Goal: Task Accomplishment & Management: Use online tool/utility

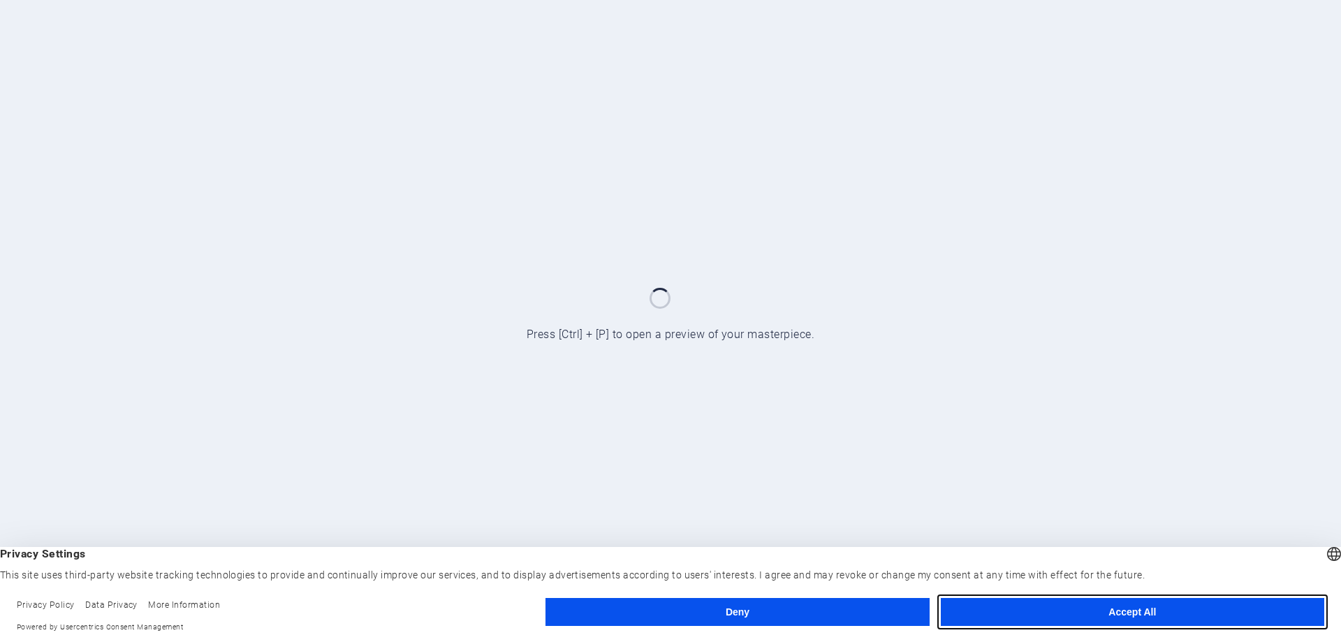
click at [1117, 608] on button "Accept All" at bounding box center [1132, 612] width 383 height 28
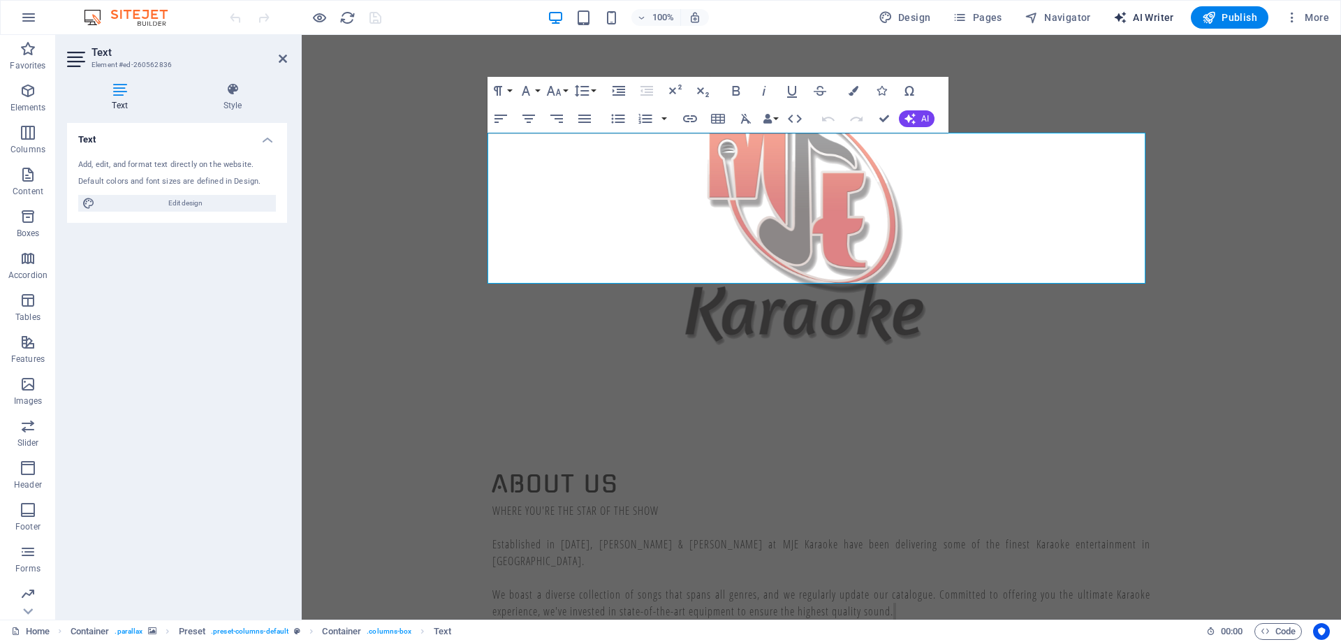
click at [1136, 10] on span "AI Writer" at bounding box center [1143, 17] width 61 height 14
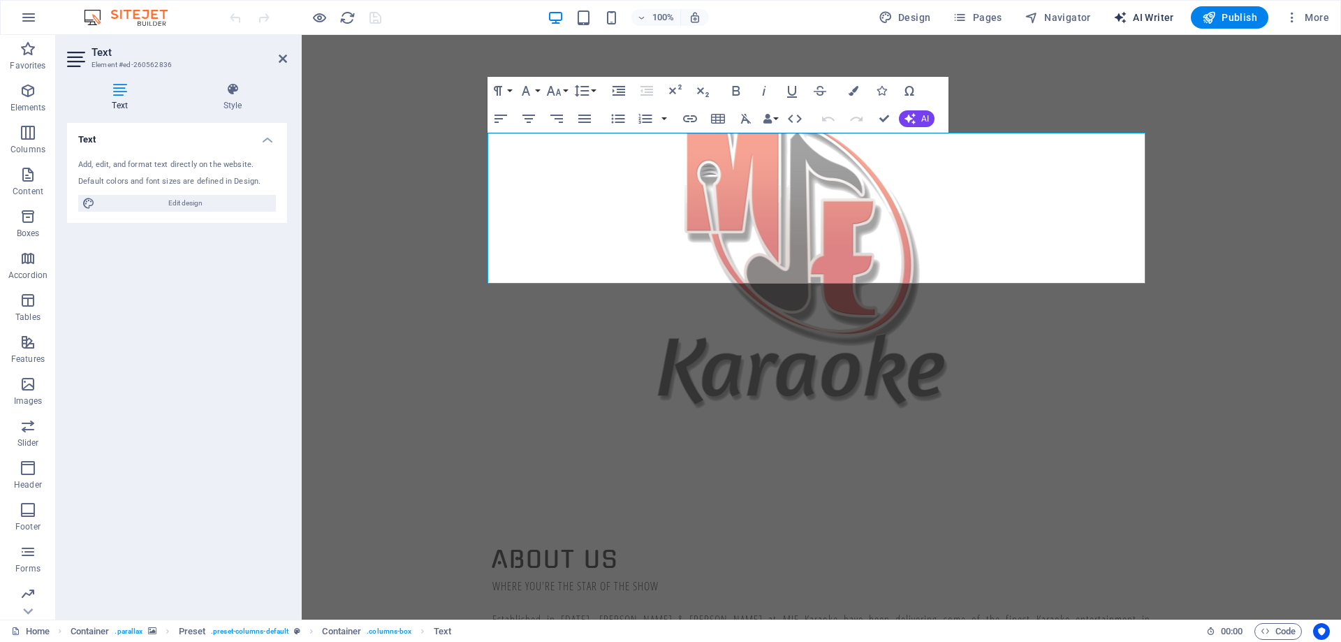
select select "English"
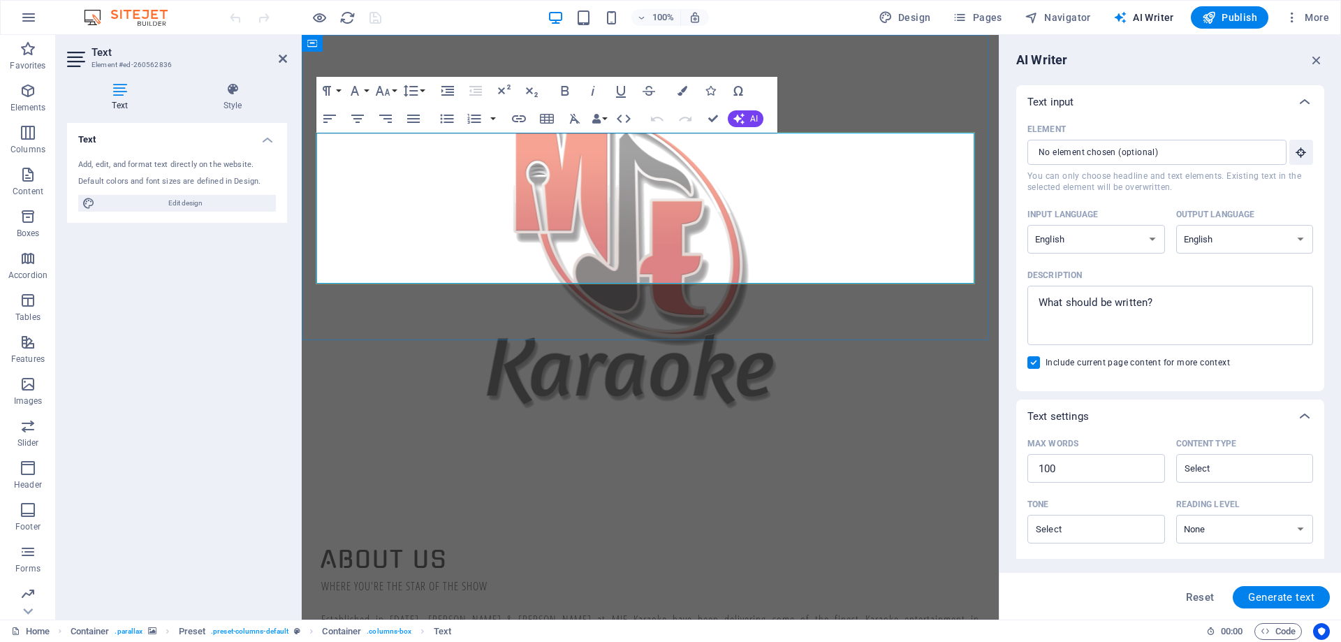
drag, startPoint x: 321, startPoint y: 139, endPoint x: 1339, endPoint y: 323, distance: 1034.6
click at [1295, 597] on span "Generate text" at bounding box center [1281, 596] width 66 height 11
type textarea "x"
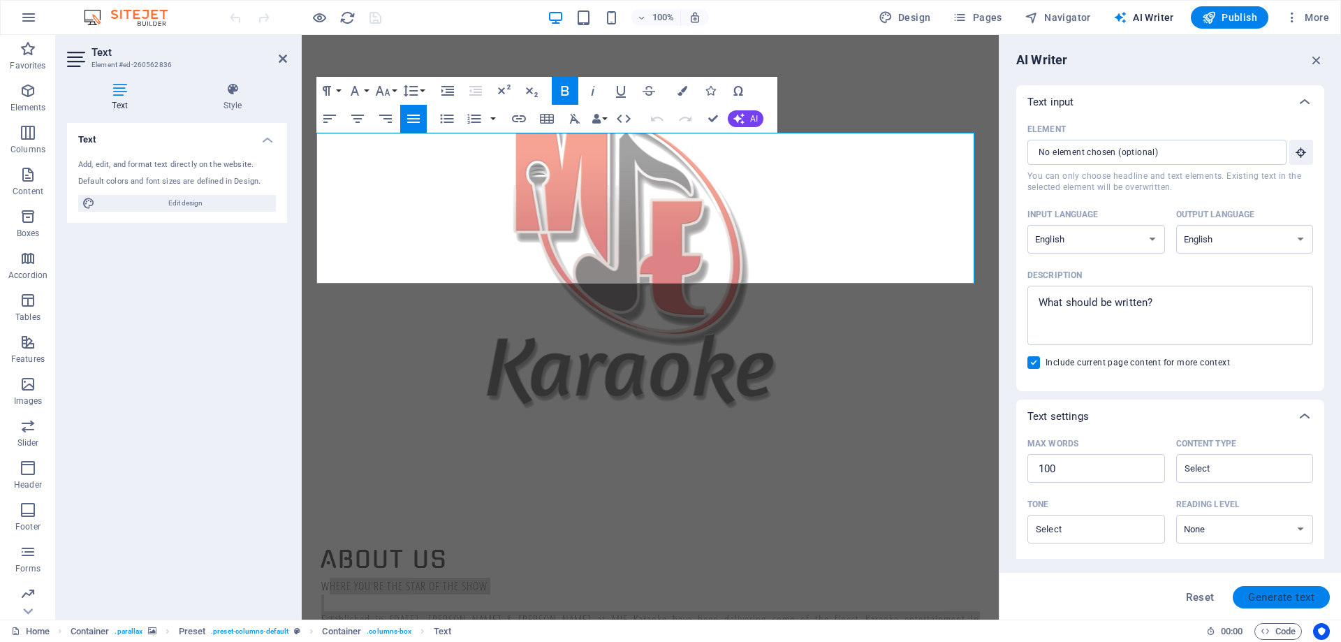
type textarea "x"
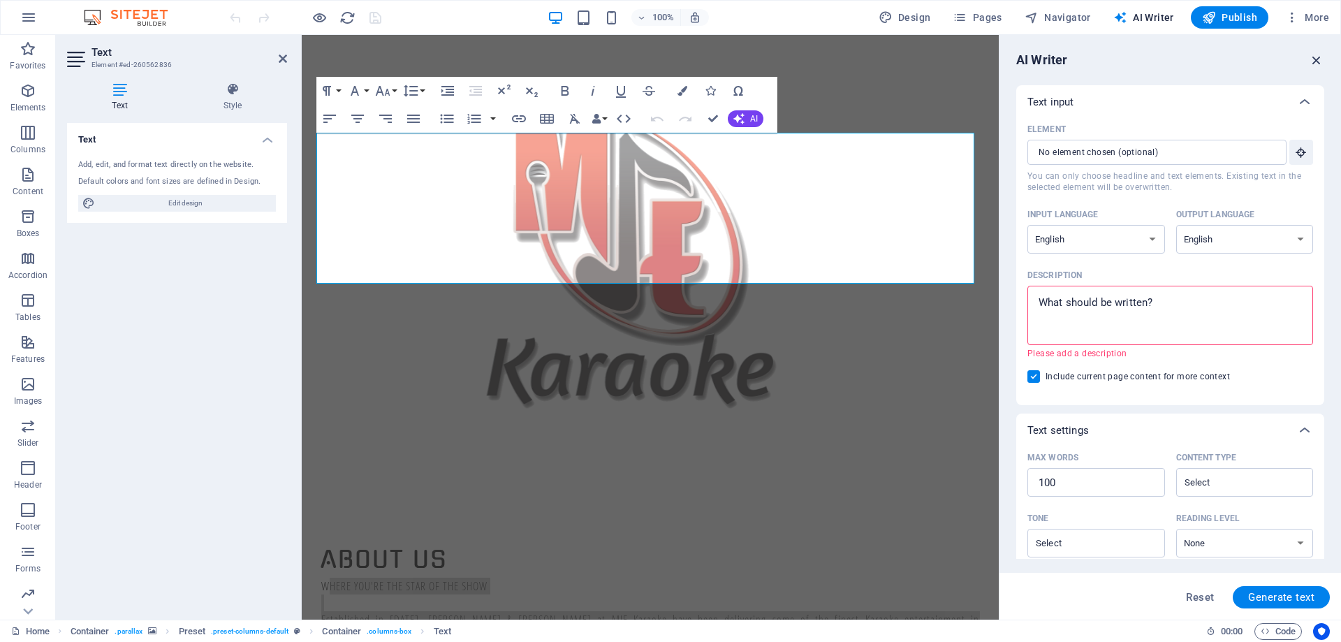
click at [1321, 59] on icon "button" at bounding box center [1316, 59] width 15 height 15
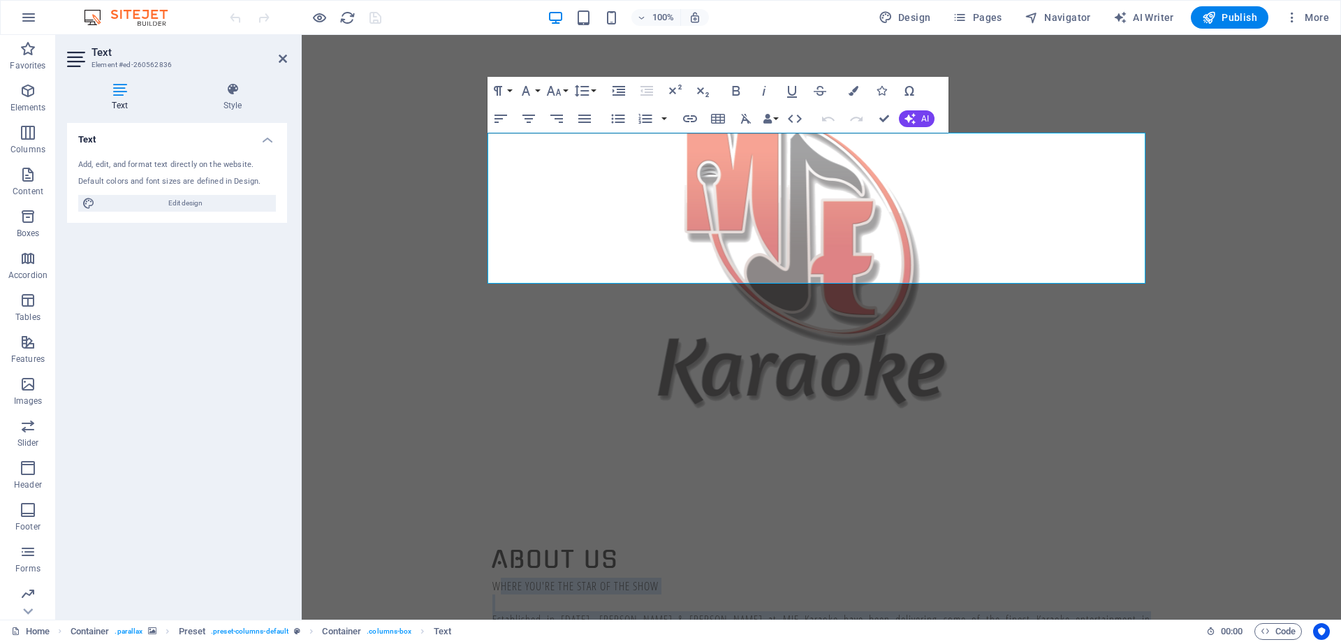
click at [443, 58] on figure at bounding box center [821, 257] width 1039 height 445
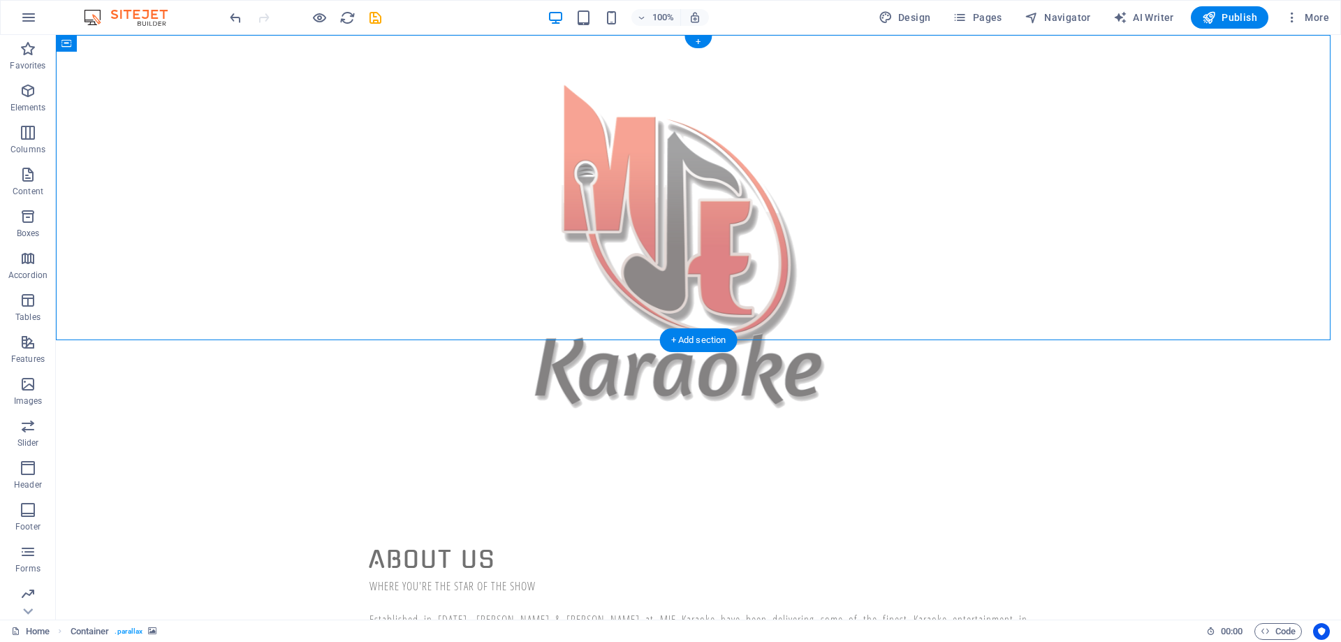
click at [1288, 112] on figure at bounding box center [698, 257] width 1285 height 445
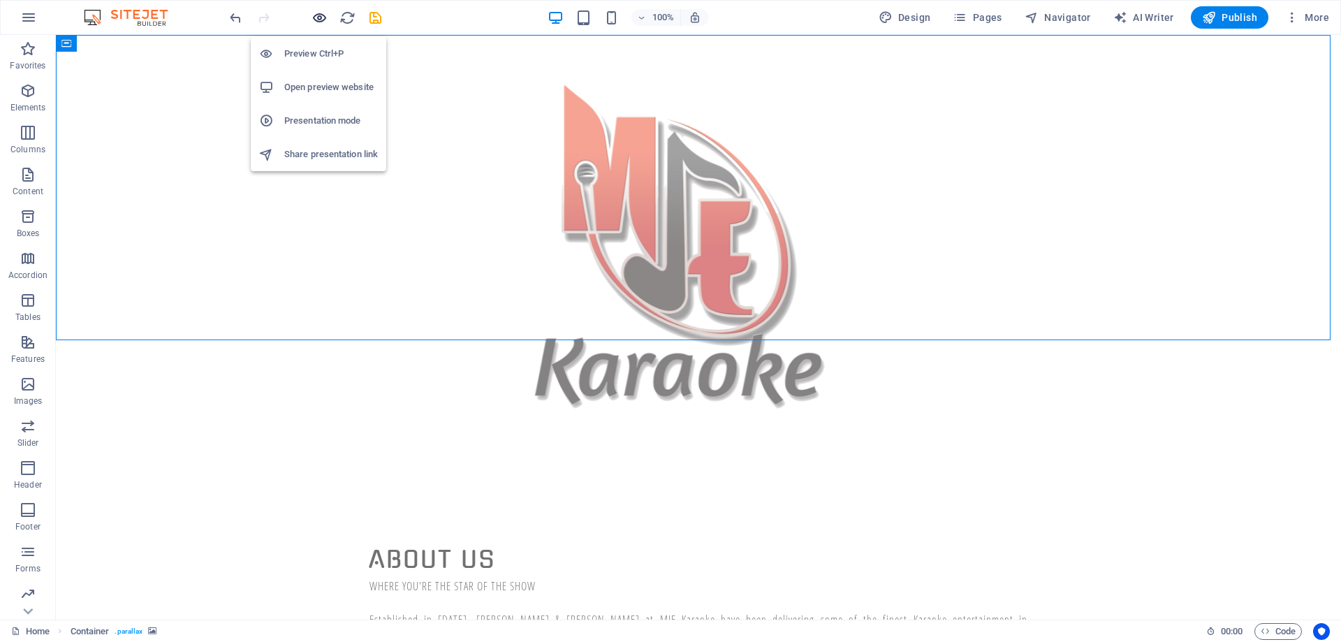
click at [312, 17] on icon "button" at bounding box center [319, 18] width 16 height 16
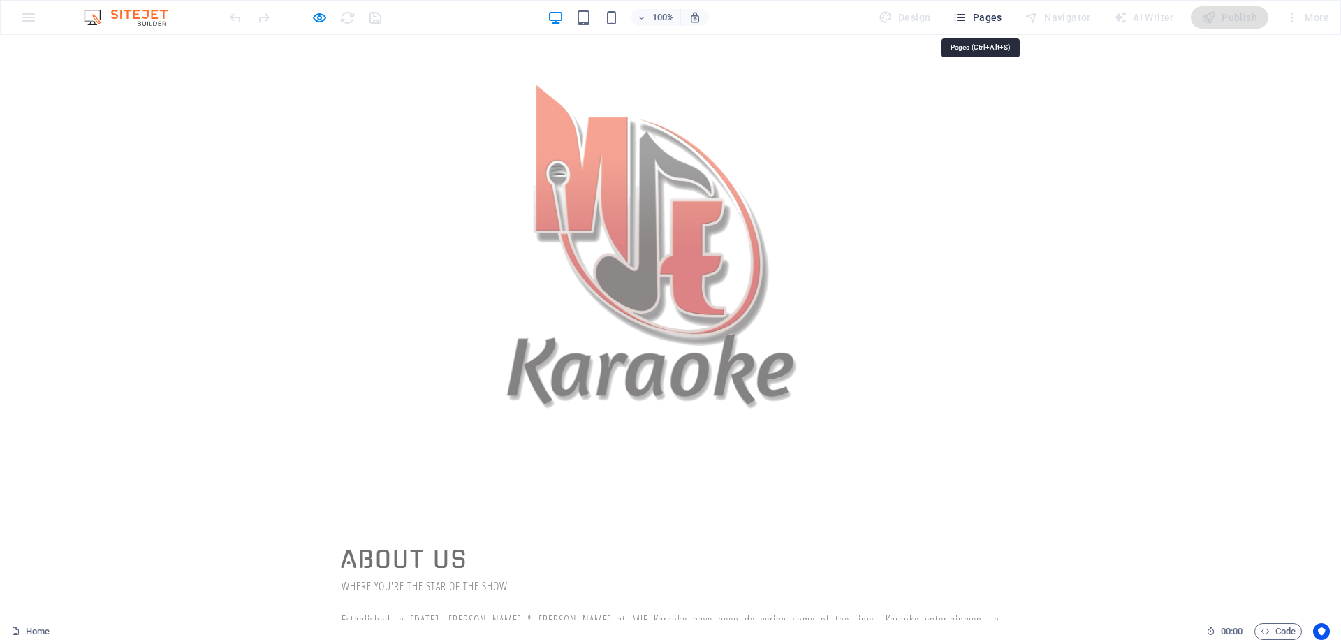
click at [987, 23] on span "Pages" at bounding box center [977, 17] width 49 height 14
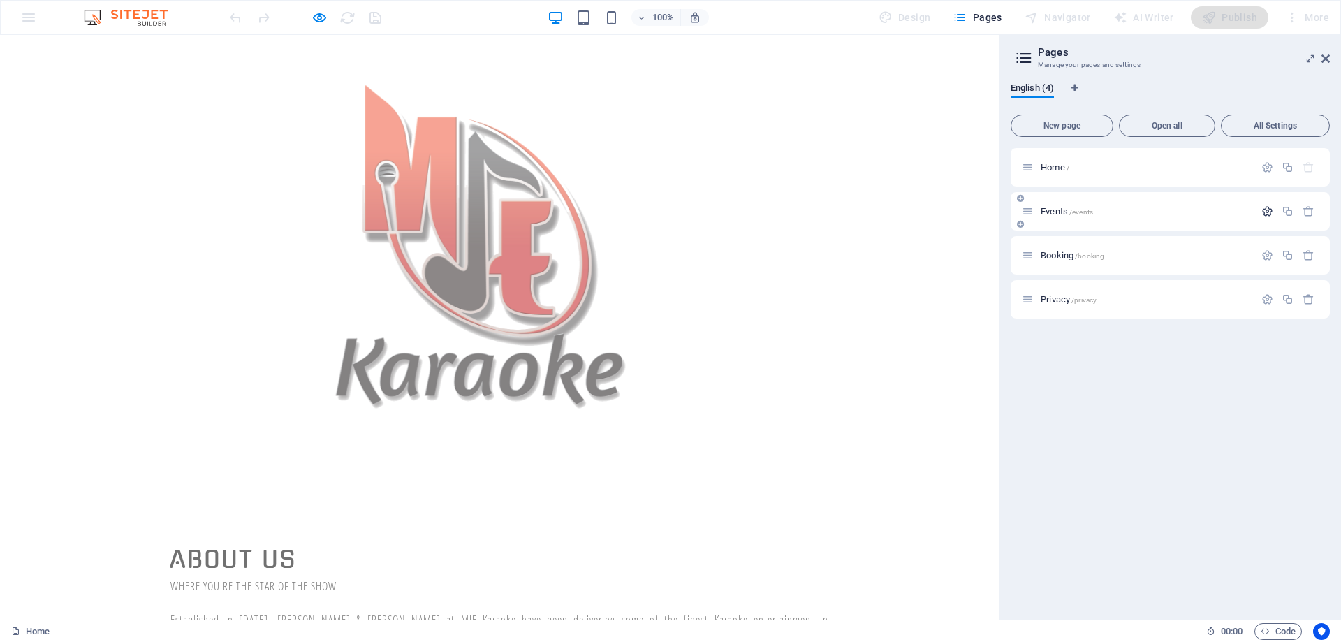
click at [1265, 205] on icon "button" at bounding box center [1267, 211] width 12 height 12
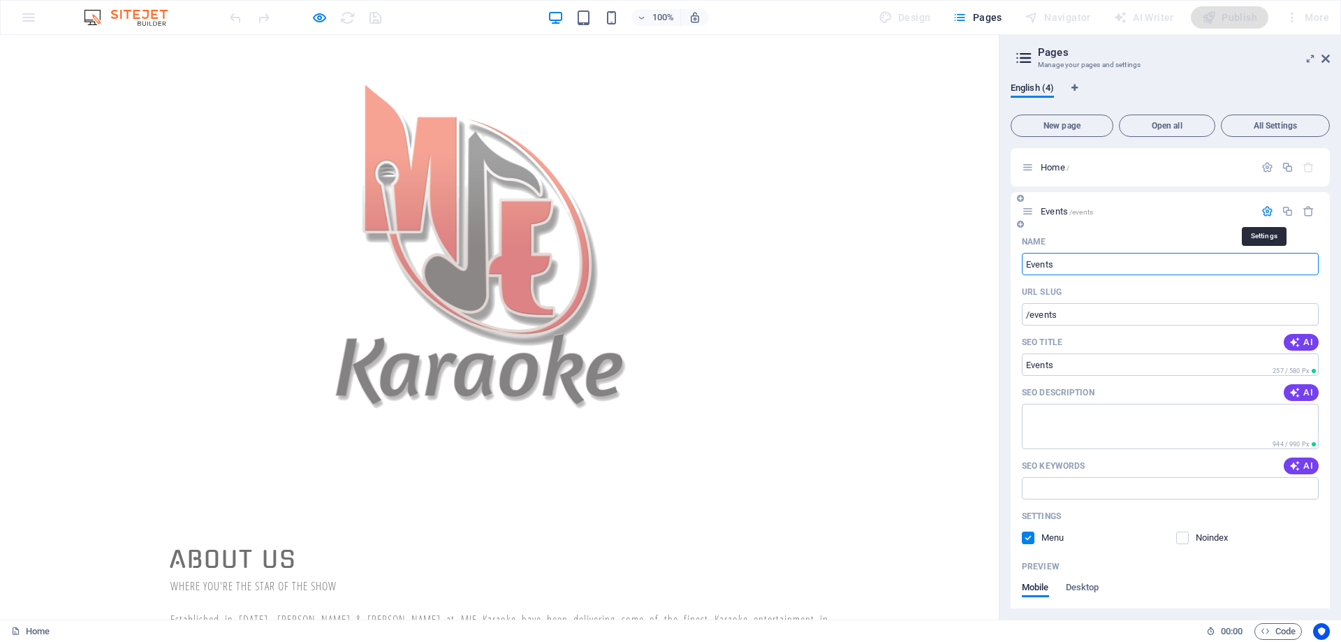
click at [1265, 212] on icon "button" at bounding box center [1267, 211] width 12 height 12
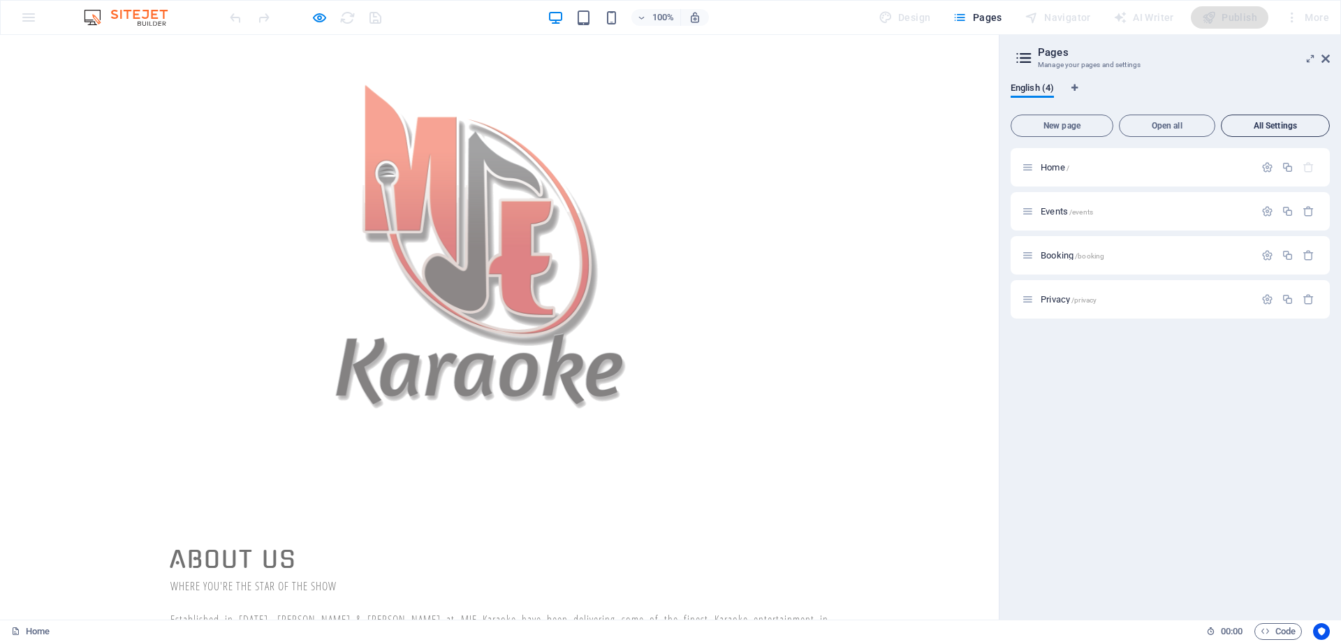
click at [1263, 122] on span "All Settings" at bounding box center [1275, 126] width 96 height 8
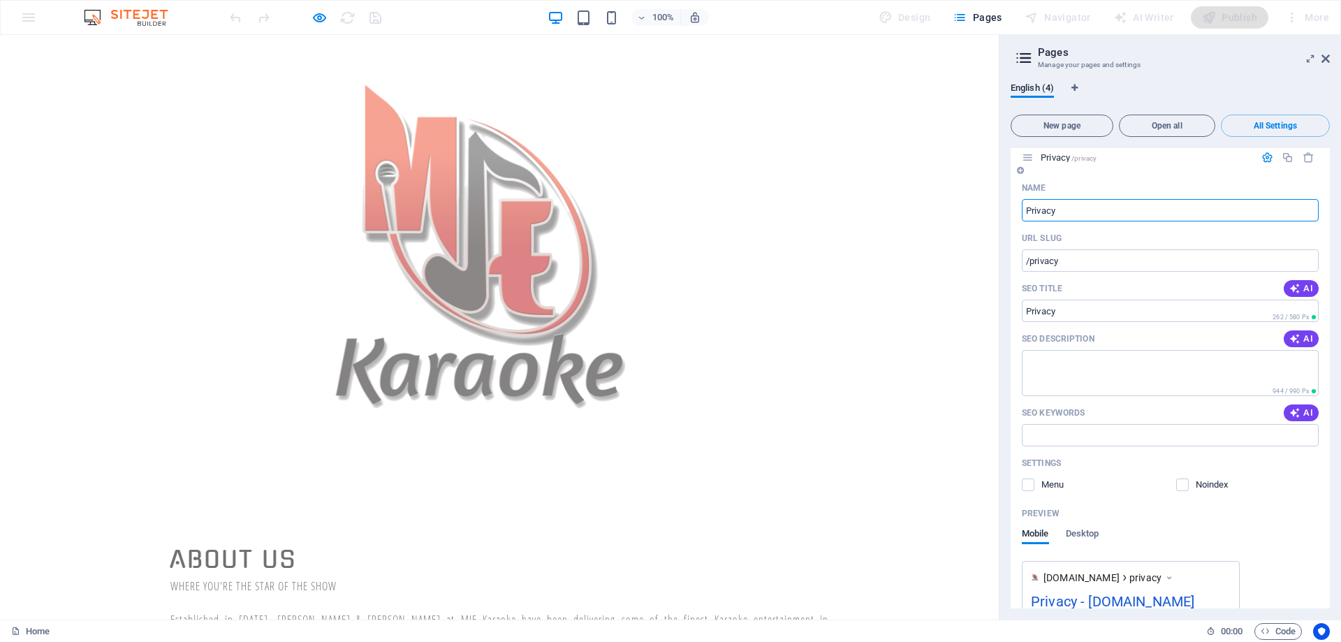
scroll to position [1966, 0]
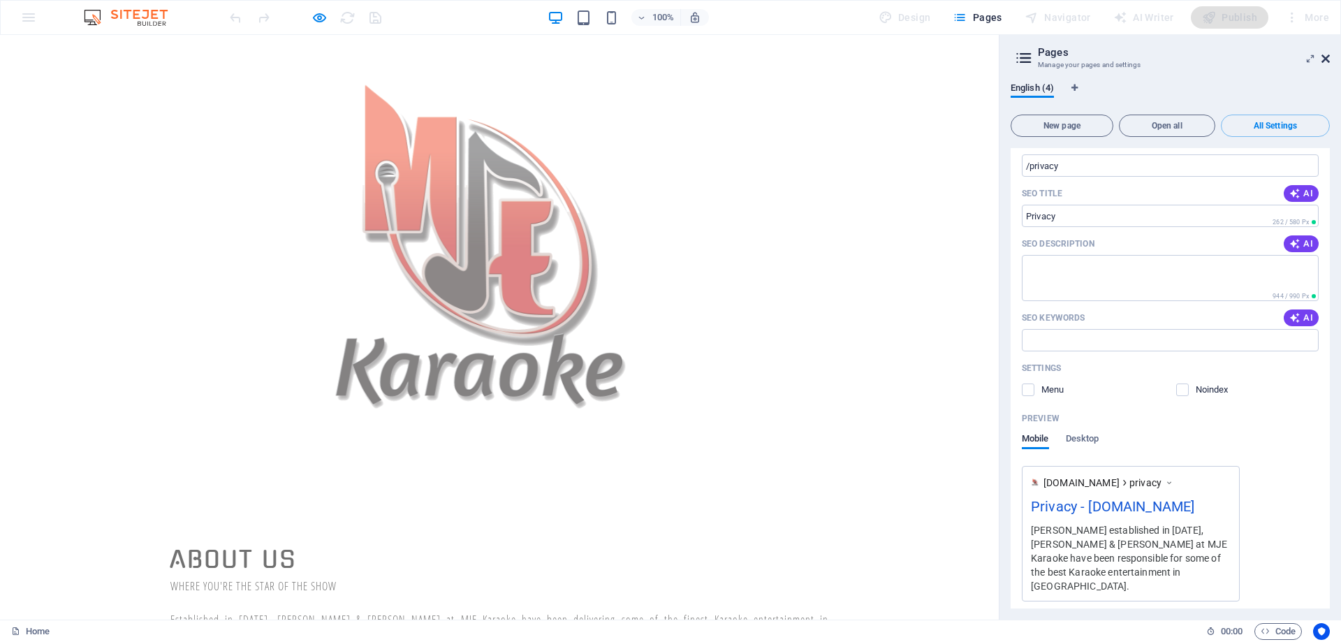
drag, startPoint x: 1326, startPoint y: 57, endPoint x: 1325, endPoint y: 22, distance: 34.9
click at [1326, 57] on icon at bounding box center [1325, 58] width 8 height 11
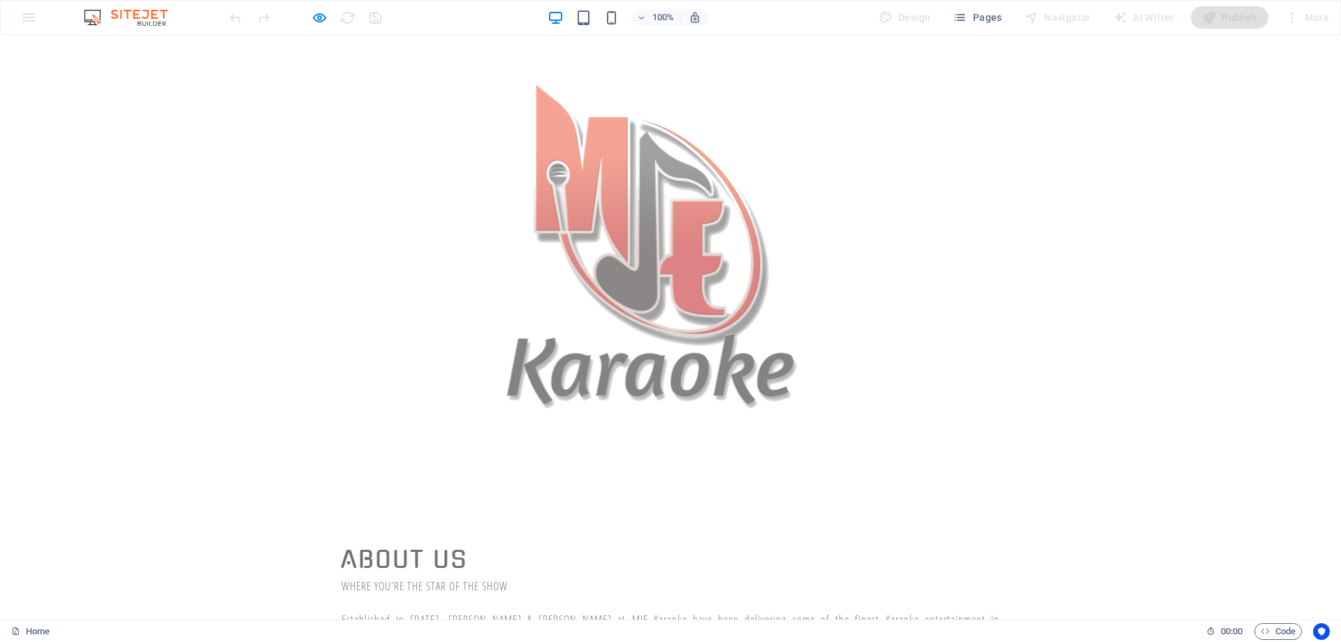
click at [28, 16] on div "100% Design Pages Navigator AI Writer Publish More" at bounding box center [670, 18] width 1339 height 34
click at [909, 15] on div "Design" at bounding box center [905, 17] width 64 height 22
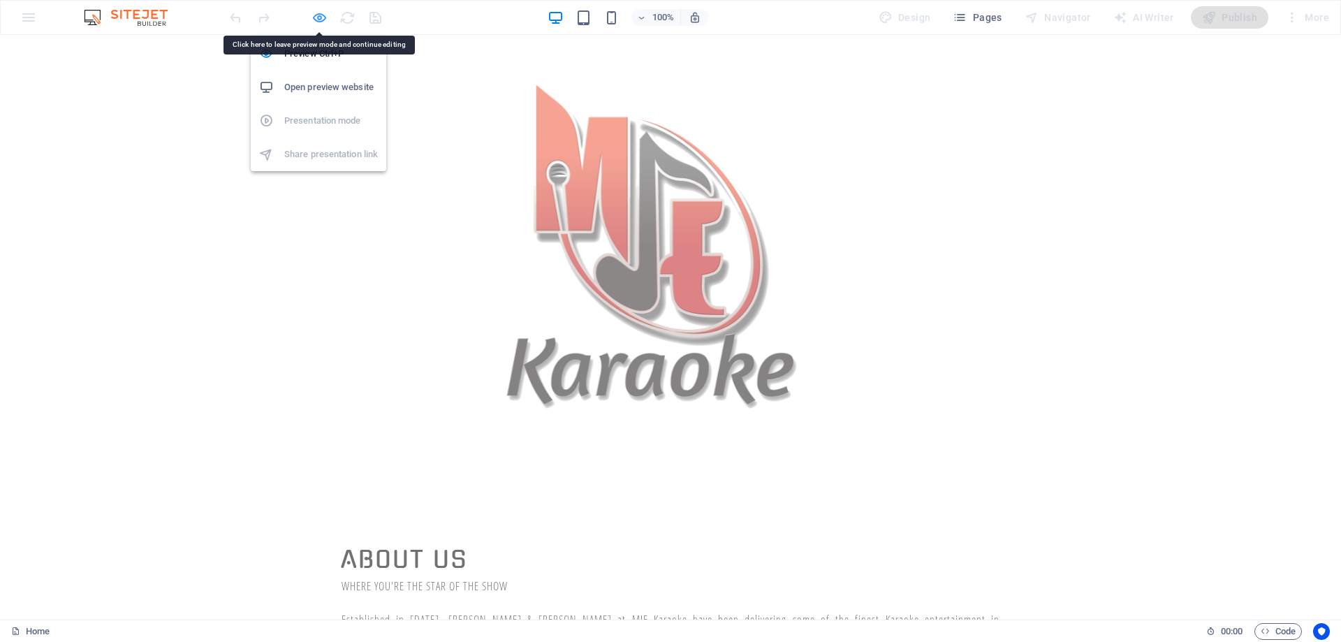
click at [319, 17] on icon "button" at bounding box center [319, 18] width 16 height 16
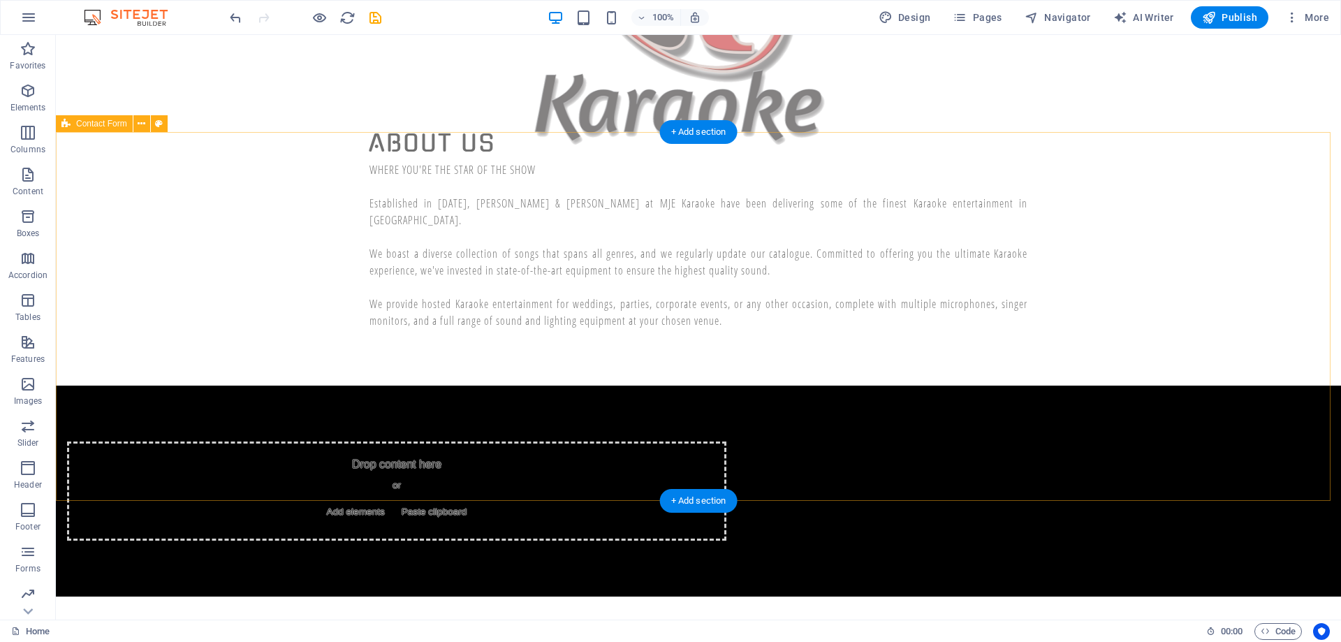
scroll to position [419, 0]
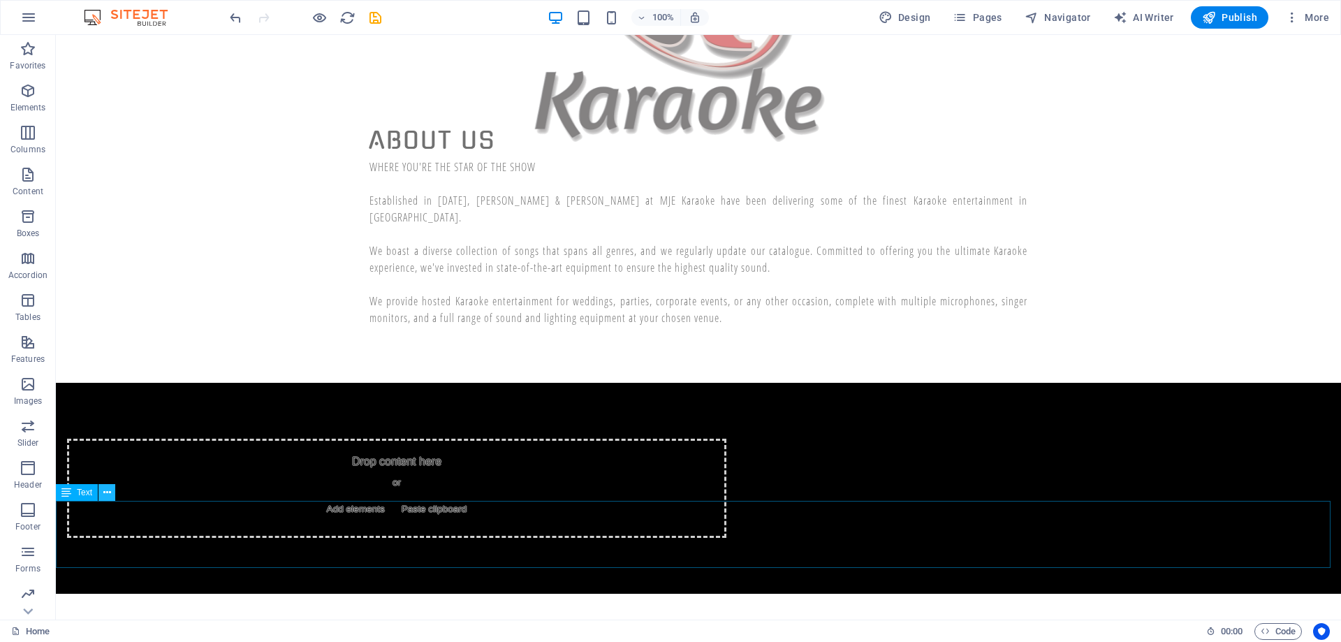
click at [108, 490] on icon at bounding box center [107, 492] width 8 height 15
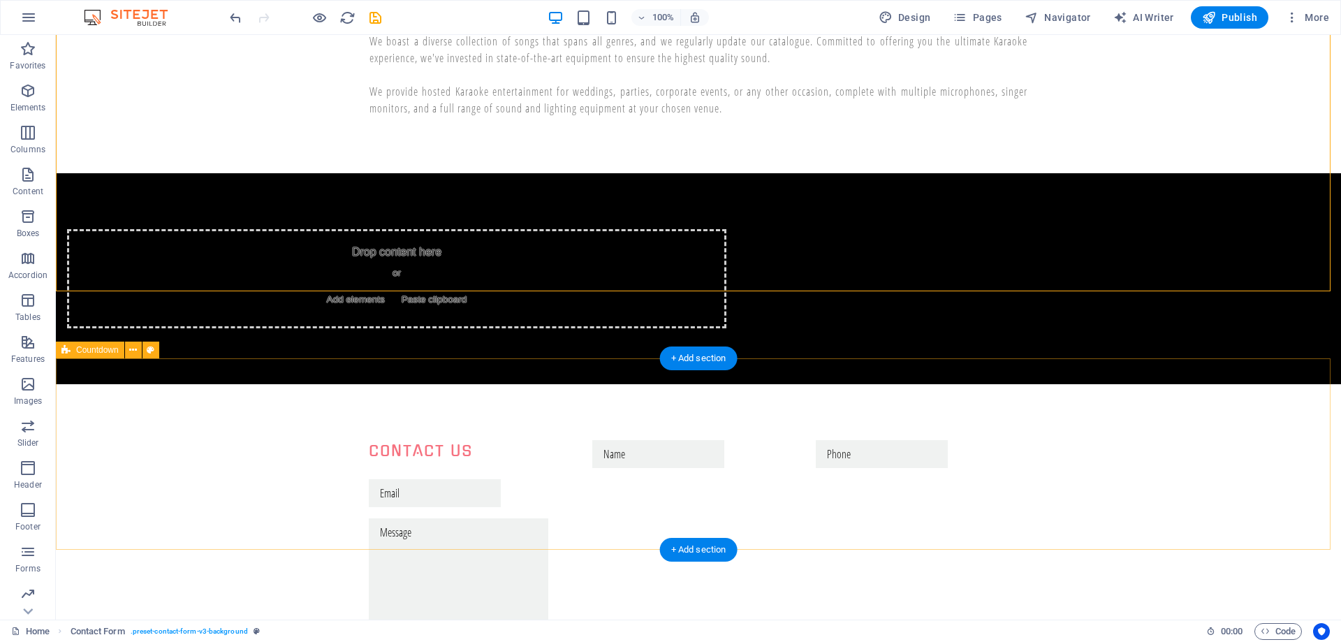
scroll to position [654, 0]
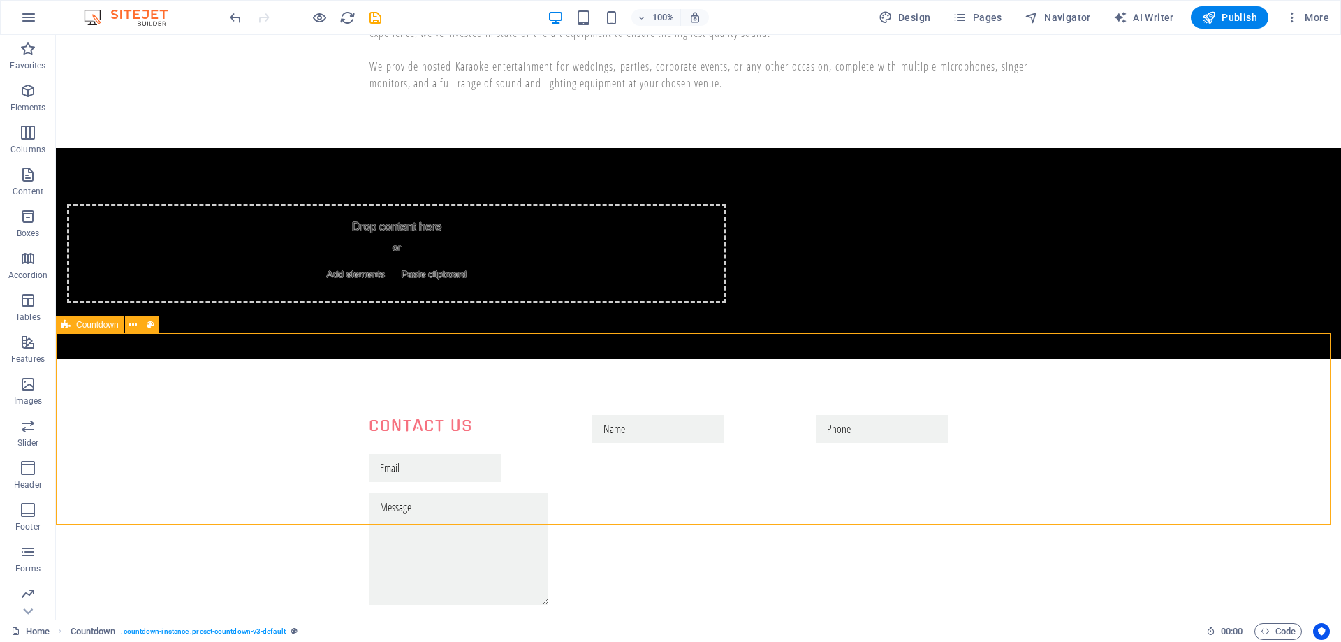
click at [94, 328] on span "Countdown" at bounding box center [97, 325] width 43 height 8
click at [132, 323] on icon at bounding box center [133, 325] width 8 height 15
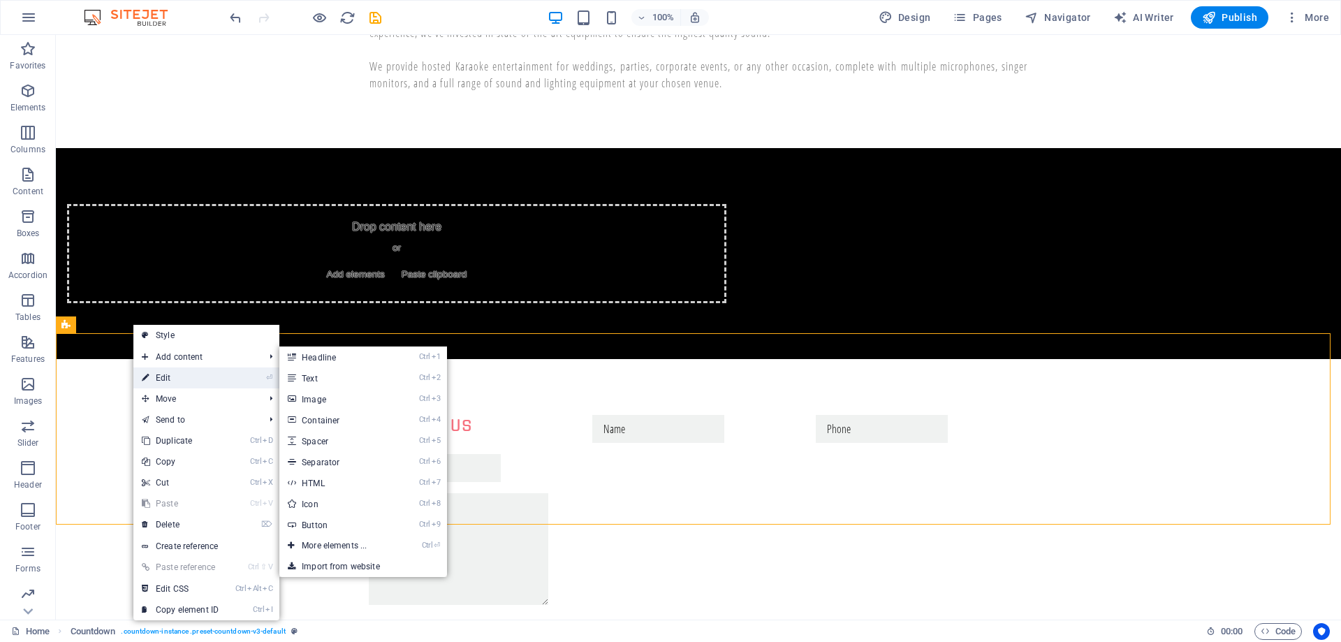
click at [156, 375] on link "⏎ Edit" at bounding box center [180, 377] width 94 height 21
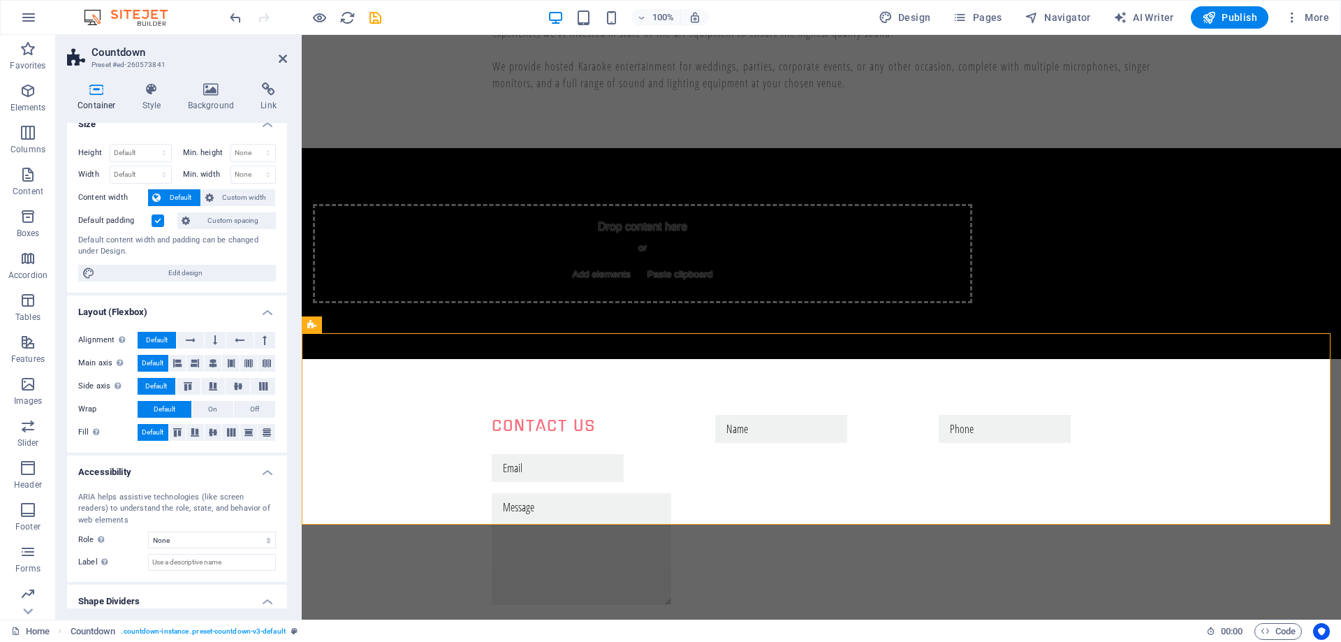
scroll to position [0, 0]
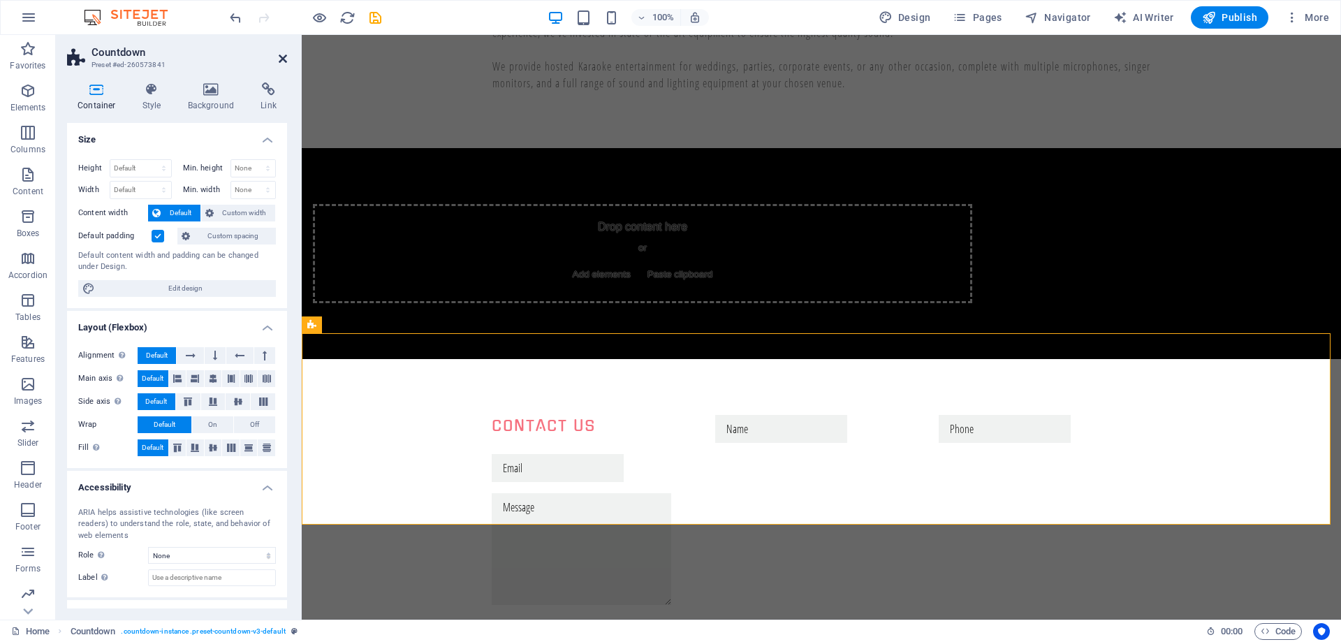
click at [281, 55] on icon at bounding box center [283, 58] width 8 height 11
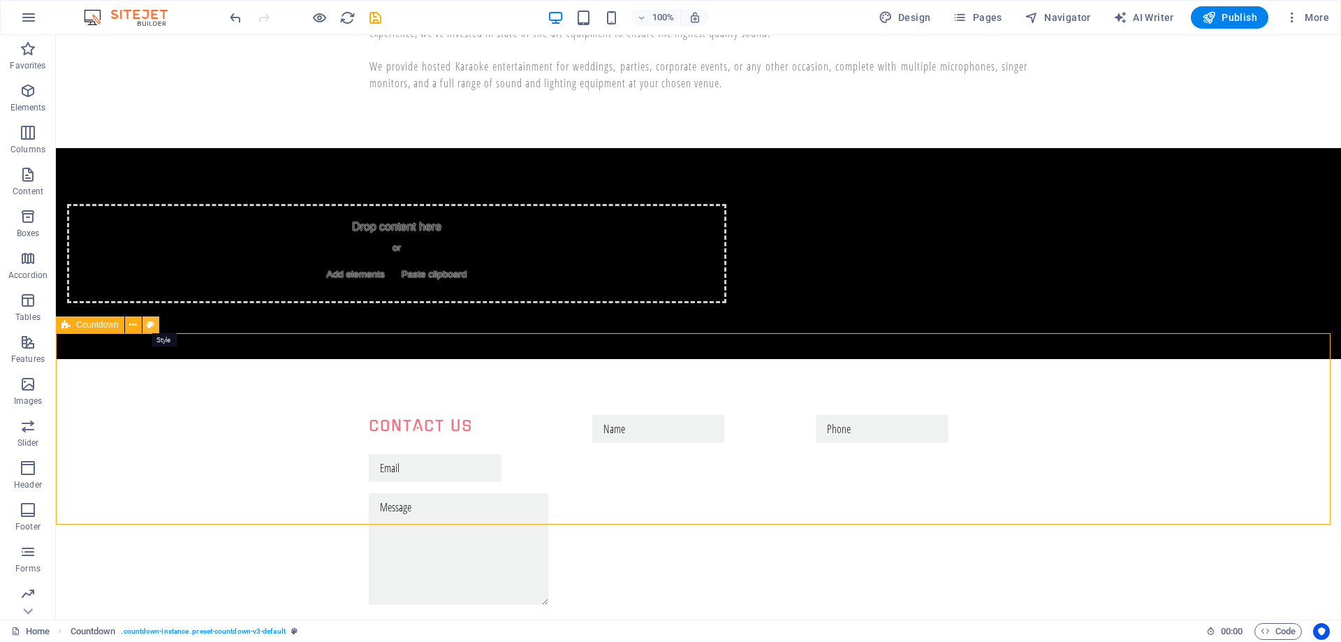
click at [152, 328] on icon at bounding box center [151, 325] width 8 height 15
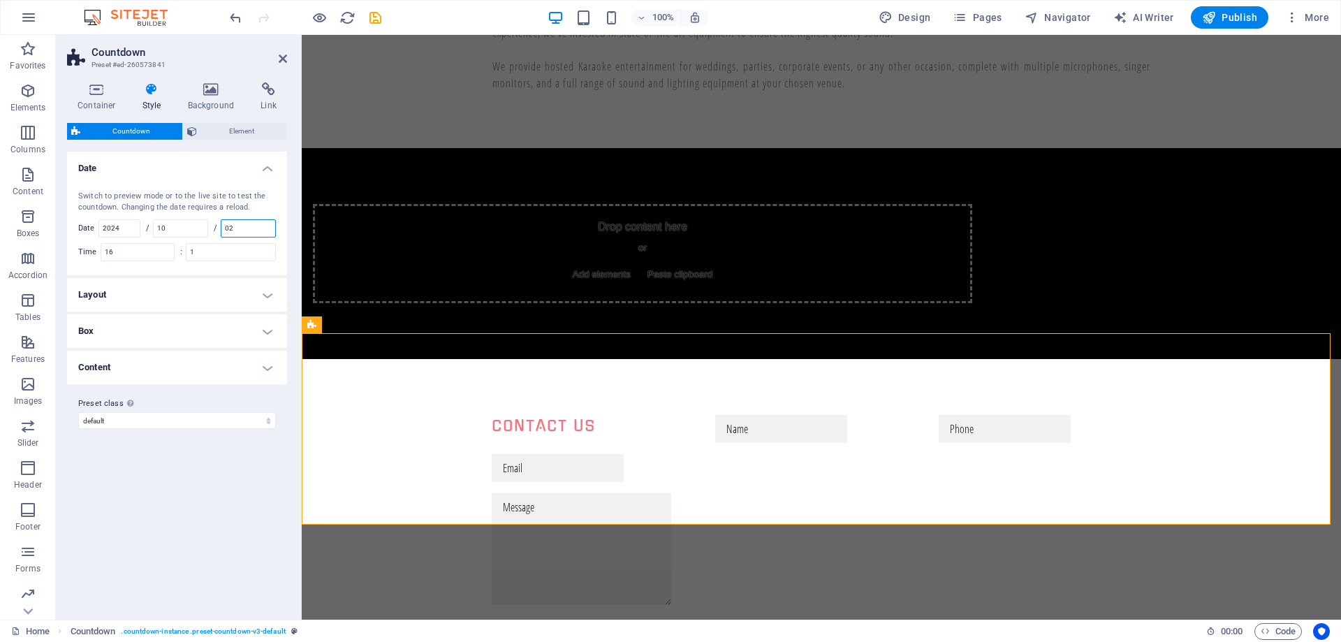
click at [251, 229] on input "02" at bounding box center [248, 228] width 54 height 17
type input "05"
click at [153, 253] on input "16" at bounding box center [137, 252] width 73 height 17
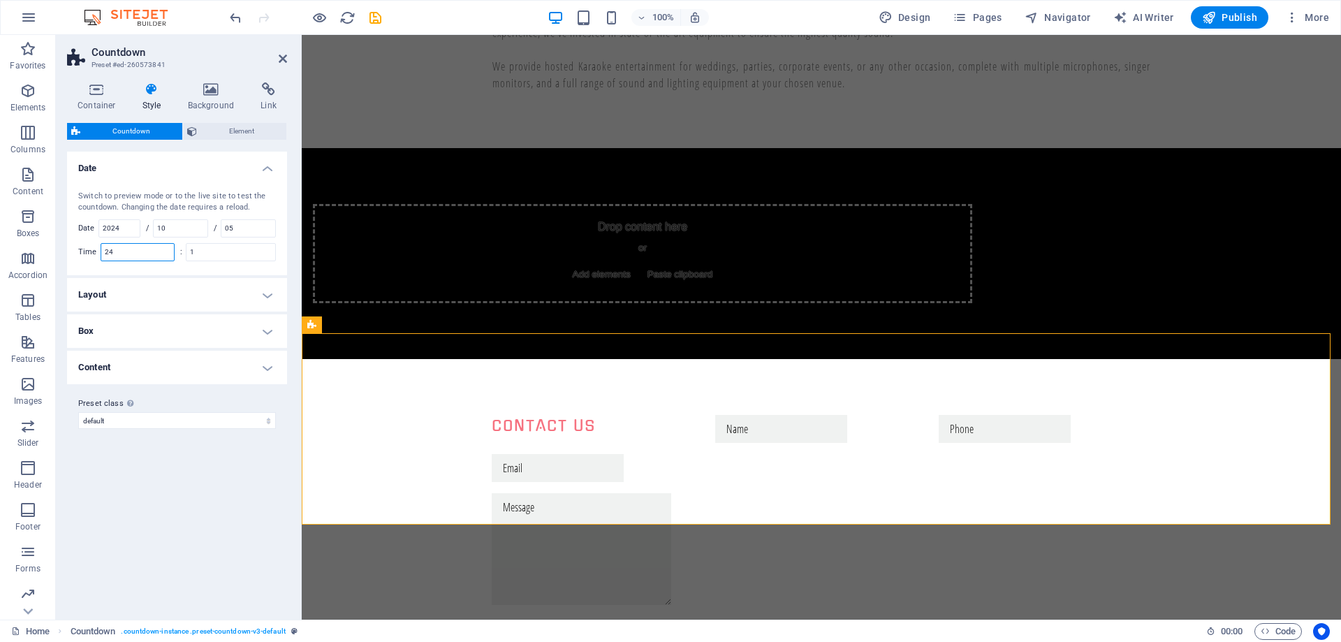
type input "2"
type input "24"
click at [221, 250] on input "1" at bounding box center [230, 252] width 89 height 17
click at [221, 249] on input "1" at bounding box center [230, 252] width 89 height 17
type input "1"
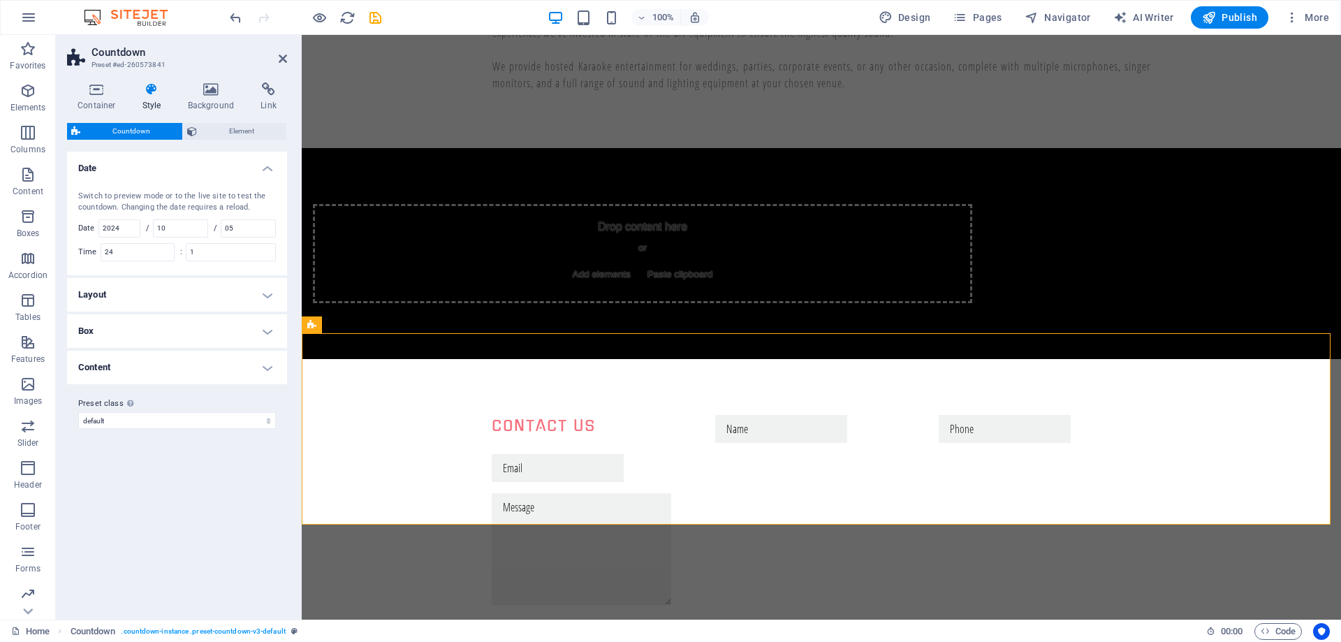
click at [187, 514] on div "Variants Default Date Switch to preview mode or to the live site to test the co…" at bounding box center [177, 380] width 220 height 457
click at [376, 15] on icon "save" at bounding box center [375, 18] width 16 height 16
checkbox input "false"
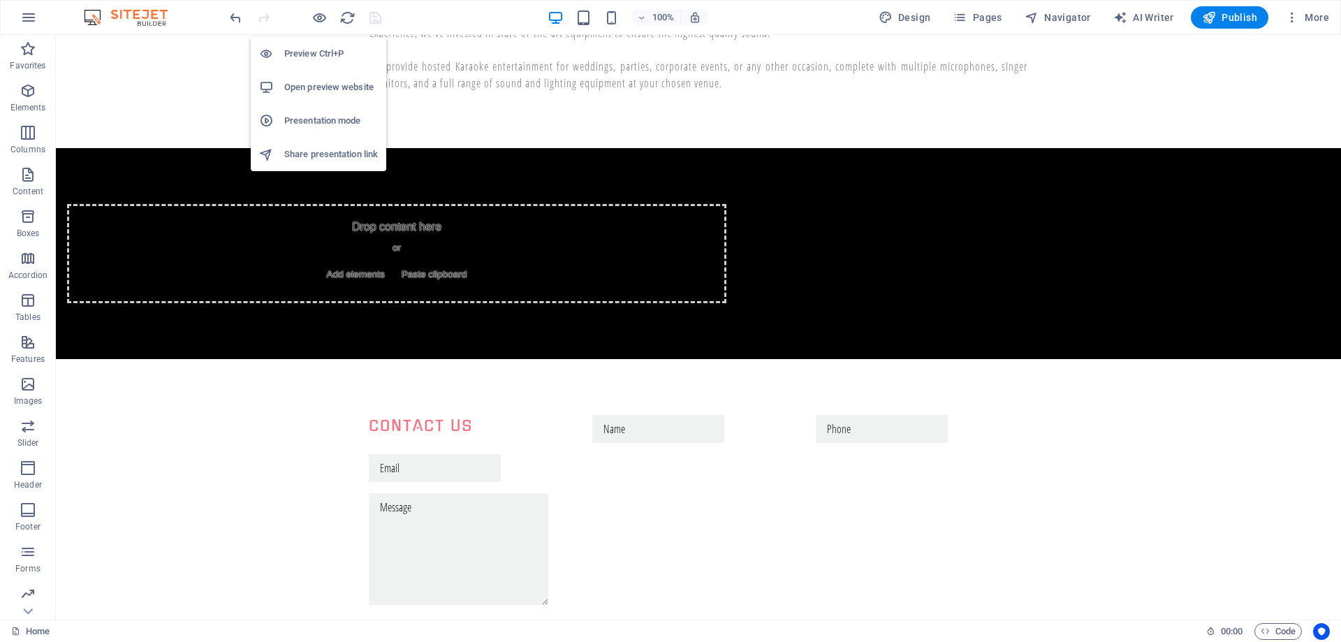
click at [310, 57] on h6 "Preview Ctrl+P" at bounding box center [331, 53] width 94 height 17
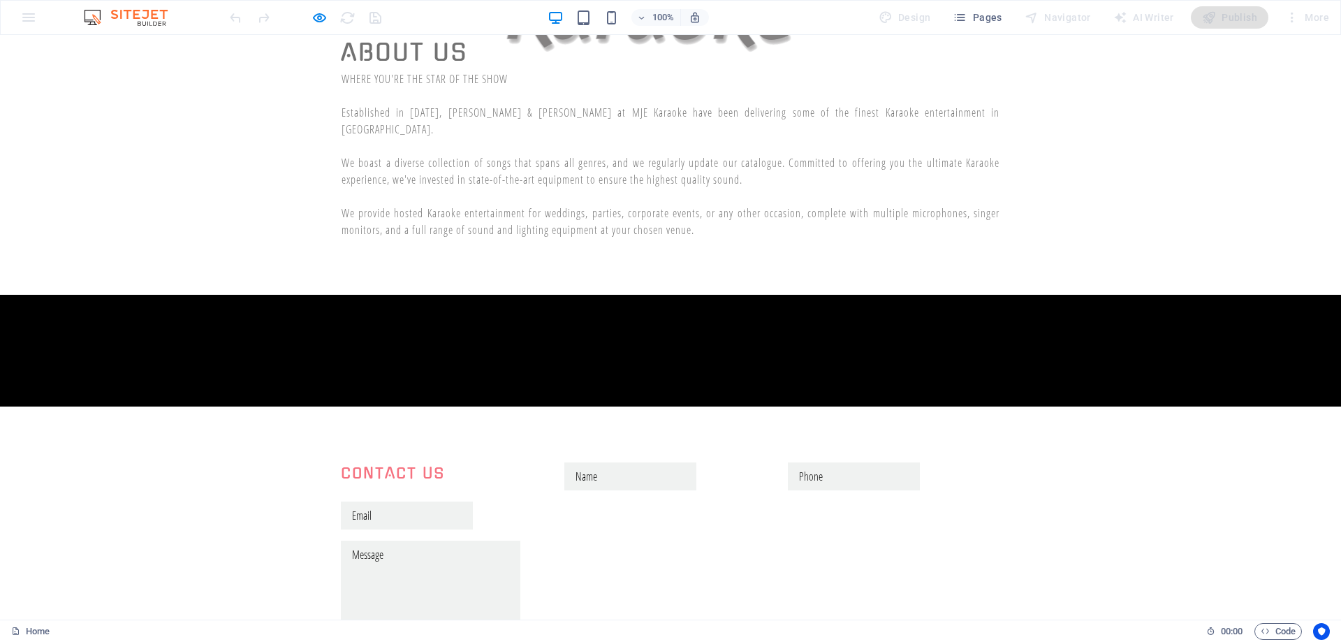
scroll to position [554, 0]
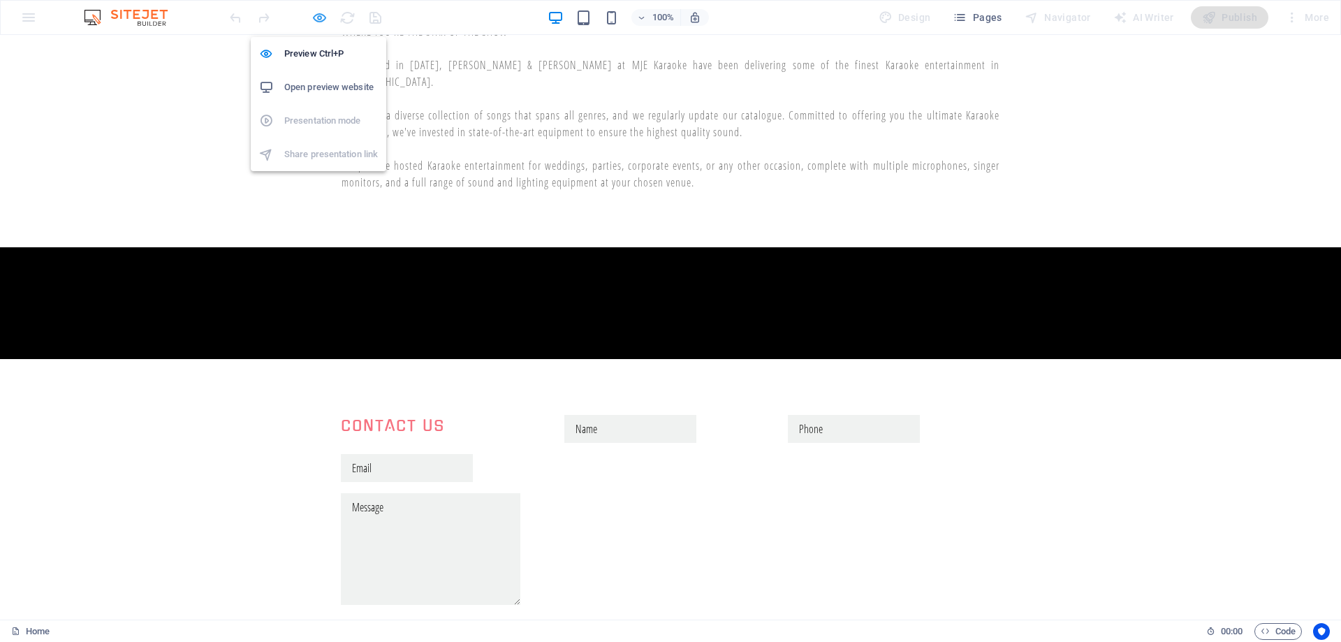
click at [317, 16] on icon "button" at bounding box center [319, 18] width 16 height 16
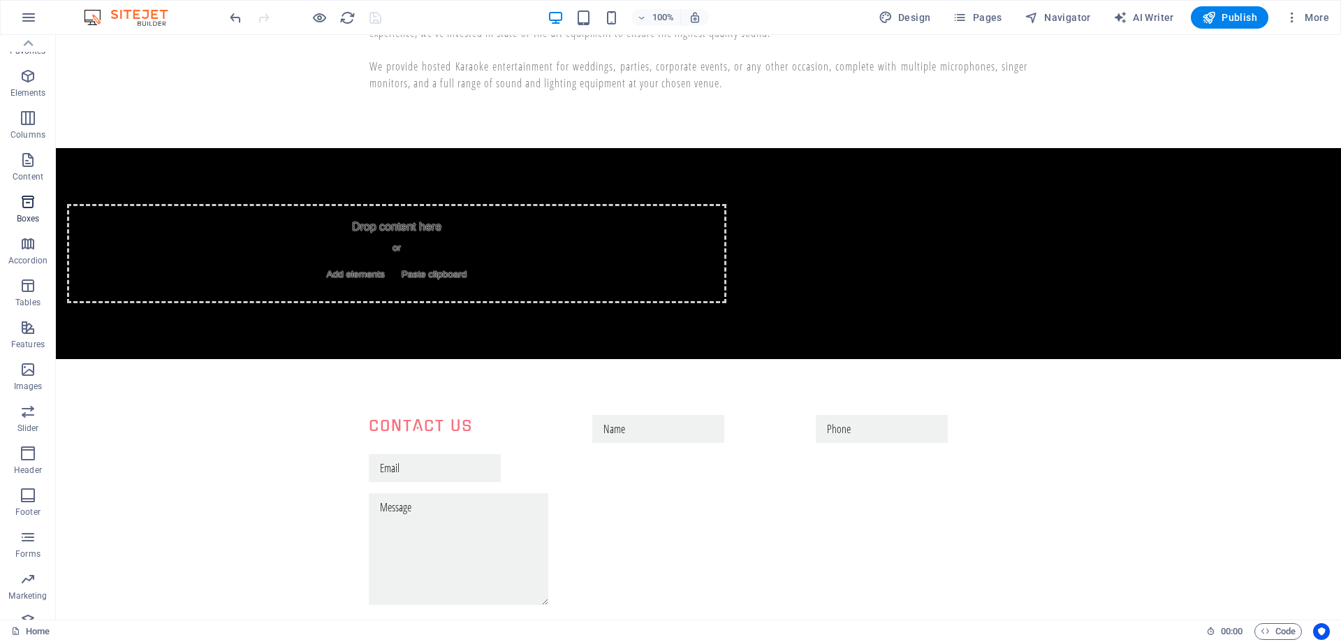
scroll to position [0, 0]
click at [20, 96] on icon "button" at bounding box center [28, 90] width 17 height 17
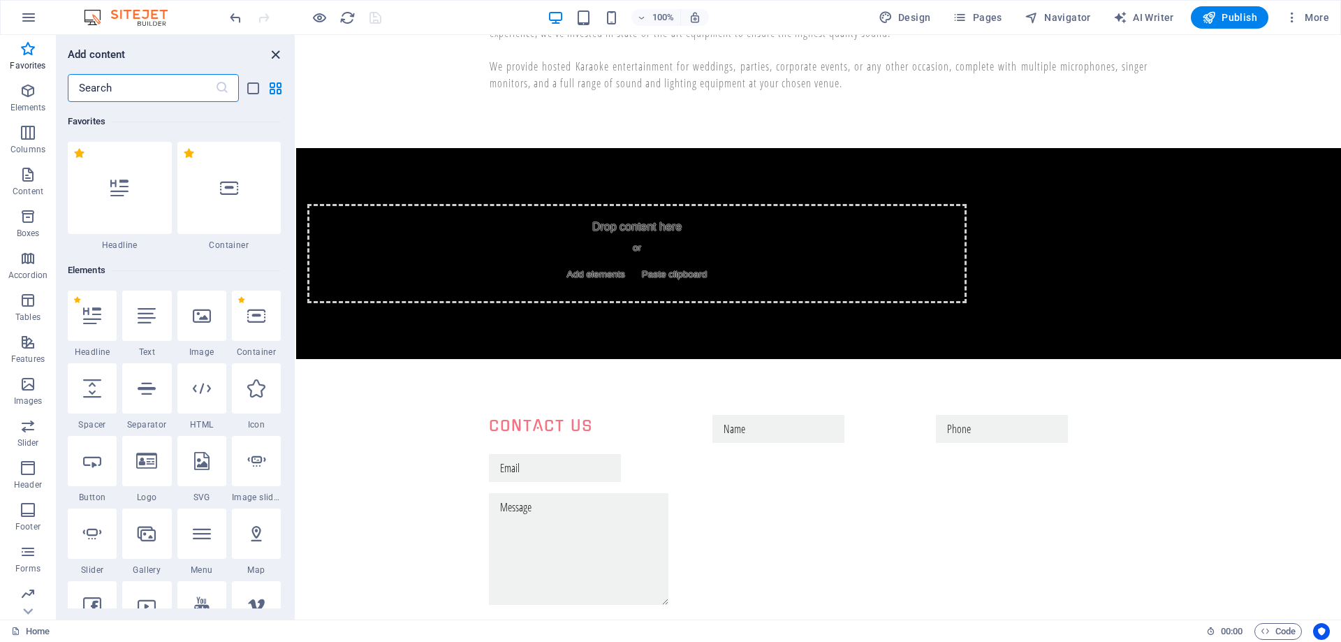
click at [274, 52] on icon "close panel" at bounding box center [275, 55] width 16 height 16
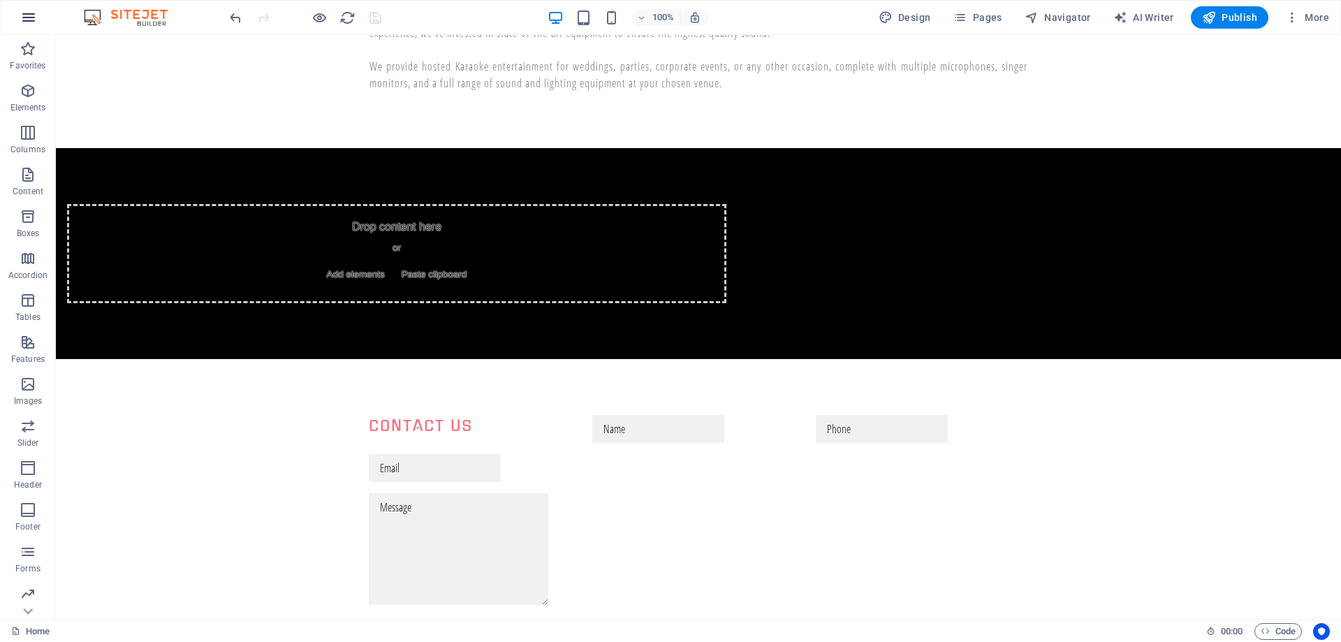
click at [30, 16] on icon "button" at bounding box center [28, 17] width 17 height 17
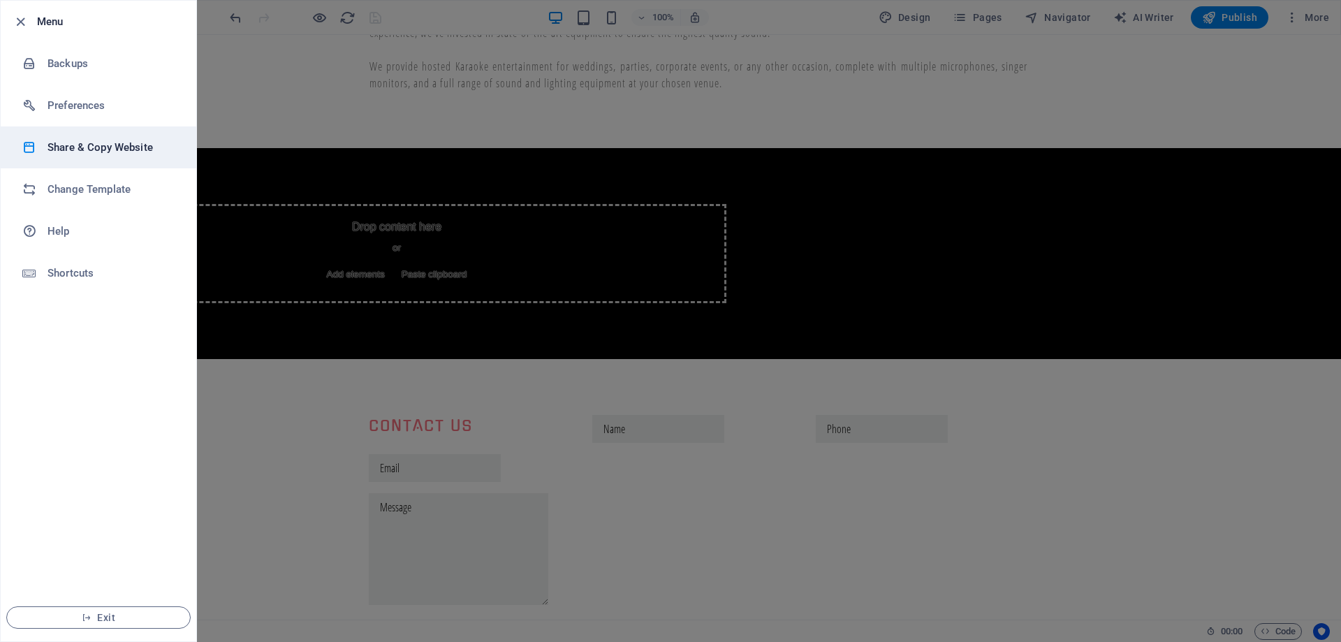
click at [94, 147] on h6 "Share & Copy Website" at bounding box center [111, 147] width 129 height 17
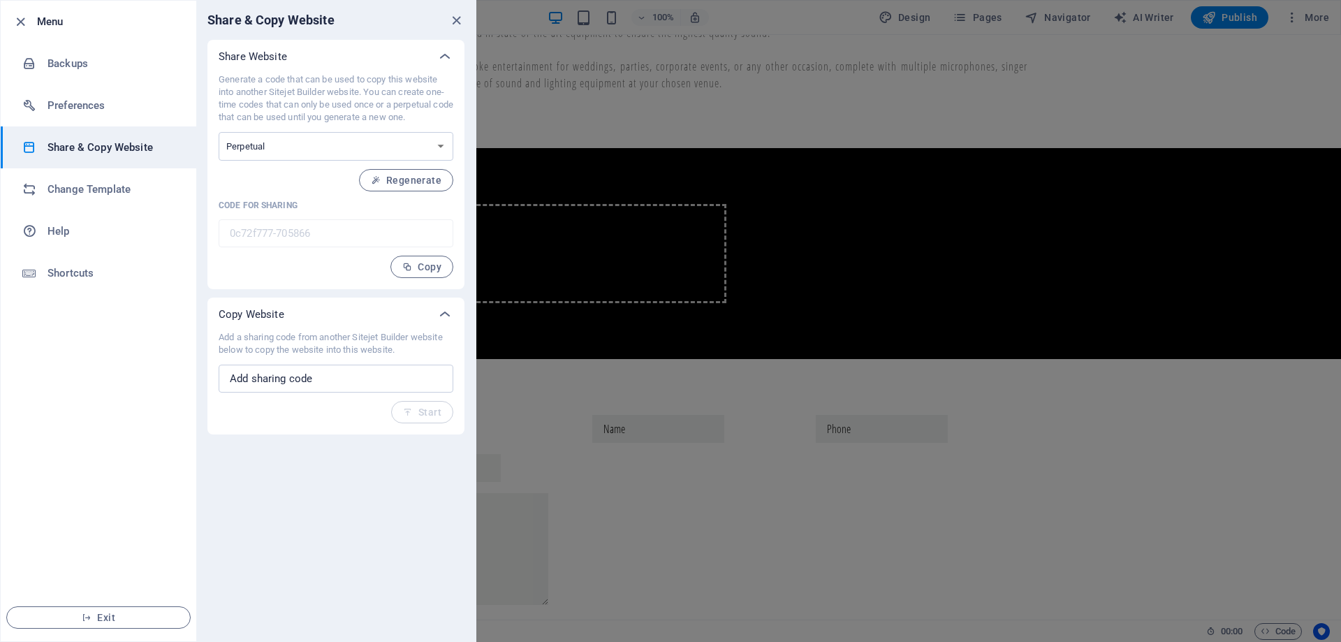
click at [461, 22] on icon "close" at bounding box center [456, 21] width 16 height 16
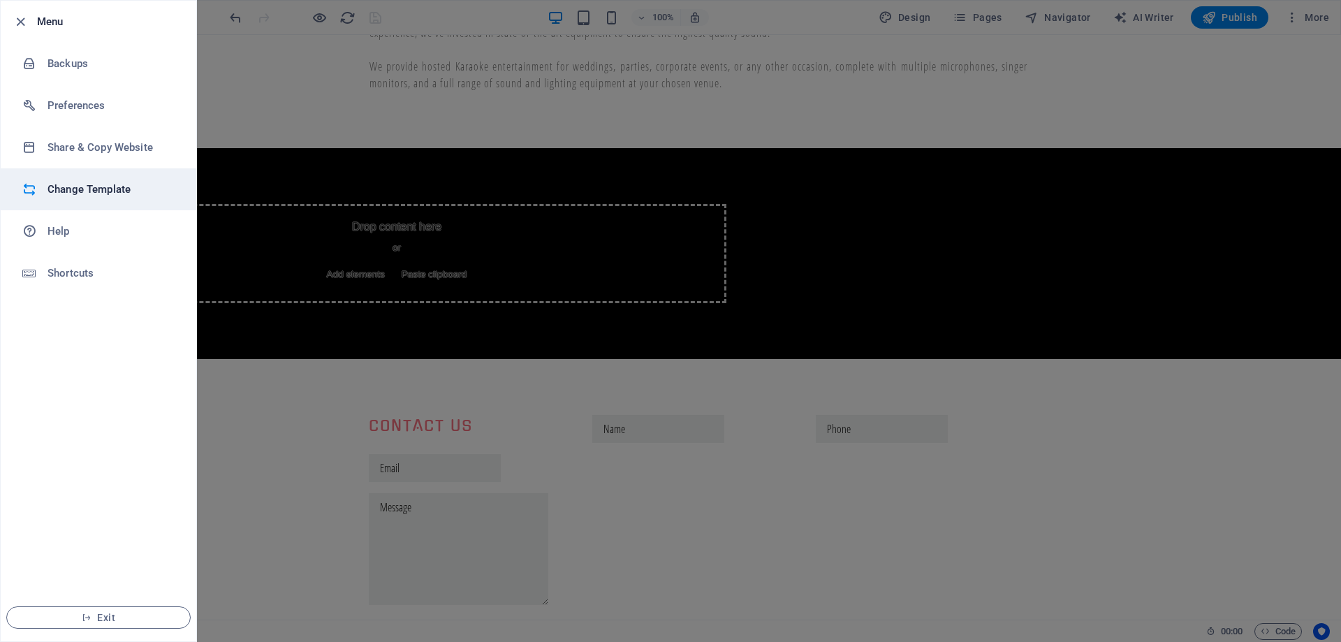
click at [105, 189] on h6 "Change Template" at bounding box center [111, 189] width 129 height 17
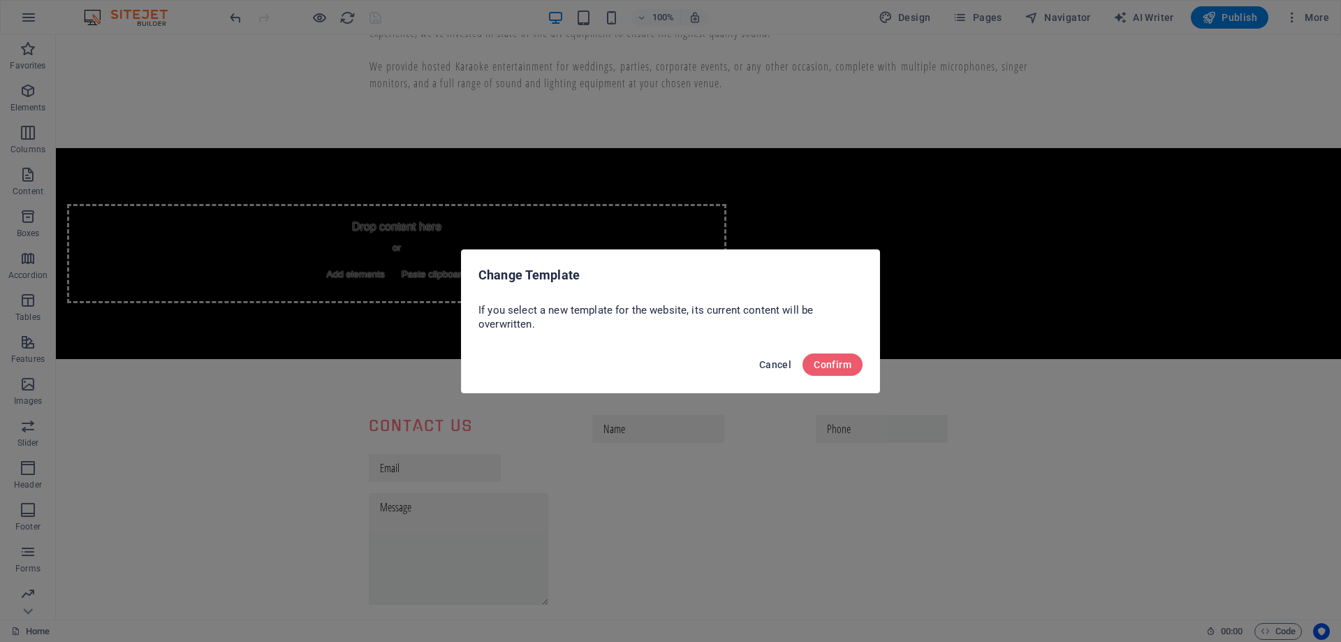
click at [783, 362] on span "Cancel" at bounding box center [775, 364] width 32 height 11
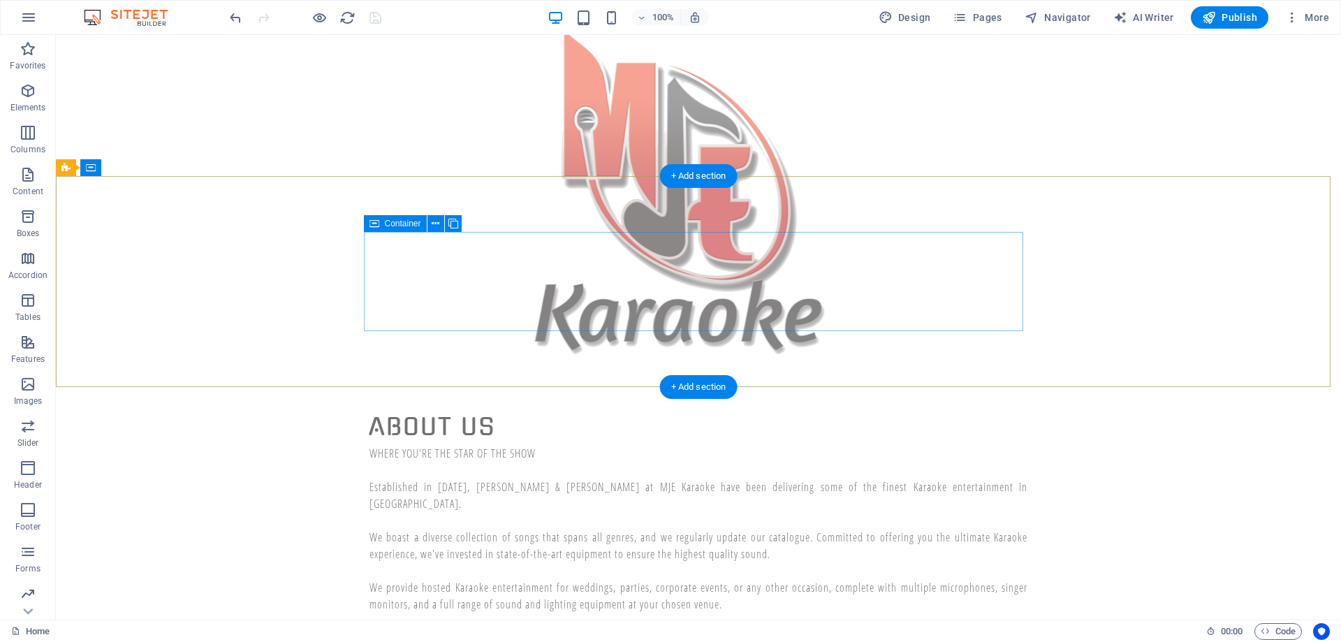
scroll to position [95, 0]
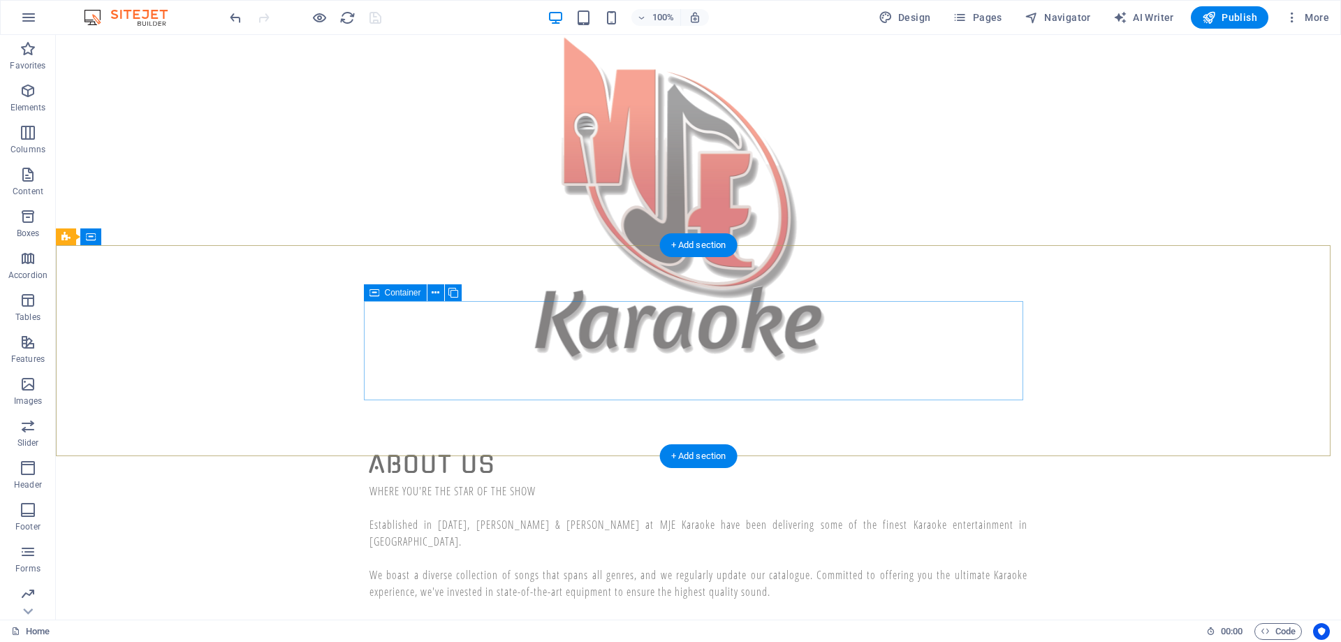
click at [733, 203] on figure at bounding box center [698, 209] width 1285 height 445
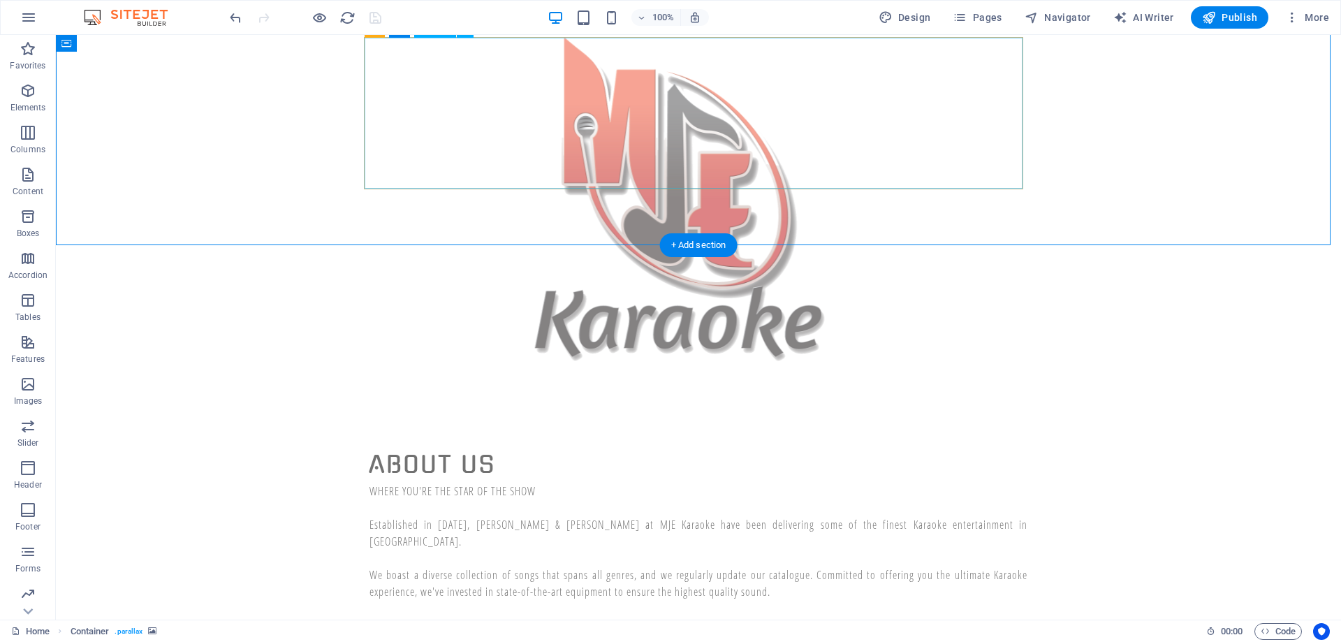
click at [782, 483] on div "WHERE YOU'RE THE STAR OF THE SHOW Established in 1996, Marco & Teresa at MJE Ka…" at bounding box center [698, 567] width 658 height 168
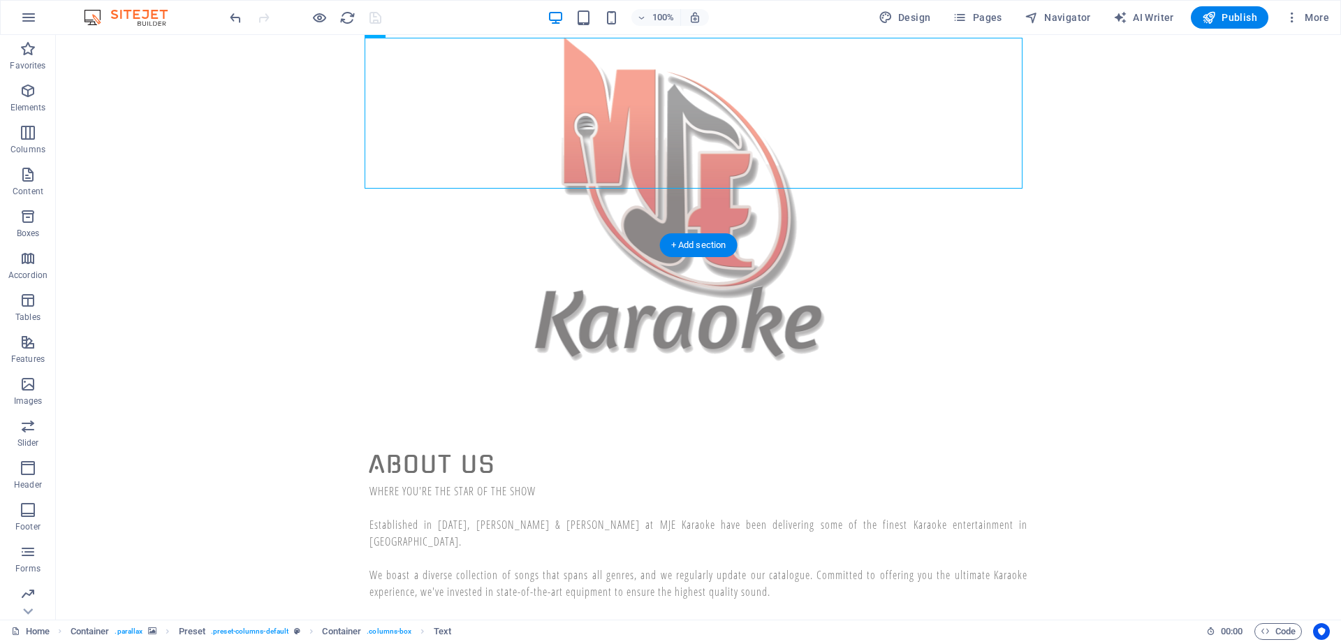
click at [303, 140] on figure at bounding box center [698, 209] width 1285 height 445
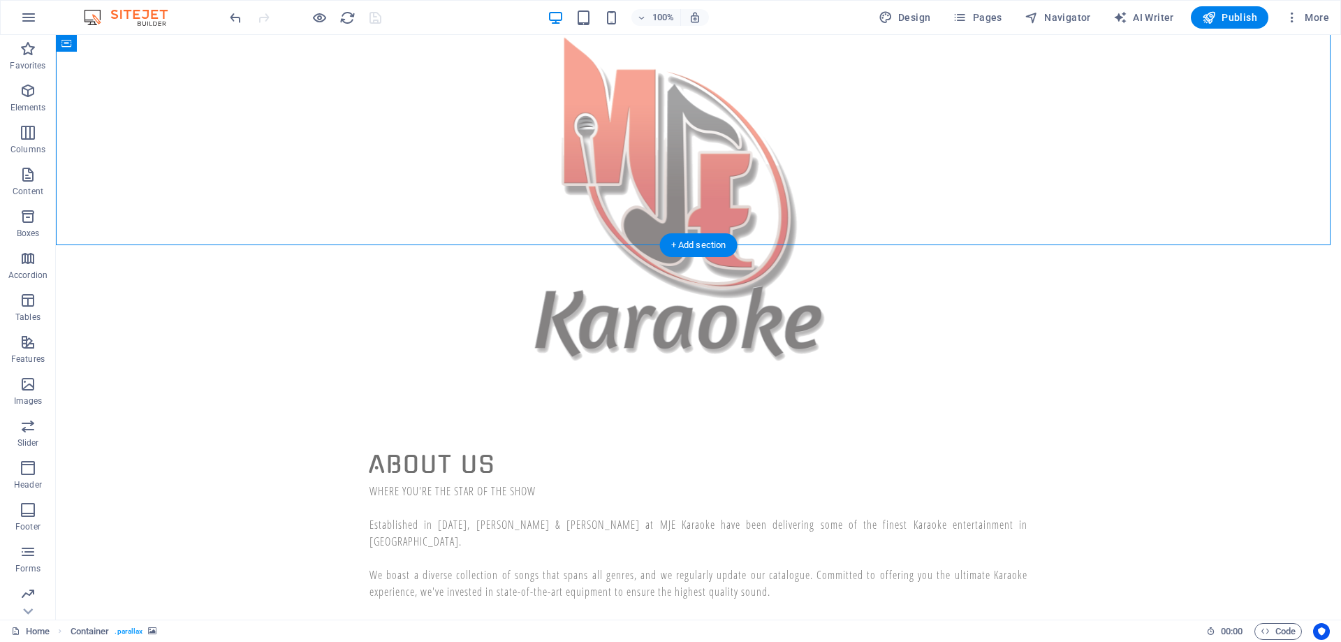
click at [303, 140] on figure at bounding box center [698, 209] width 1285 height 445
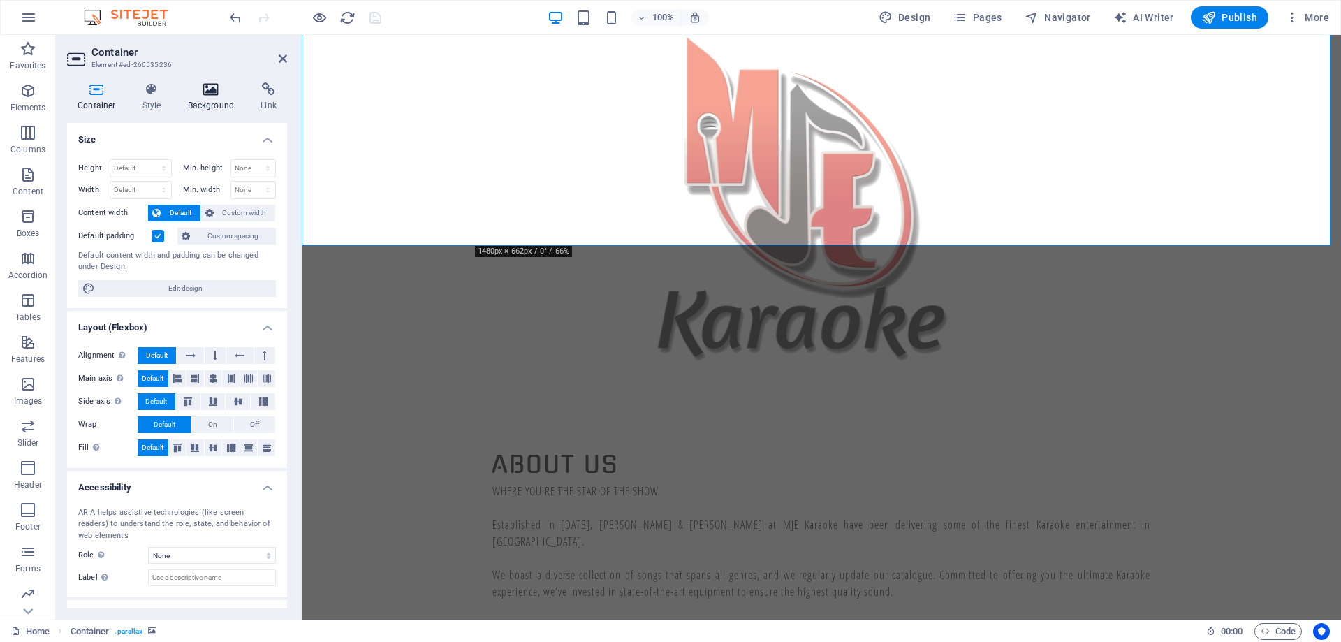
click at [217, 101] on h4 "Background" at bounding box center [213, 96] width 73 height 29
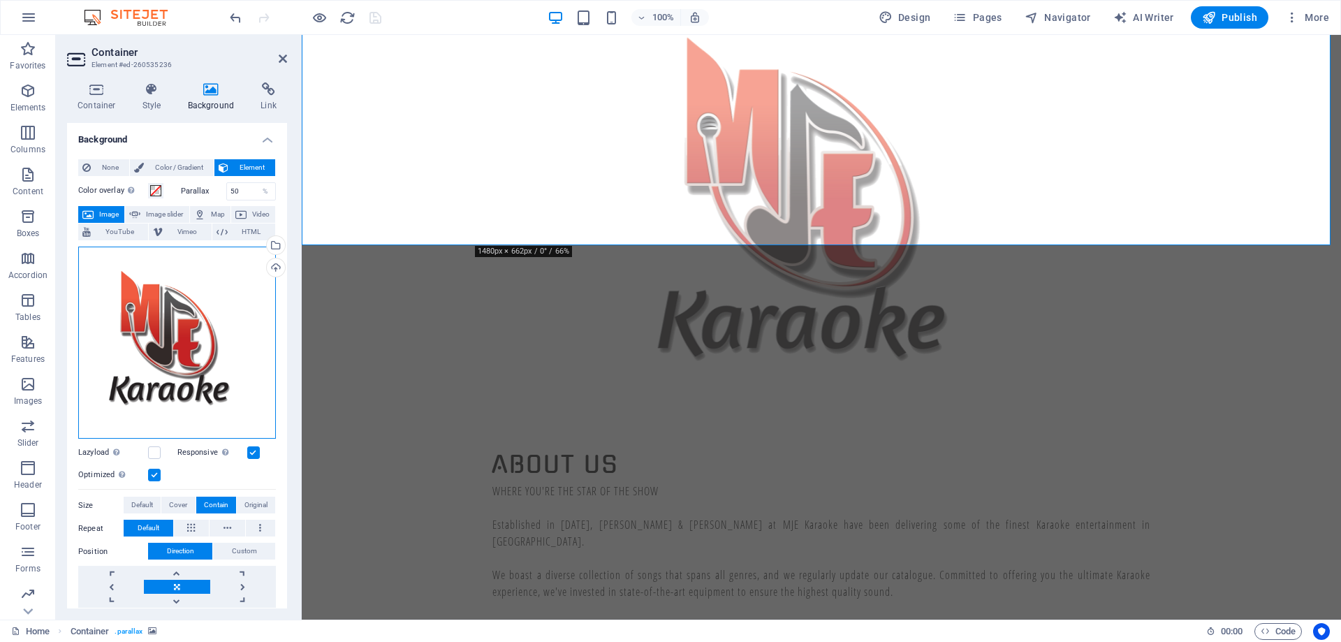
click at [160, 306] on div "Drag files here, click to choose files or select files from Files or our free s…" at bounding box center [177, 343] width 198 height 192
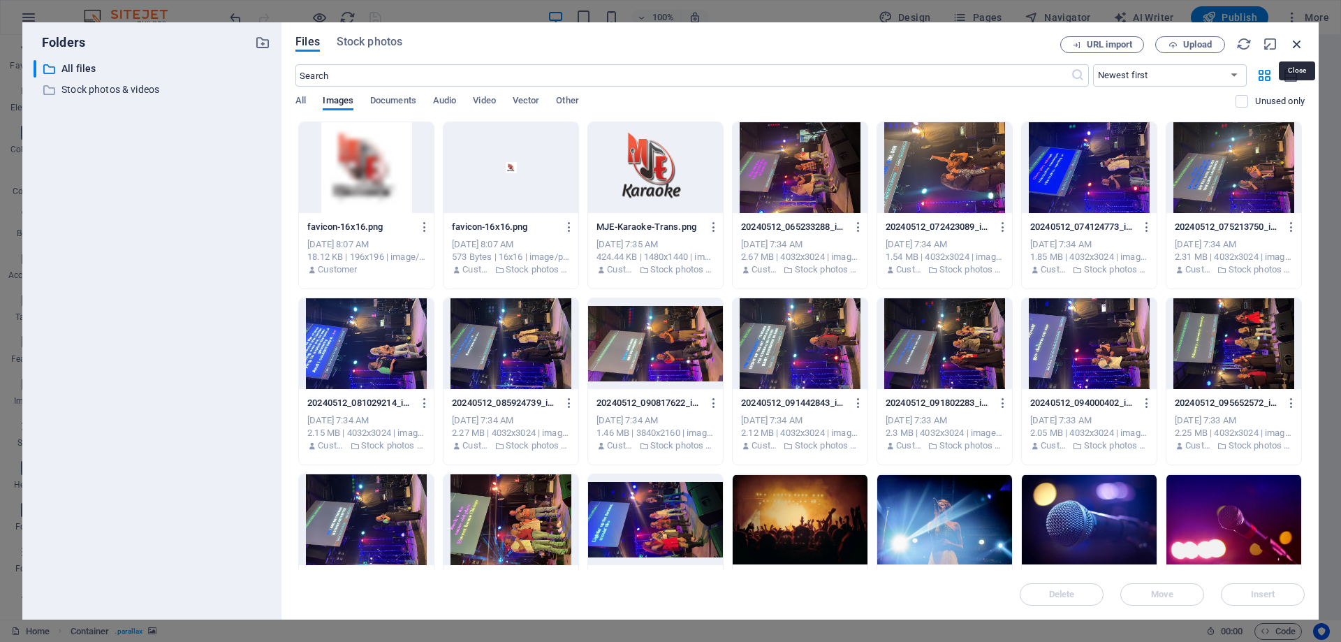
drag, startPoint x: 1301, startPoint y: 45, endPoint x: 997, endPoint y: 10, distance: 306.5
click at [1301, 45] on icon "button" at bounding box center [1296, 43] width 15 height 15
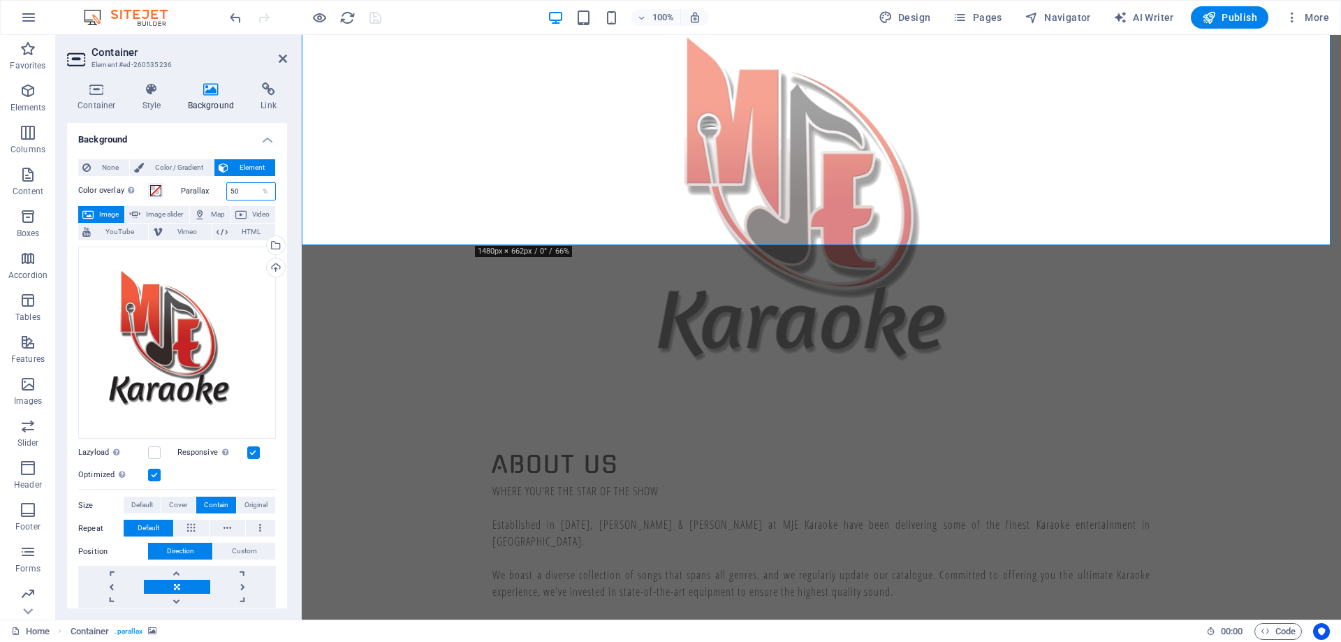
click at [240, 189] on input "50" at bounding box center [251, 191] width 49 height 17
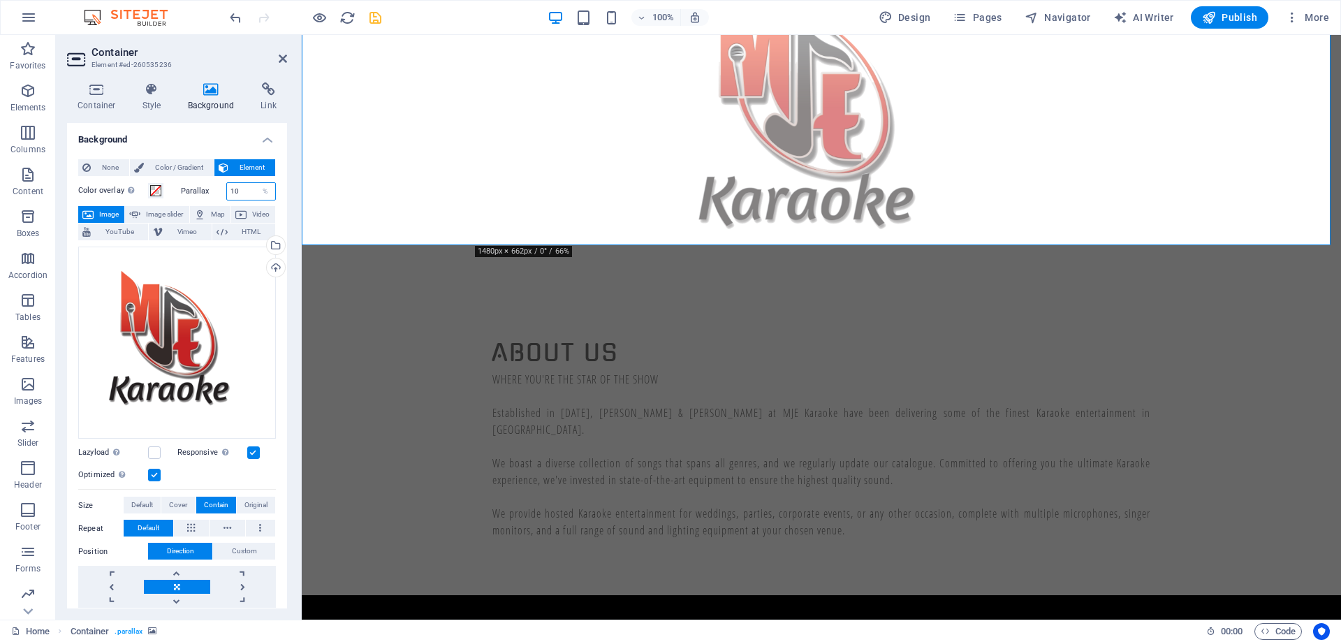
click at [240, 189] on input "10" at bounding box center [251, 191] width 49 height 17
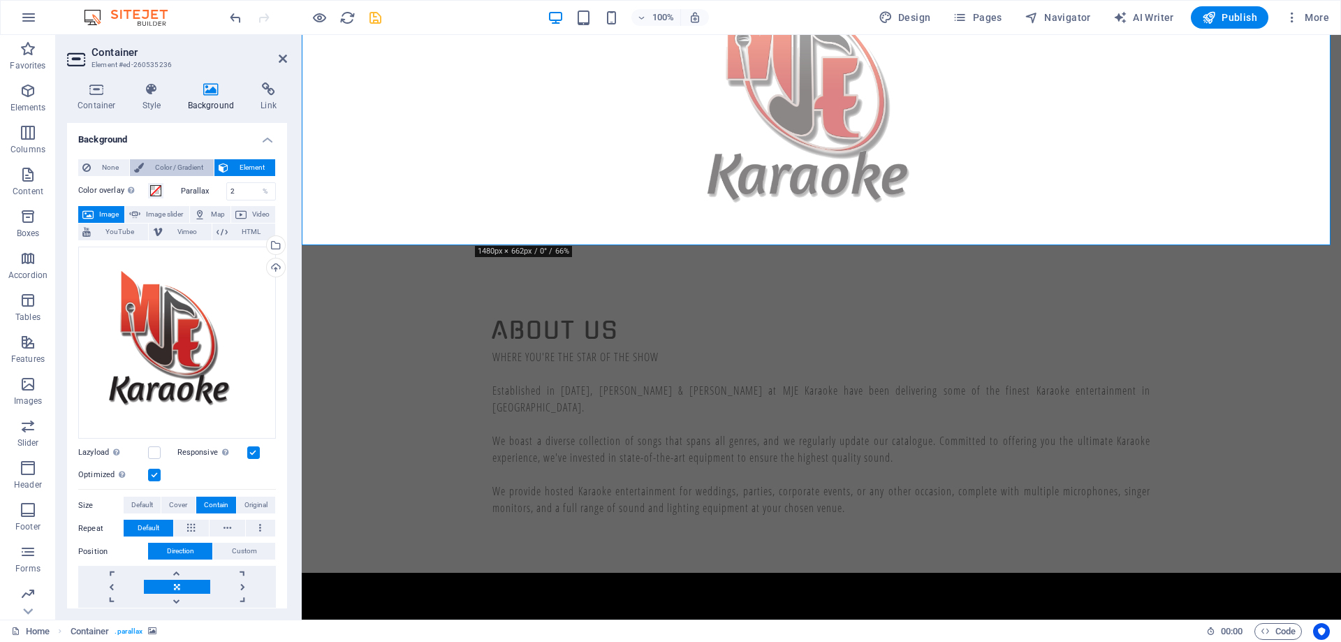
click at [177, 166] on span "Color / Gradient" at bounding box center [178, 167] width 61 height 17
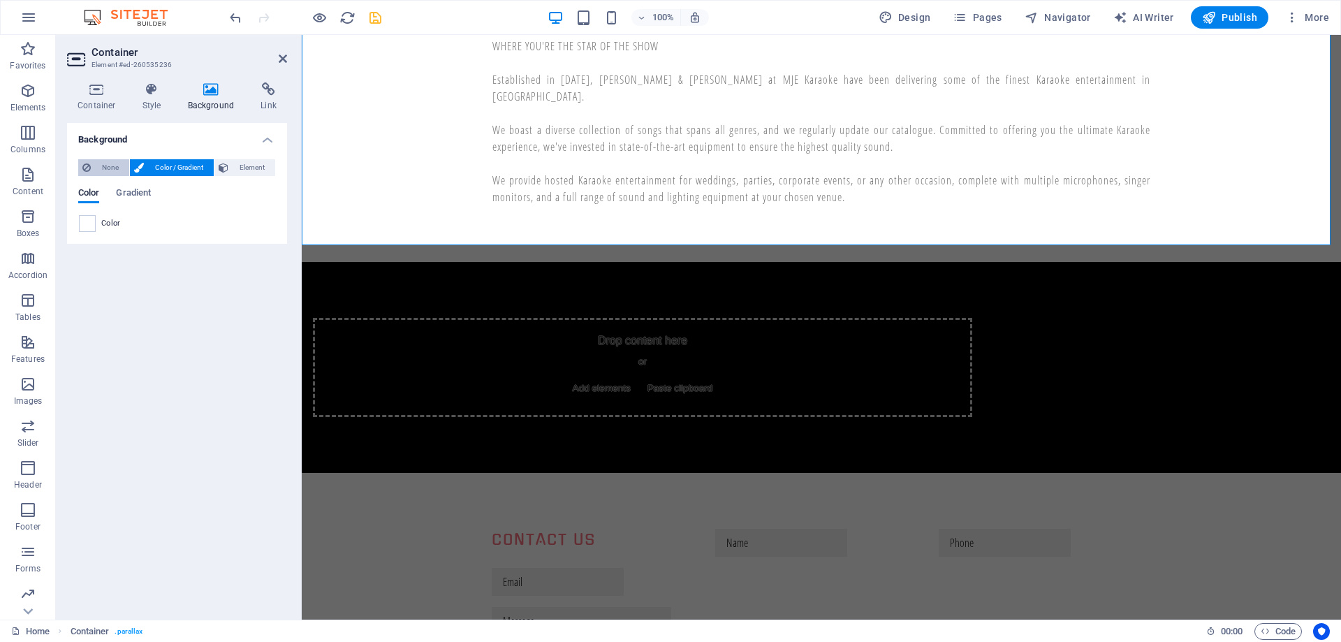
click at [108, 170] on span "None" at bounding box center [110, 167] width 30 height 17
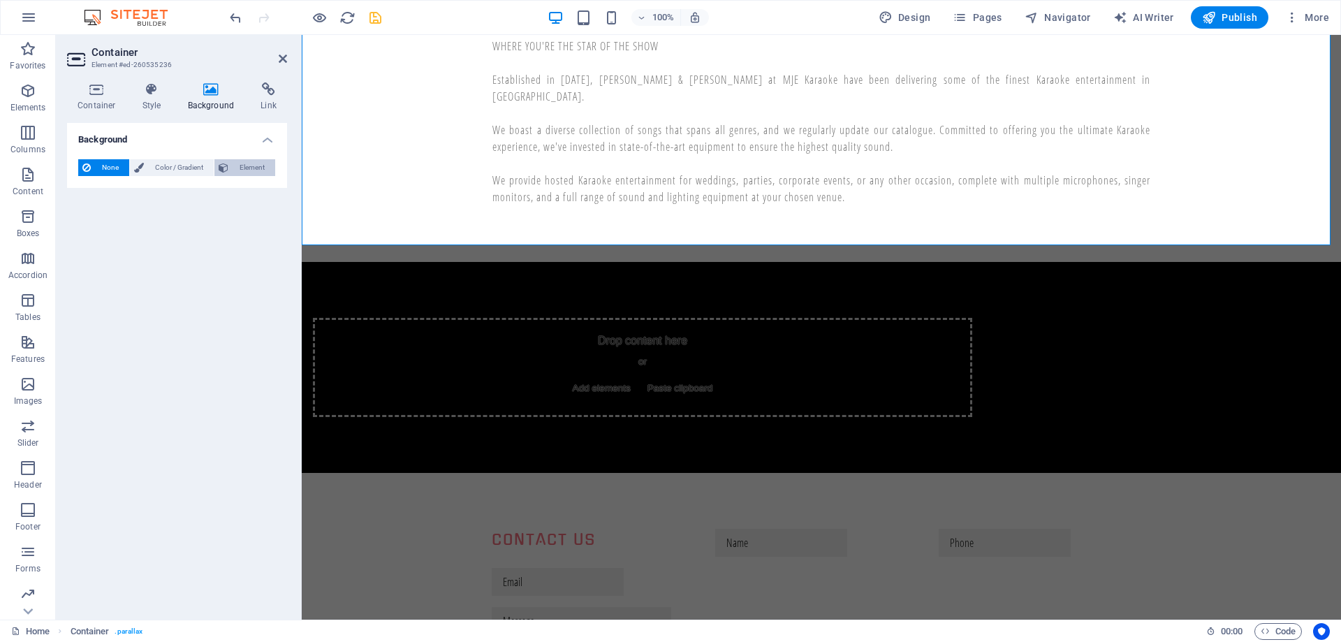
click at [237, 167] on span "Element" at bounding box center [252, 167] width 38 height 17
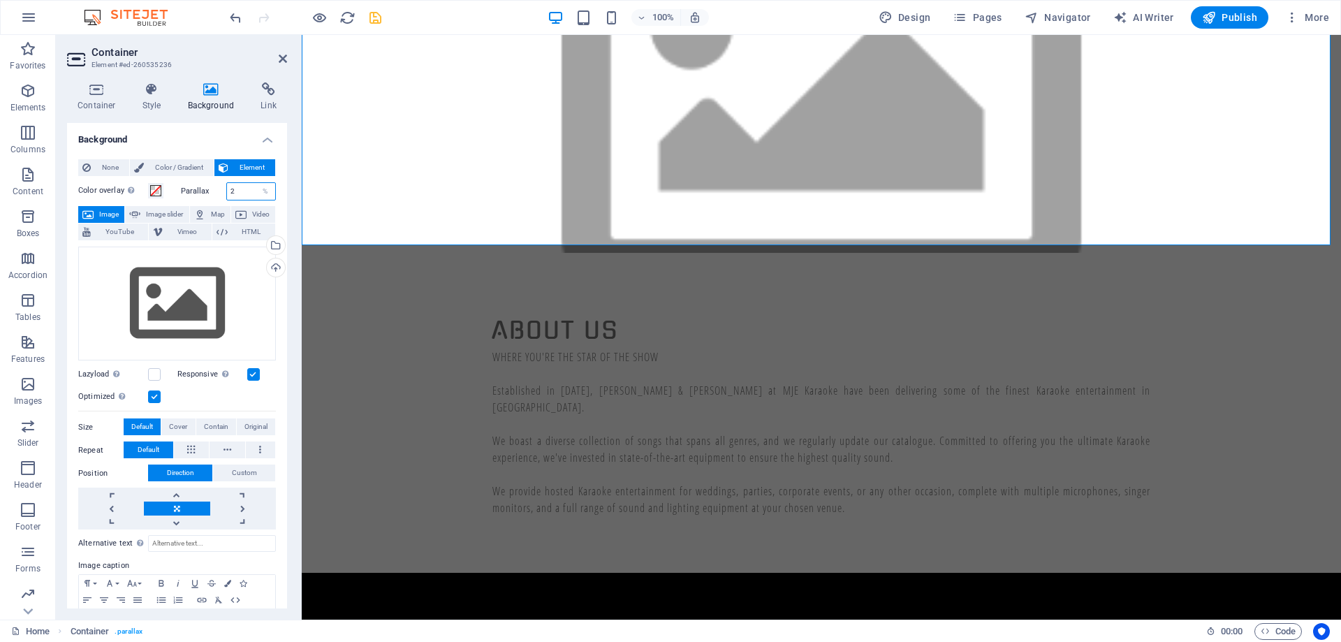
click at [242, 186] on input "2" at bounding box center [251, 191] width 49 height 17
type input "40"
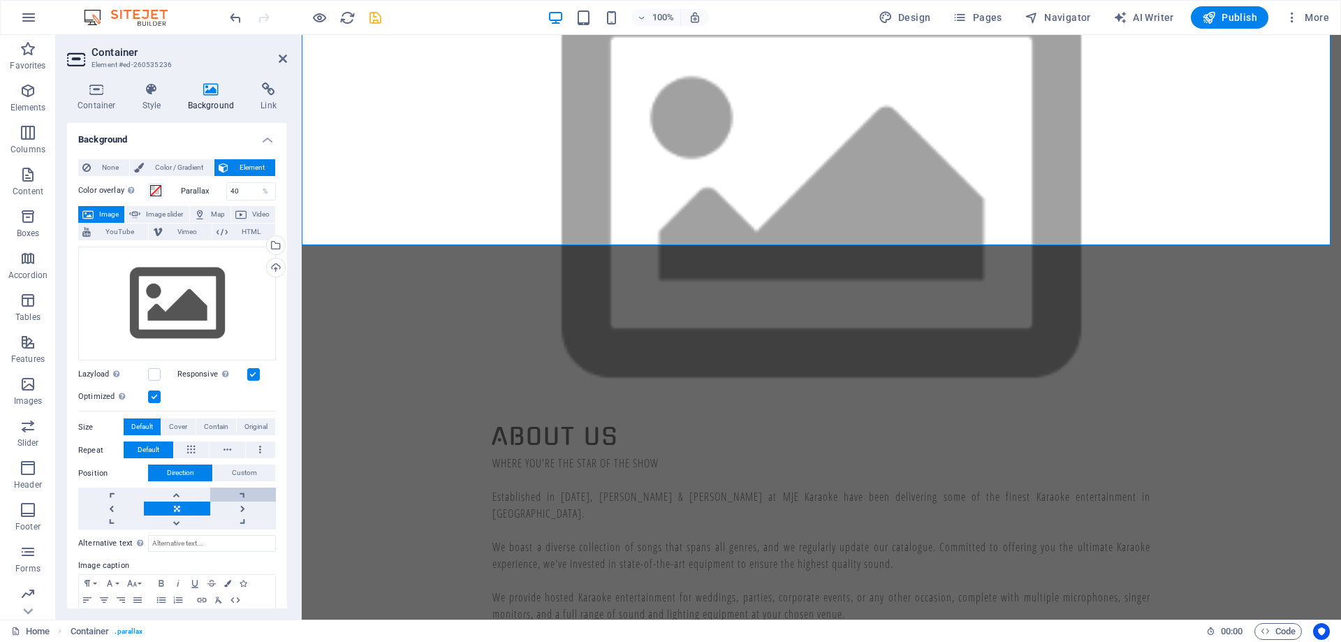
scroll to position [54, 0]
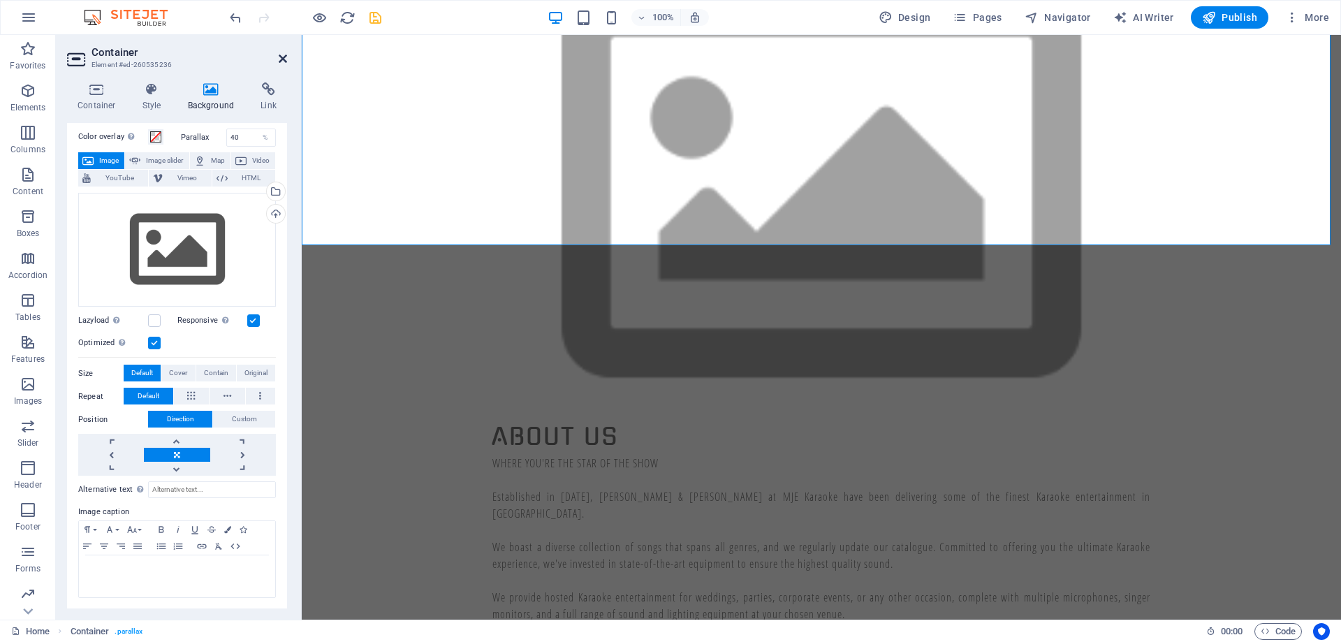
click at [284, 64] on link at bounding box center [283, 59] width 8 height 12
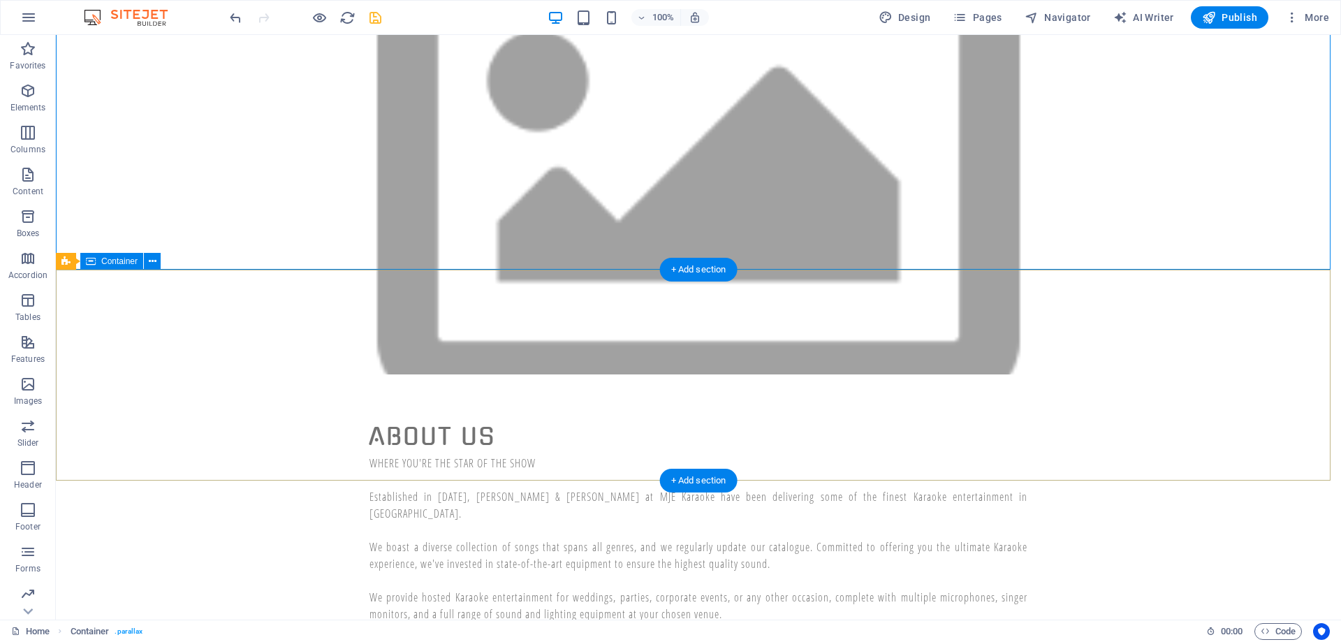
scroll to position [0, 0]
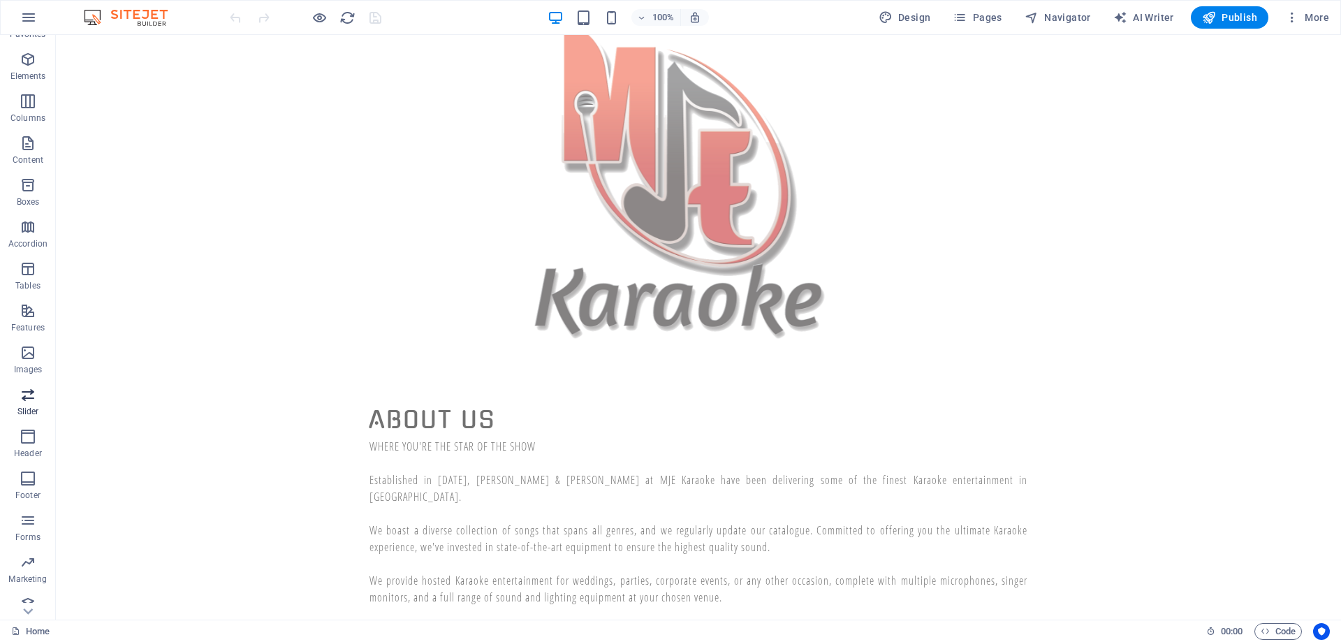
scroll to position [44, 0]
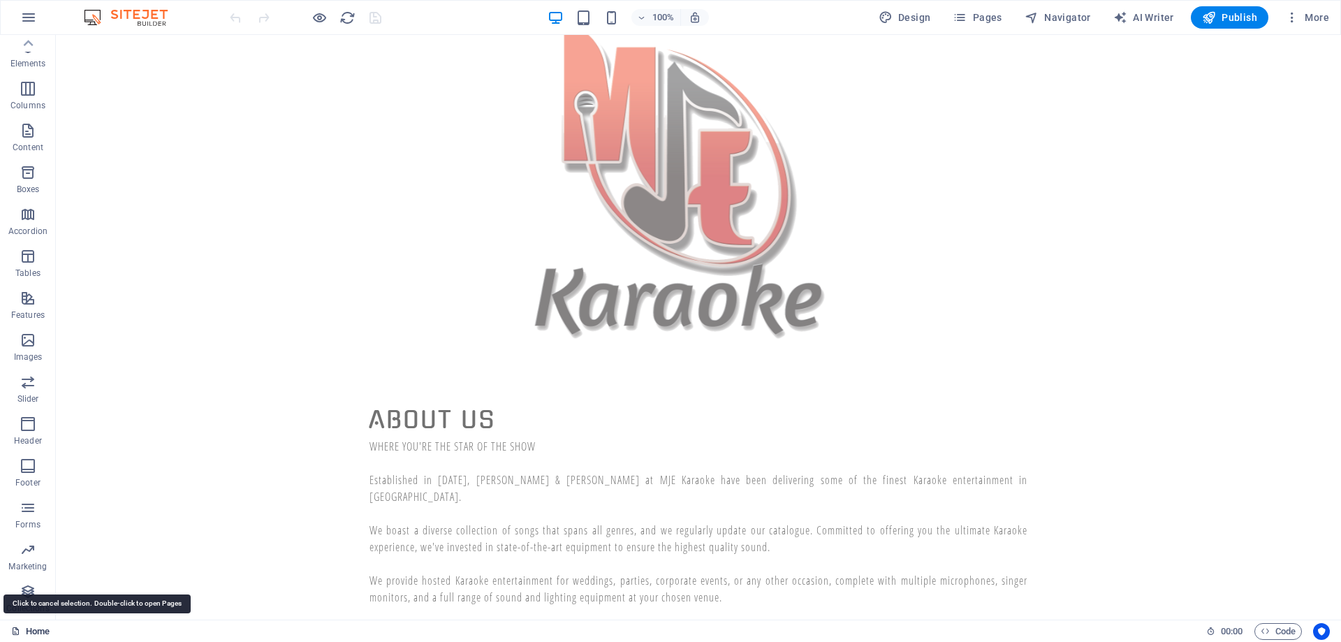
click at [35, 627] on link "Home" at bounding box center [30, 631] width 38 height 17
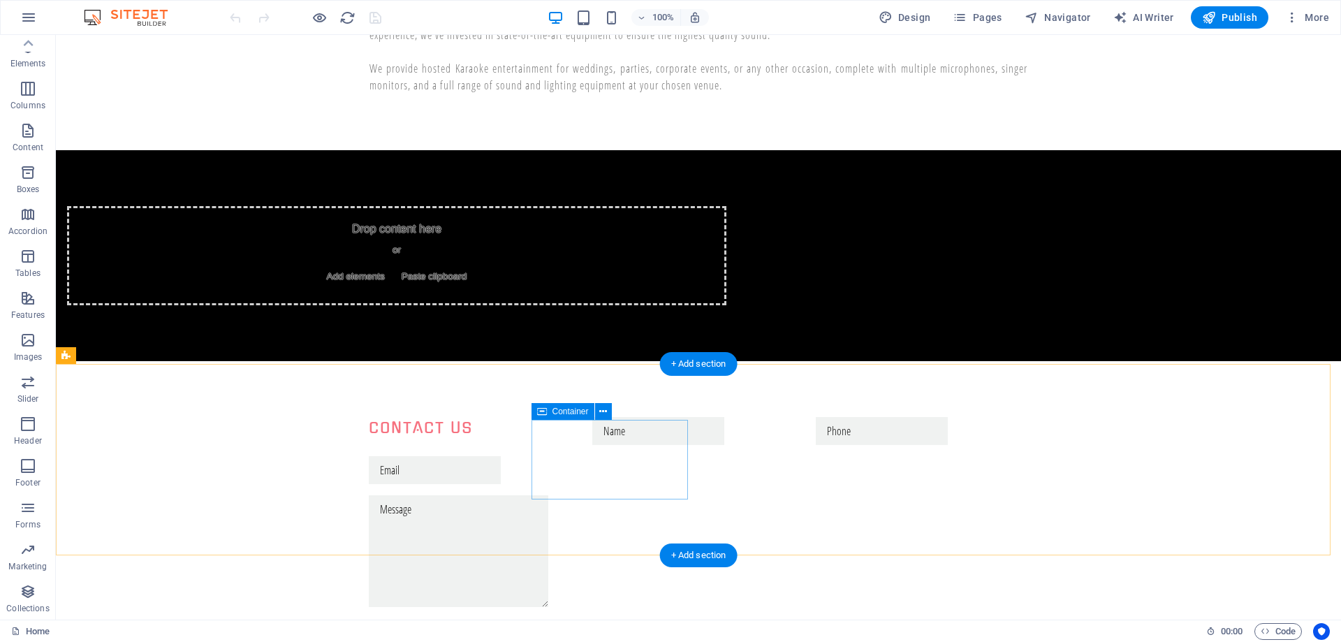
scroll to position [654, 0]
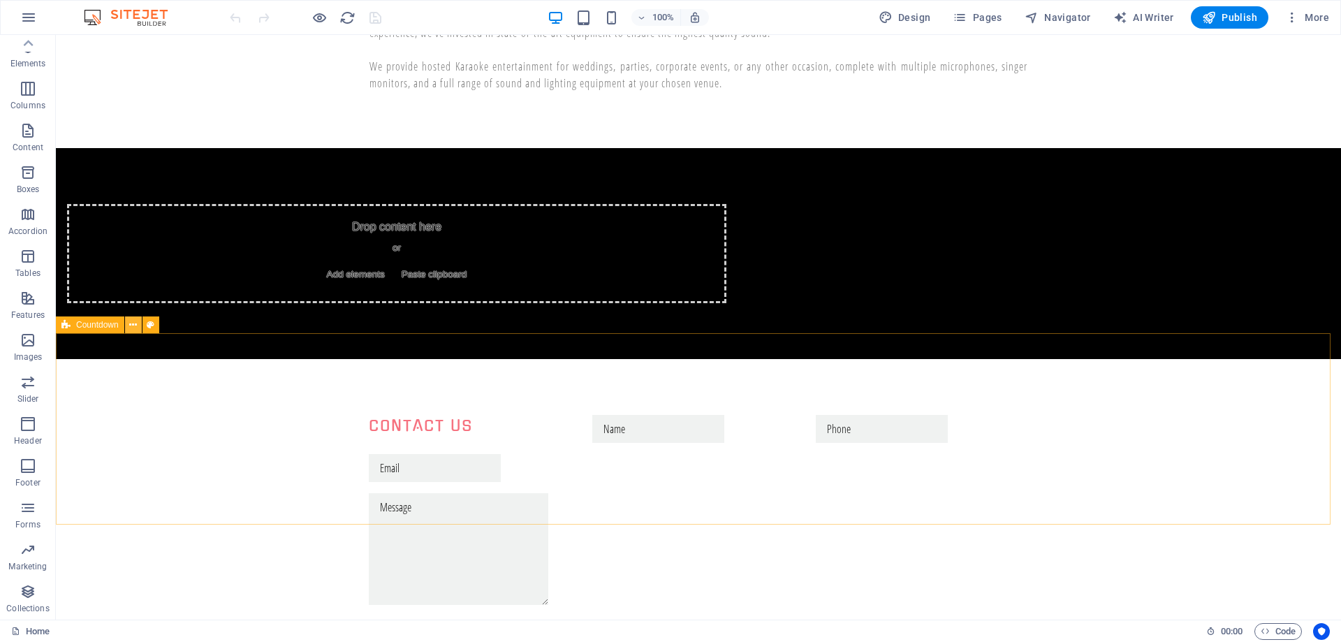
click at [134, 324] on icon at bounding box center [133, 325] width 8 height 15
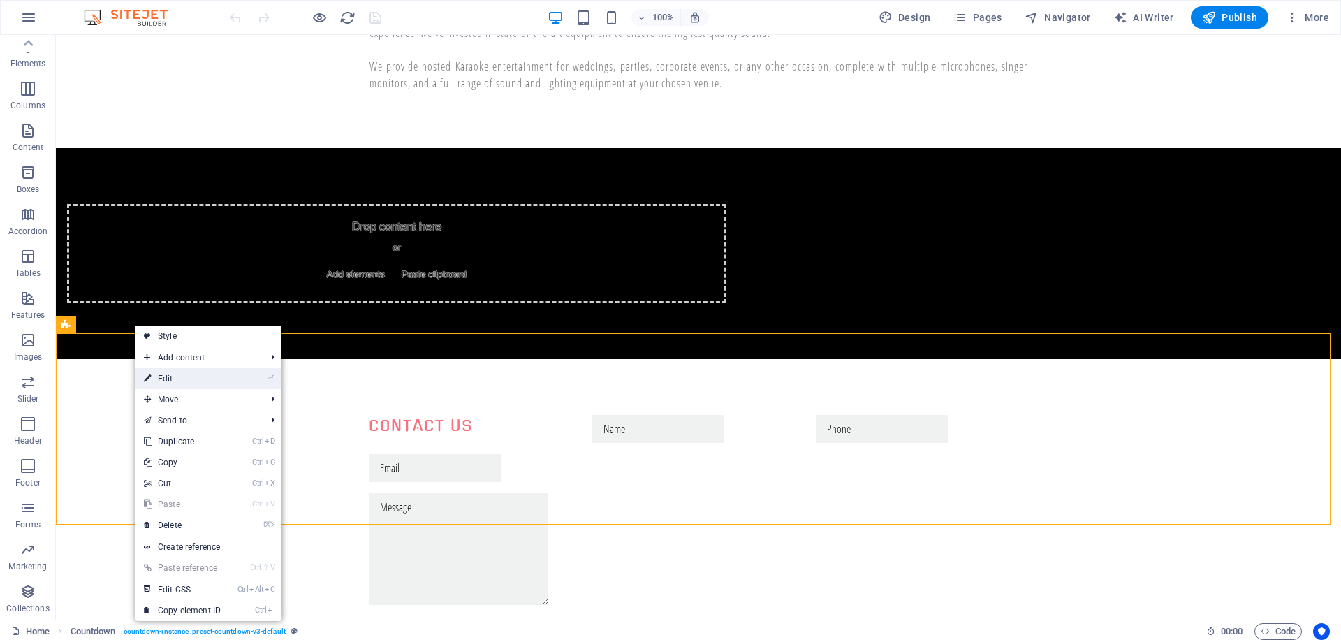
click at [144, 372] on icon at bounding box center [147, 378] width 7 height 21
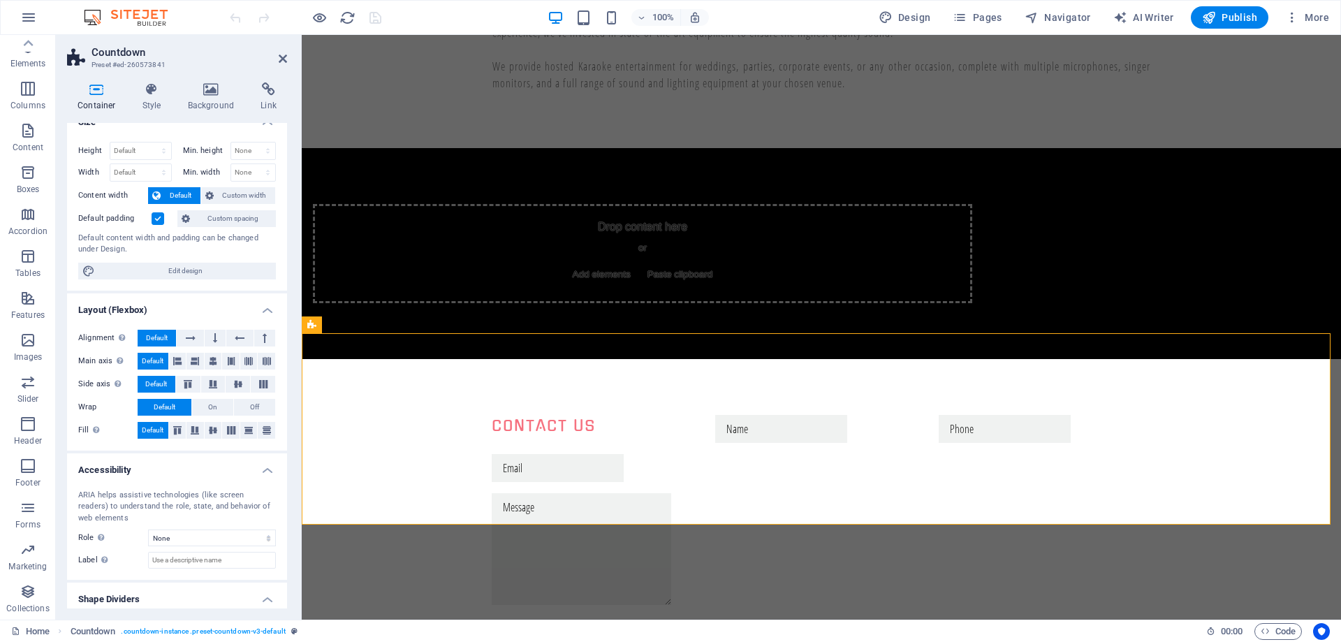
scroll to position [0, 0]
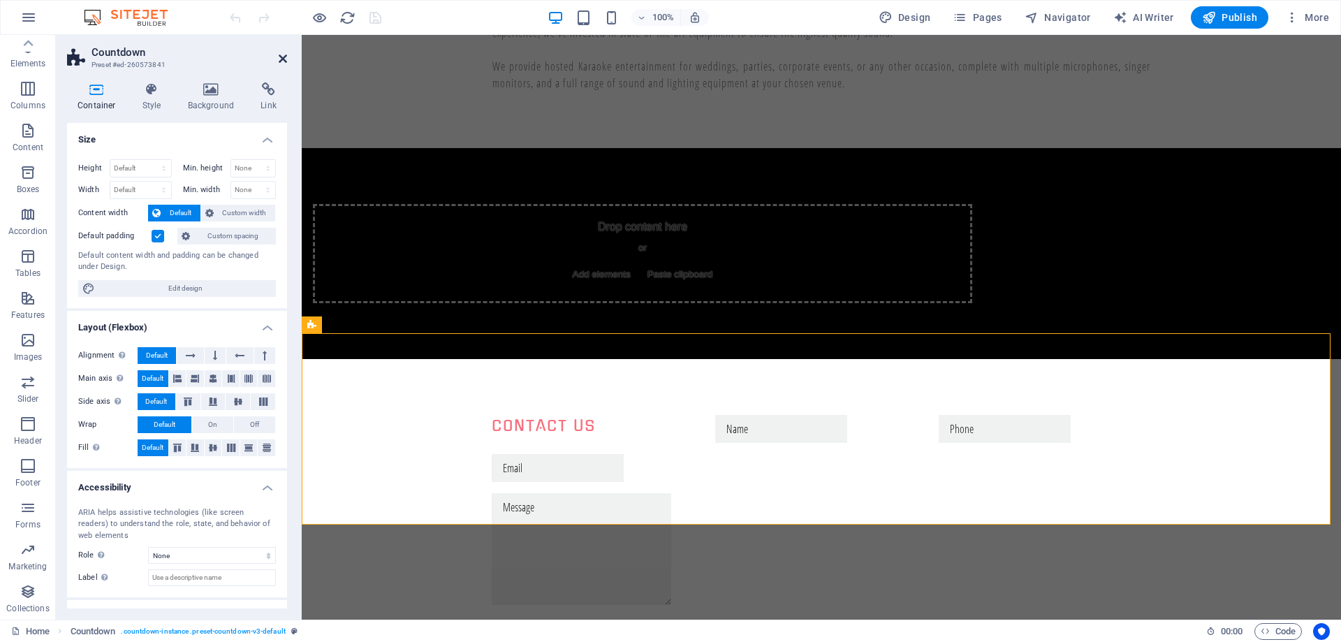
click at [281, 53] on icon at bounding box center [283, 58] width 8 height 11
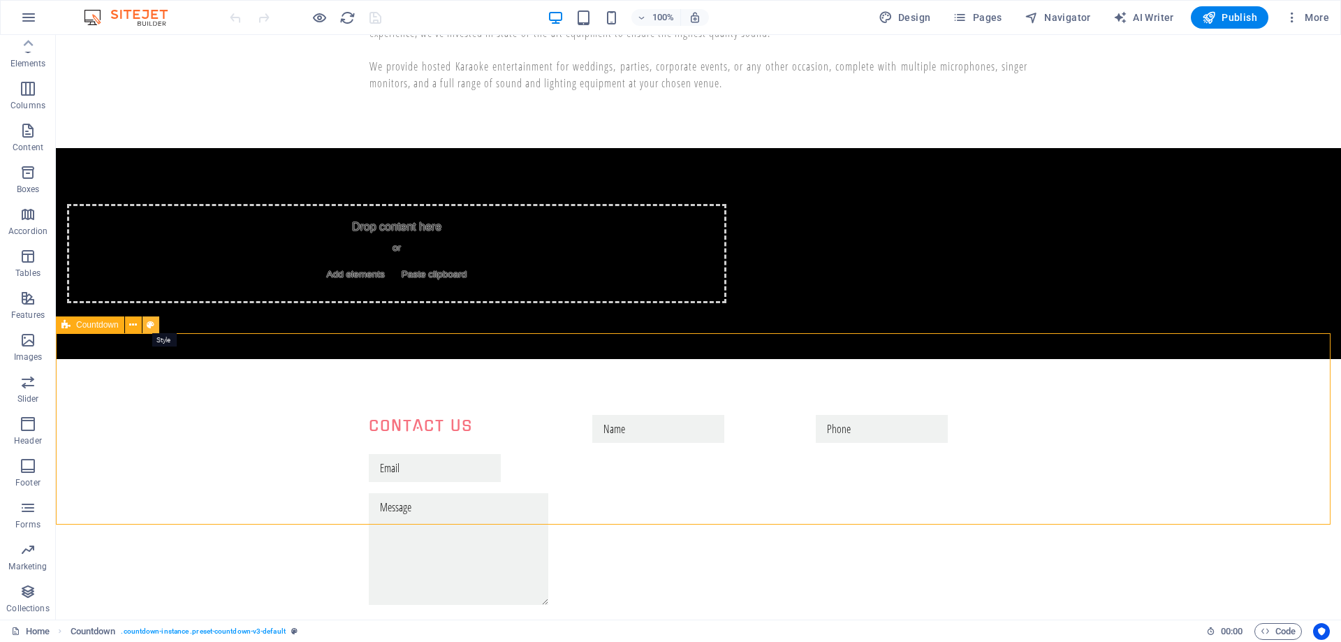
click at [152, 325] on icon at bounding box center [151, 325] width 8 height 15
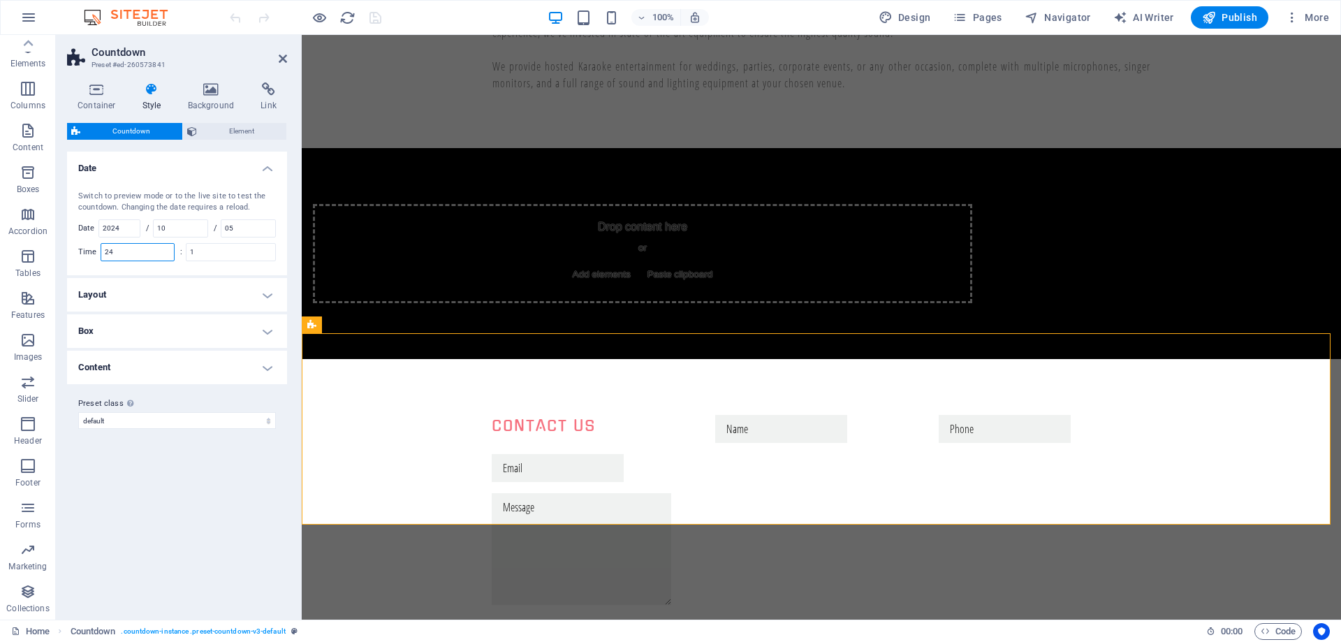
click at [140, 251] on input "24" at bounding box center [137, 252] width 73 height 17
click at [257, 129] on span "Element" at bounding box center [241, 131] width 81 height 17
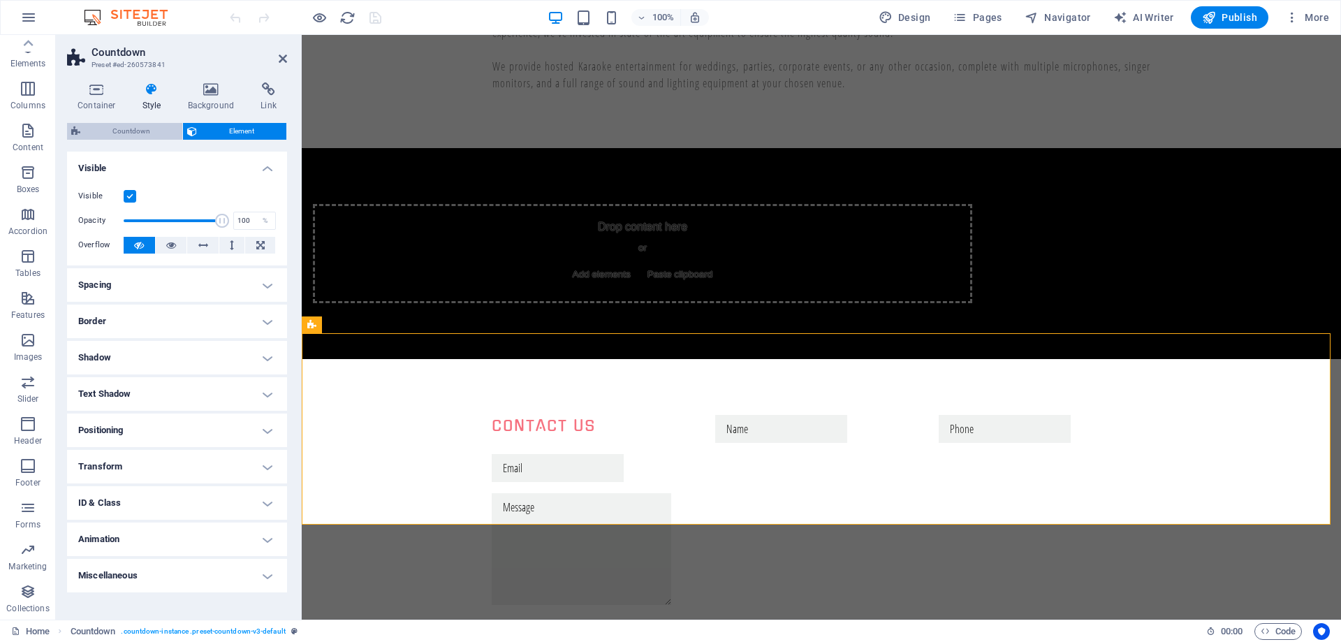
click at [143, 126] on span "Countdown" at bounding box center [131, 131] width 94 height 17
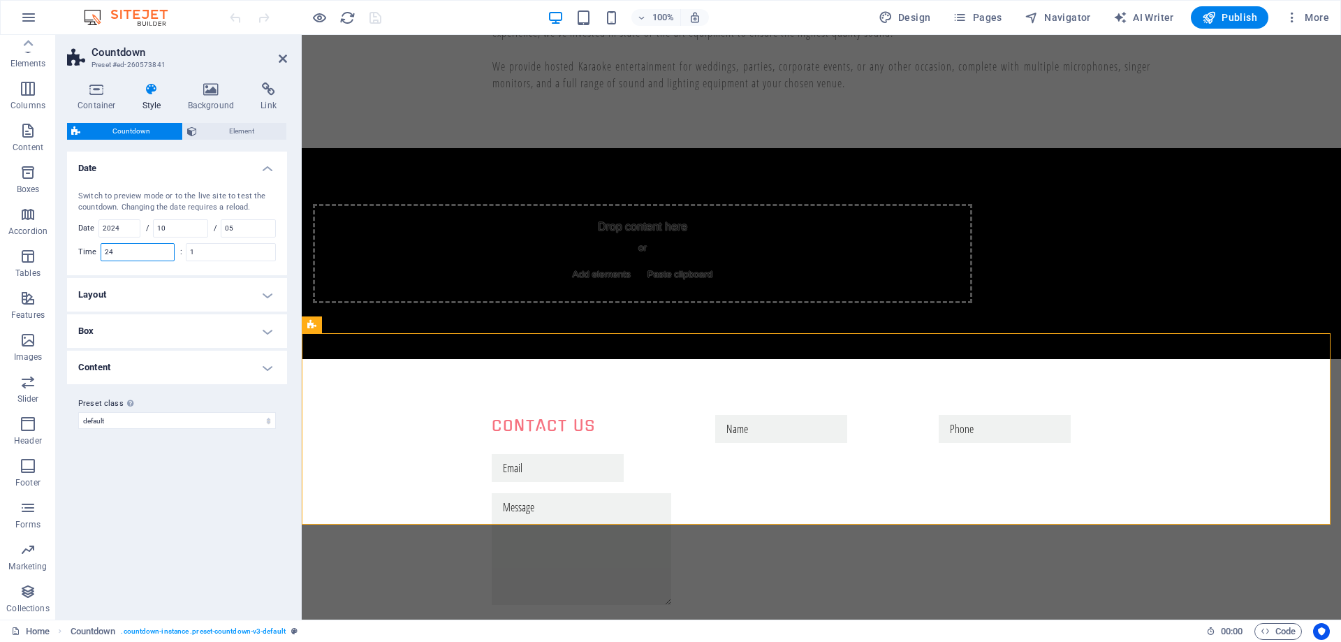
click at [126, 258] on input "24" at bounding box center [137, 252] width 73 height 17
type input "3"
click at [230, 254] on input "1" at bounding box center [230, 252] width 89 height 17
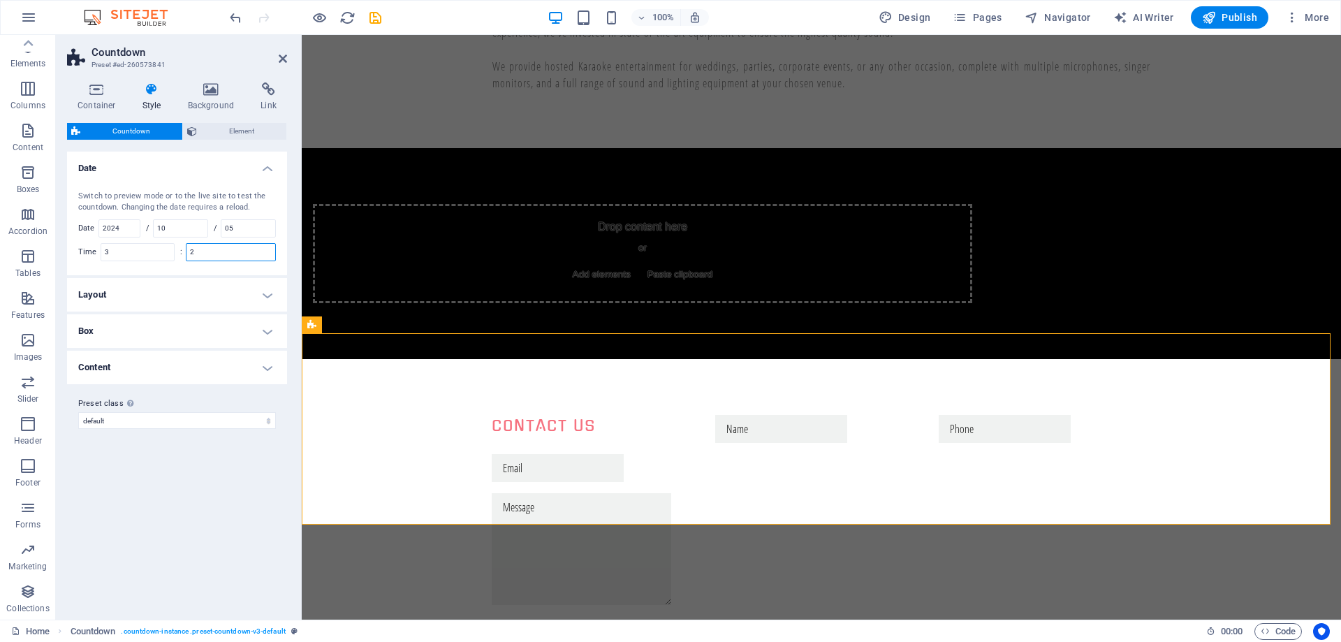
type input "2"
click at [182, 479] on div "Variants Default Date Switch to preview mode or to the live site to test the co…" at bounding box center [177, 380] width 220 height 457
click at [104, 95] on icon at bounding box center [96, 89] width 59 height 14
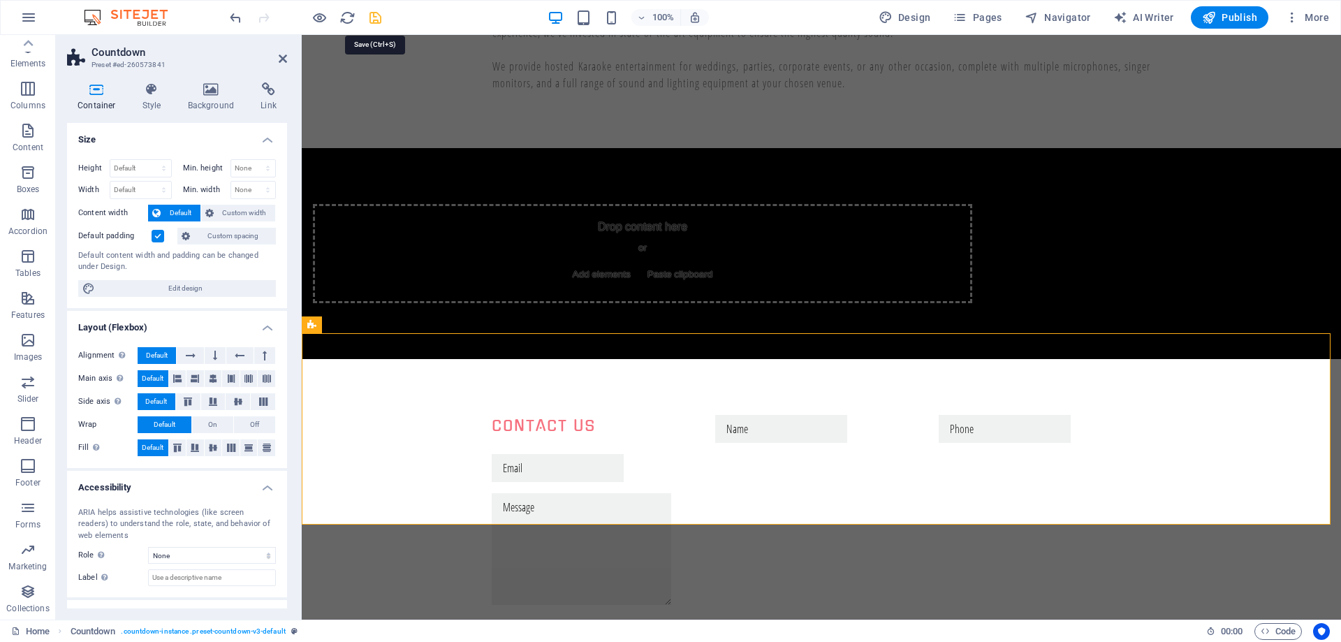
click at [374, 13] on icon "save" at bounding box center [375, 18] width 16 height 16
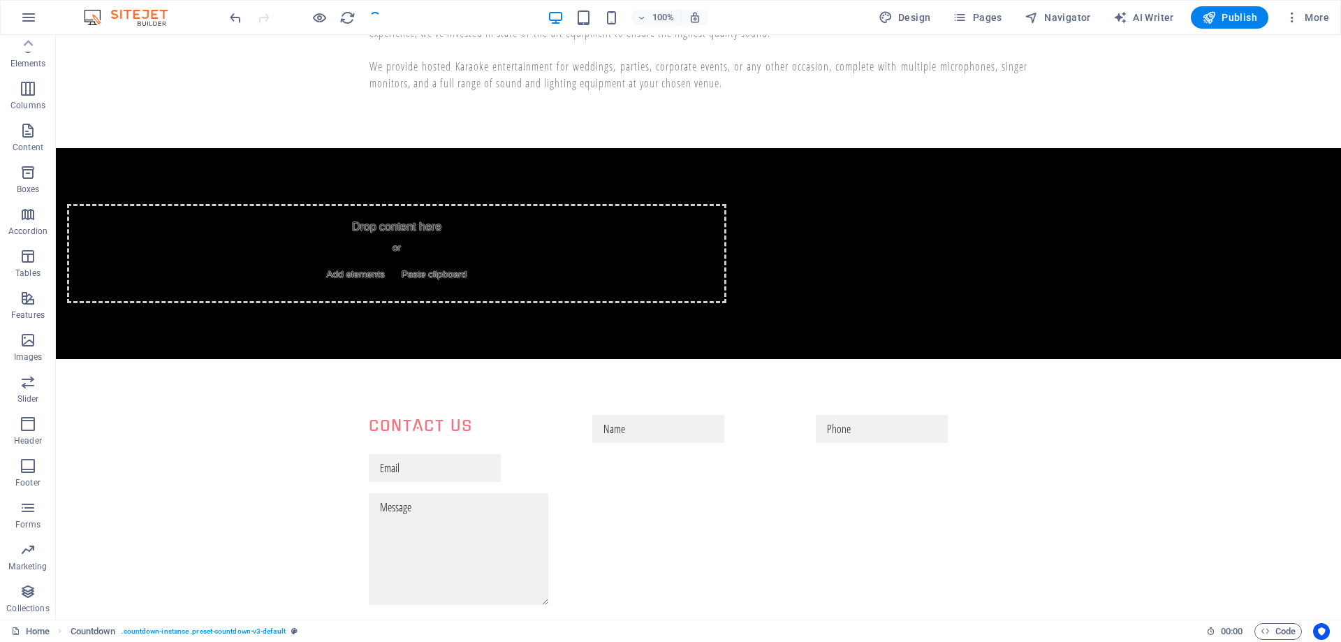
checkbox input "false"
drag, startPoint x: 903, startPoint y: 10, endPoint x: 352, endPoint y: 381, distance: 663.7
click at [903, 10] on span "Design" at bounding box center [904, 17] width 52 height 14
select select "px"
select select "400"
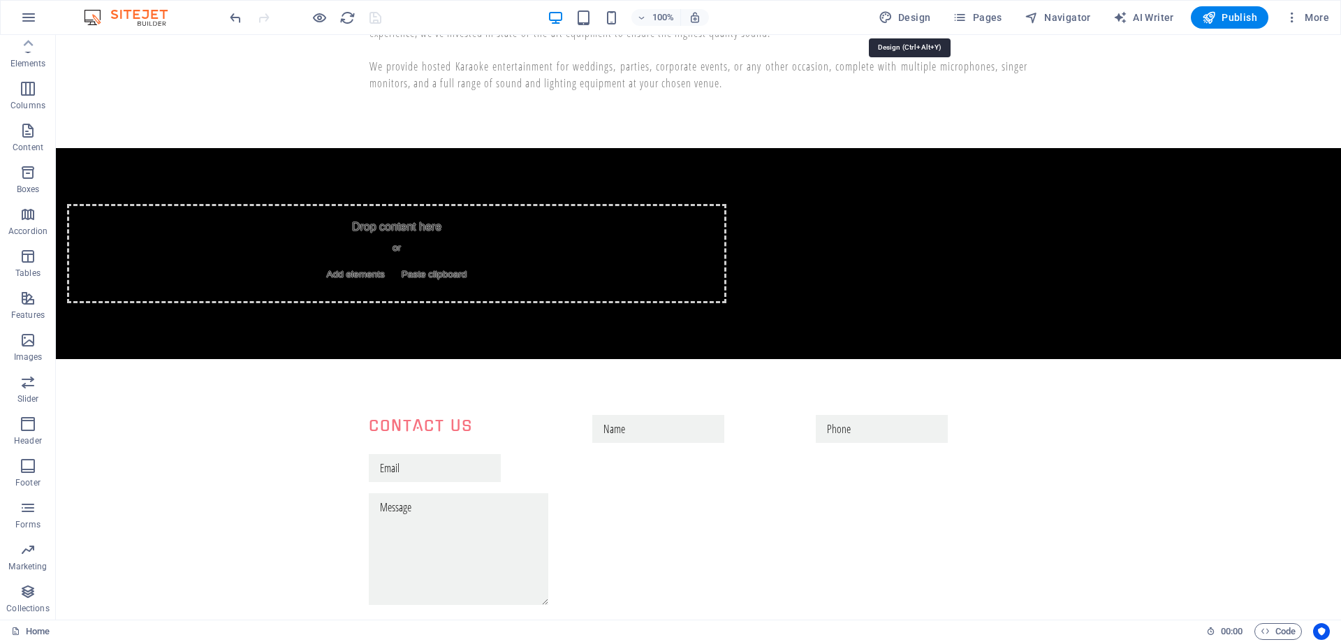
select select "px"
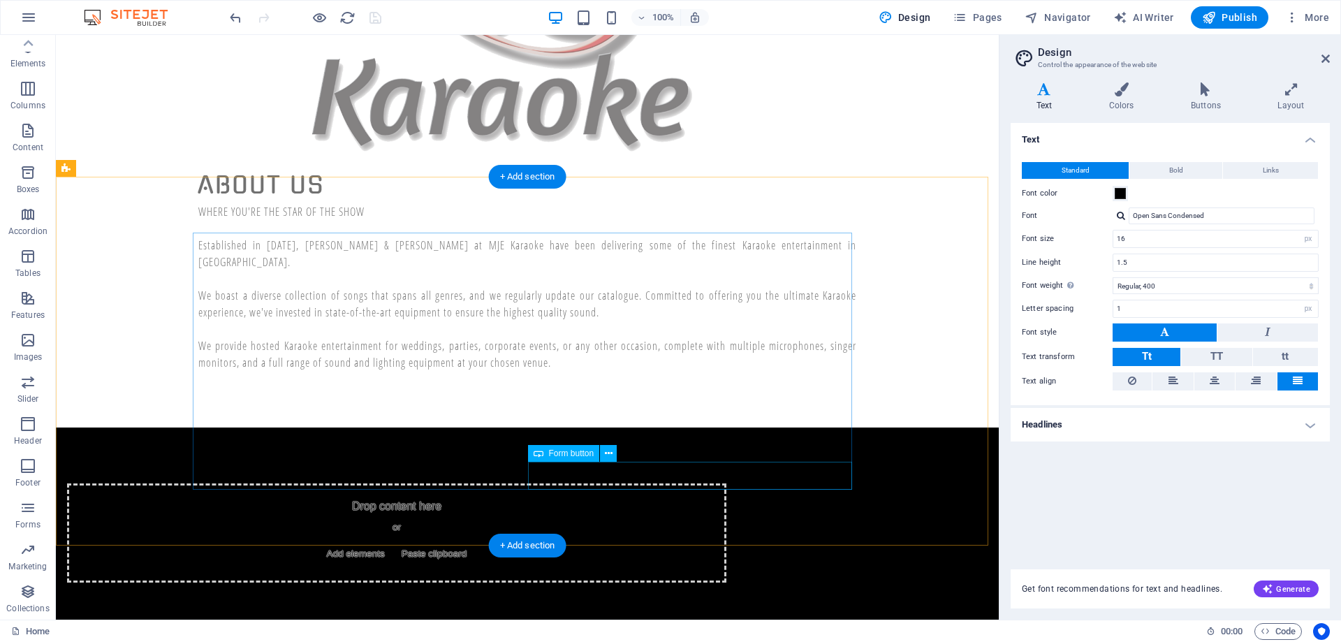
scroll to position [654, 0]
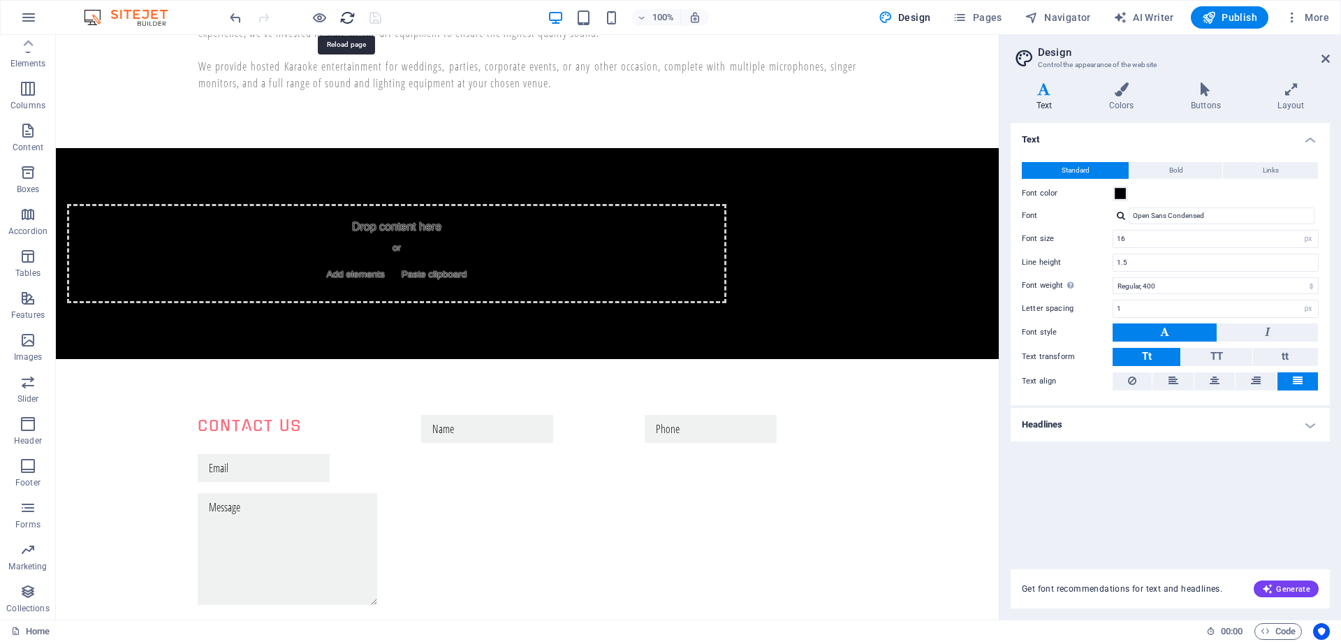
click at [351, 18] on icon "reload" at bounding box center [347, 18] width 16 height 16
click at [349, 18] on icon "reload" at bounding box center [347, 18] width 16 height 16
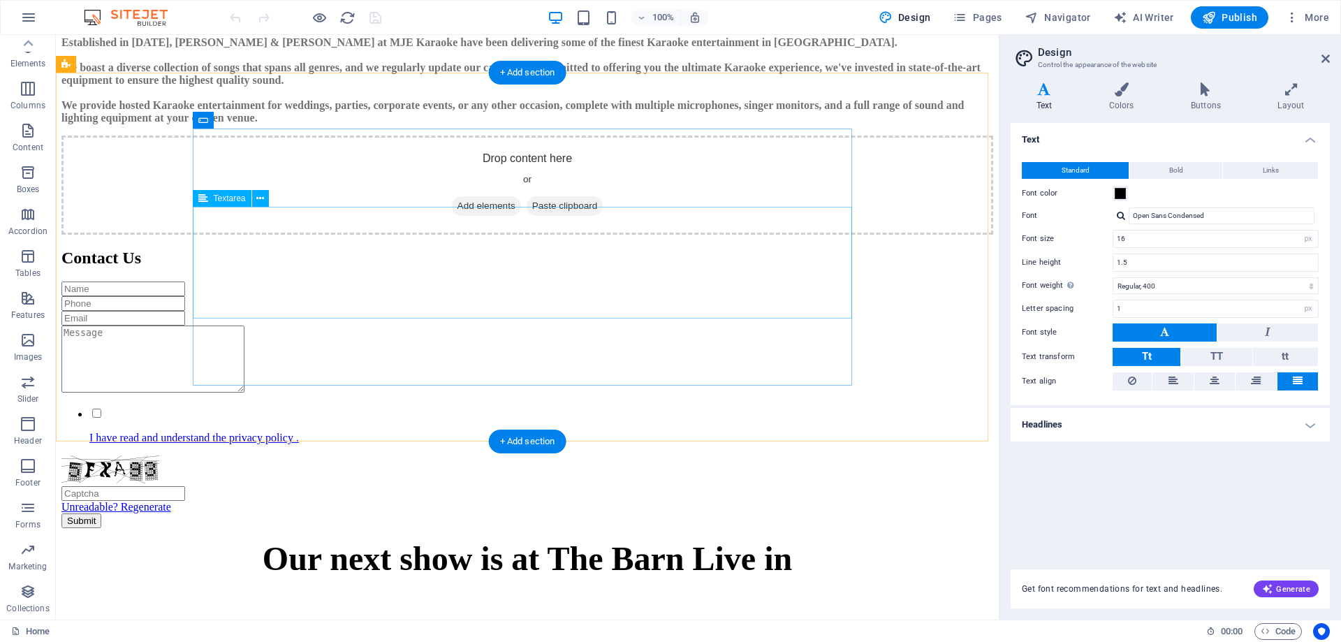
scroll to position [559, 0]
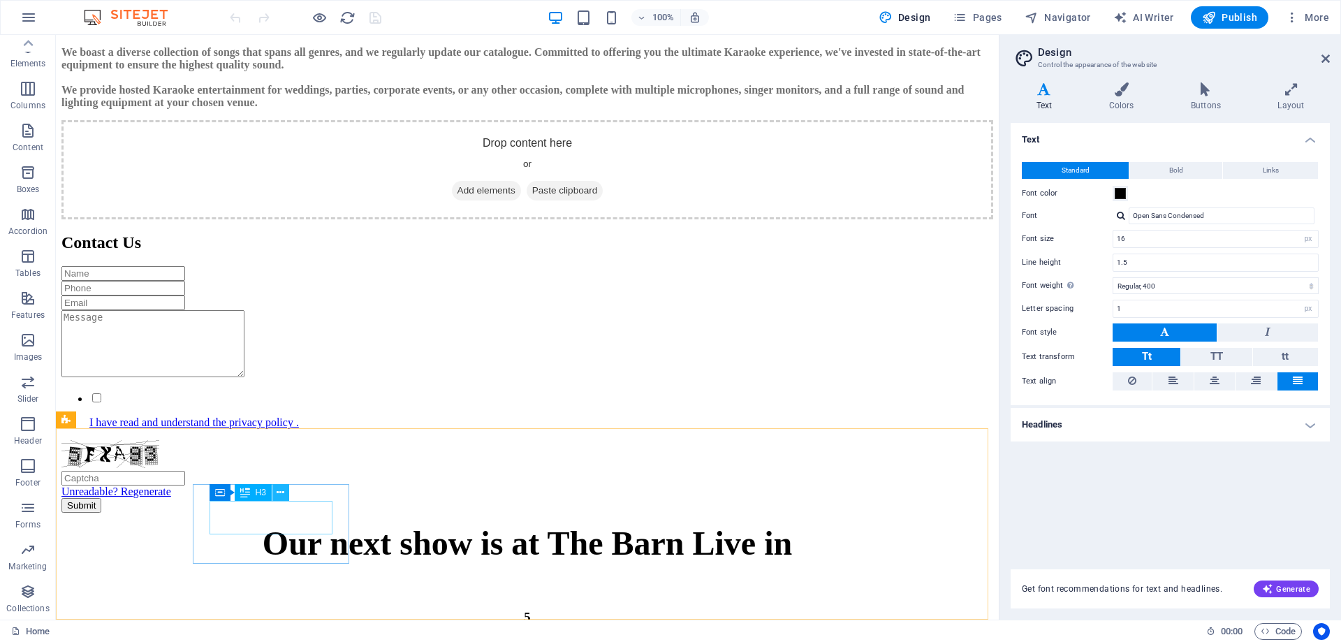
click at [282, 492] on icon at bounding box center [281, 492] width 8 height 15
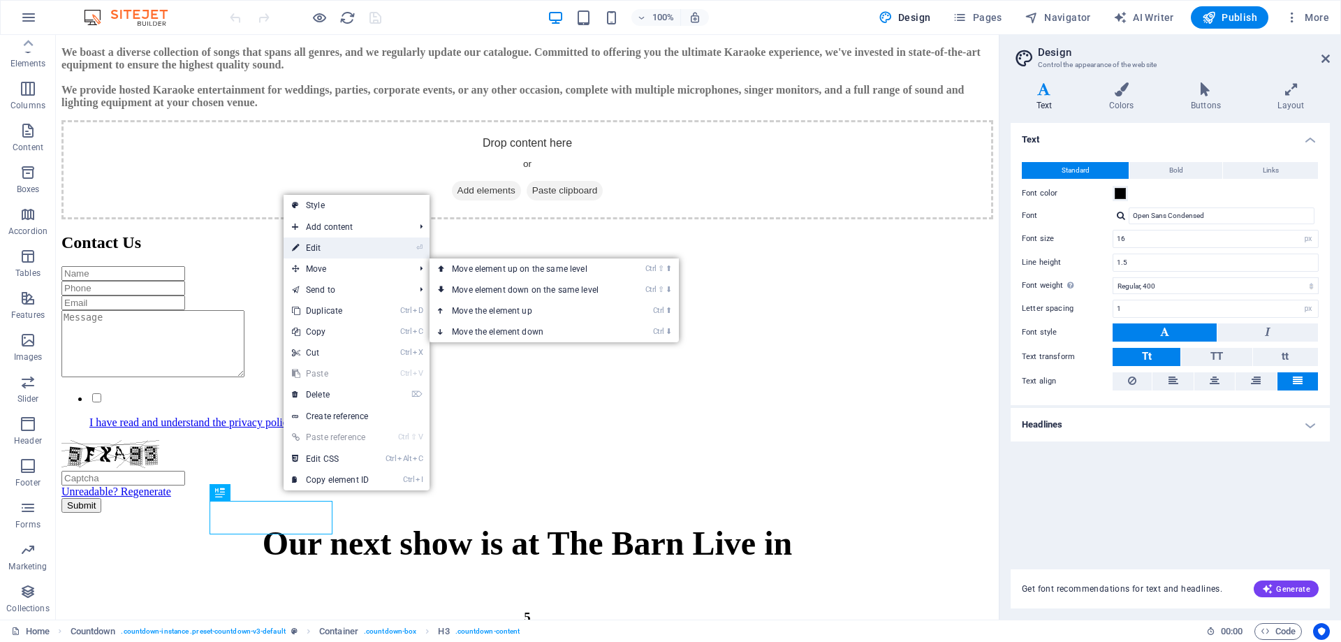
click at [335, 253] on link "⏎ Edit" at bounding box center [331, 247] width 94 height 21
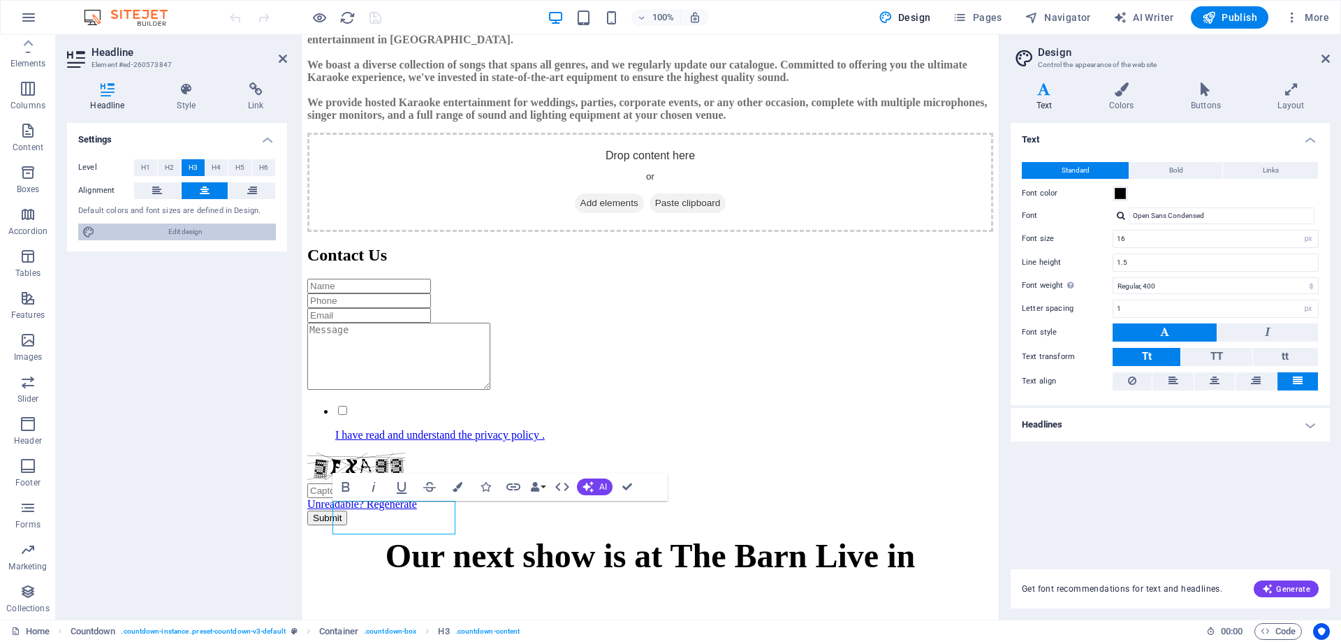
click at [189, 232] on span "Edit design" at bounding box center [185, 231] width 172 height 17
click at [287, 58] on aside "Headline Element #ed-260573847 Headline Style Link Settings Level H1 H2 H3 H4 H…" at bounding box center [179, 327] width 246 height 584
click at [284, 58] on icon at bounding box center [283, 58] width 8 height 11
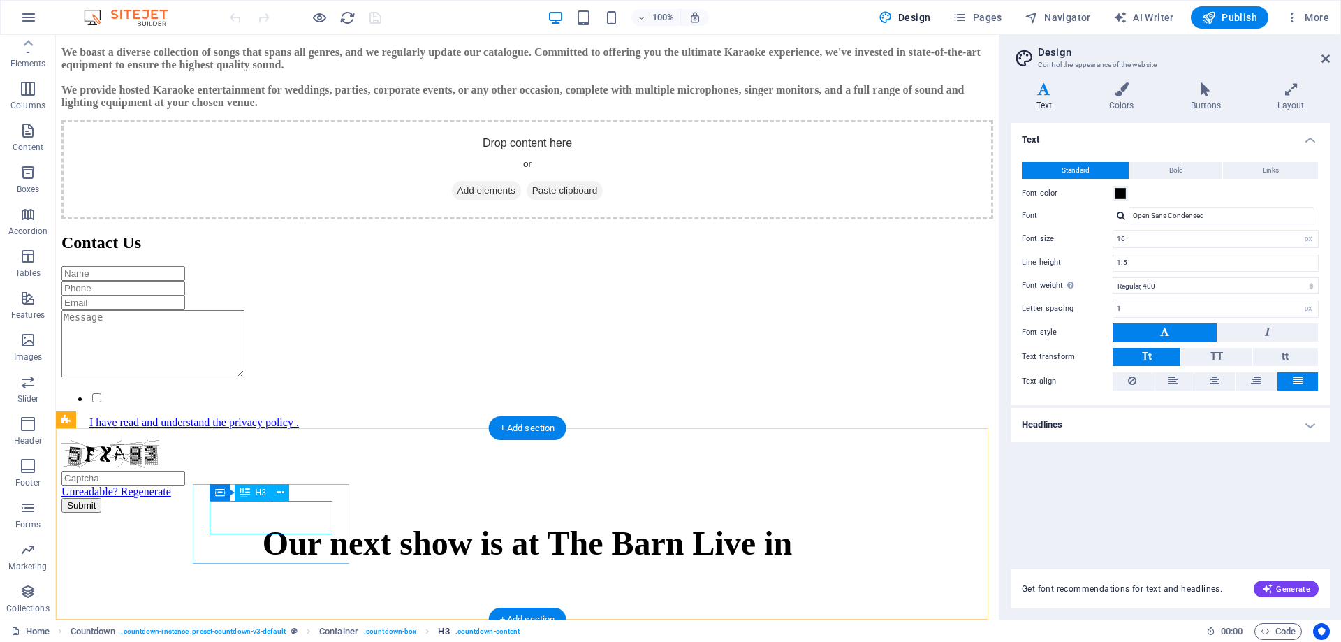
click at [486, 632] on span ". countdown-content" at bounding box center [487, 631] width 65 height 17
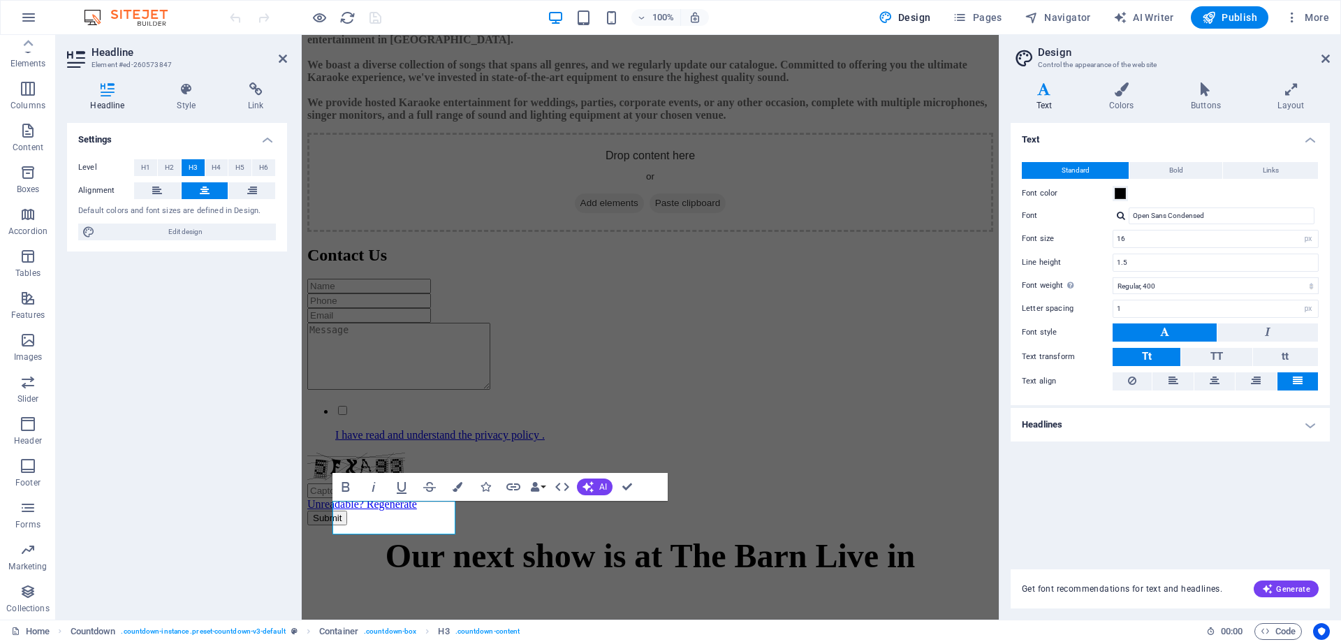
click at [211, 487] on div "Settings Level H1 H2 H3 H4 H5 H6 Alignment Default colors and font sizes are de…" at bounding box center [177, 365] width 220 height 485
click at [409, 622] on h3 "5" at bounding box center [650, 629] width 686 height 15
click at [82, 413] on div "Settings Level H1 H2 H3 H4 H5 H6 Alignment Default colors and font sizes are de…" at bounding box center [177, 365] width 220 height 485
click at [1326, 54] on icon at bounding box center [1325, 58] width 8 height 11
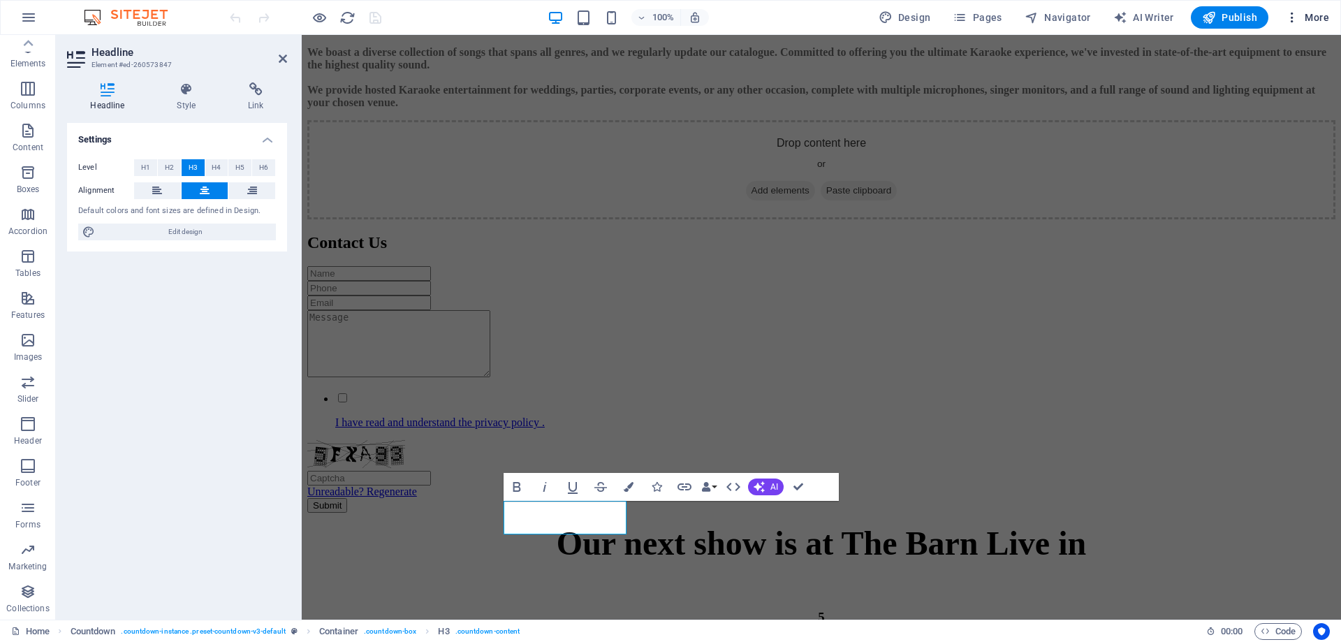
click at [1304, 15] on span "More" at bounding box center [1307, 17] width 44 height 14
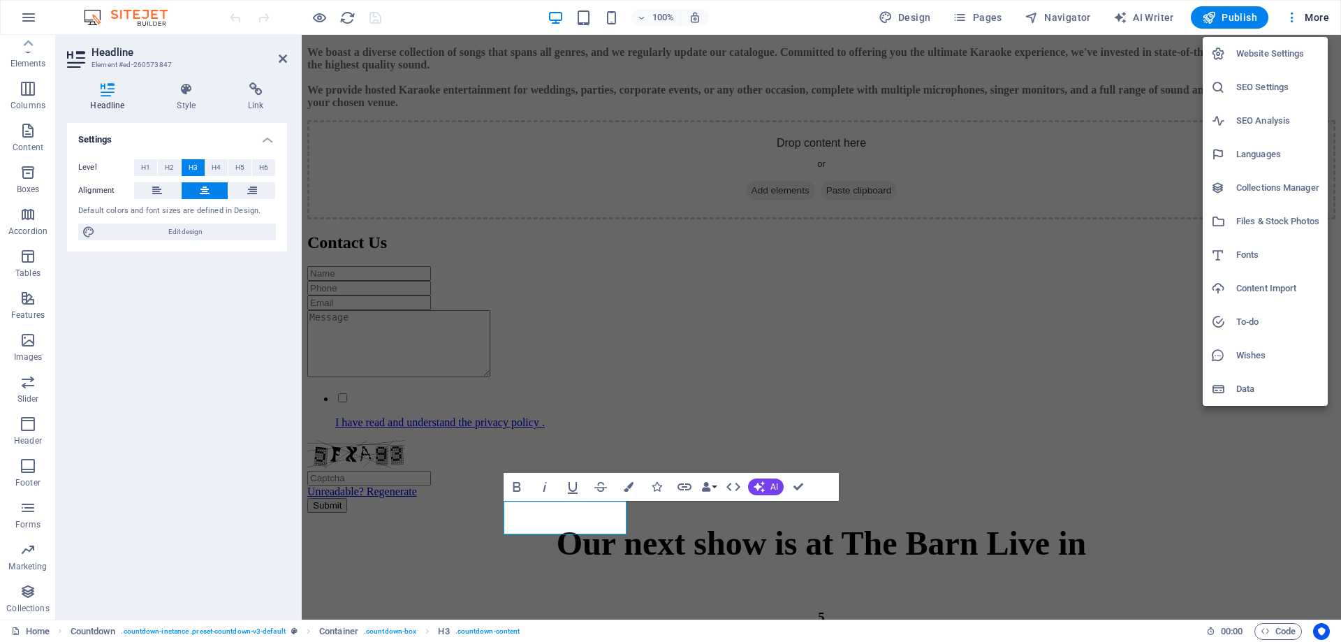
click at [1279, 290] on h6 "Content Import" at bounding box center [1277, 288] width 83 height 17
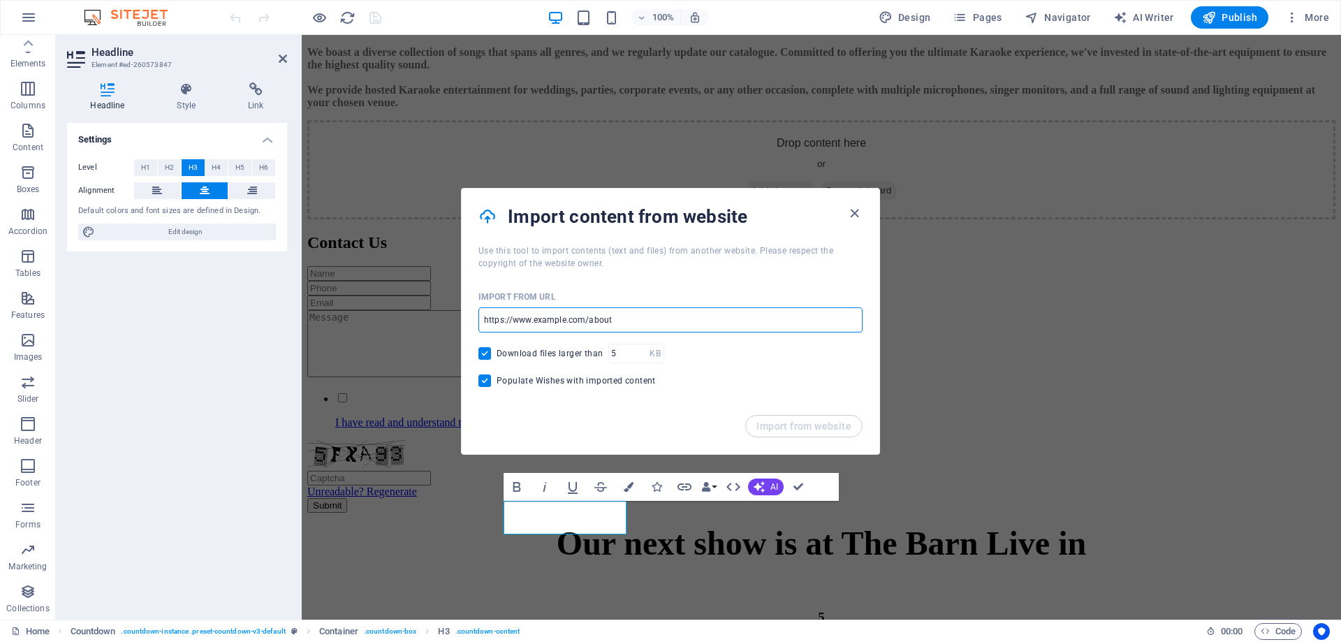
drag, startPoint x: 617, startPoint y: 321, endPoint x: 514, endPoint y: 321, distance: 102.7
click at [514, 321] on input "url" at bounding box center [670, 319] width 384 height 25
click at [530, 318] on input "url" at bounding box center [670, 319] width 384 height 25
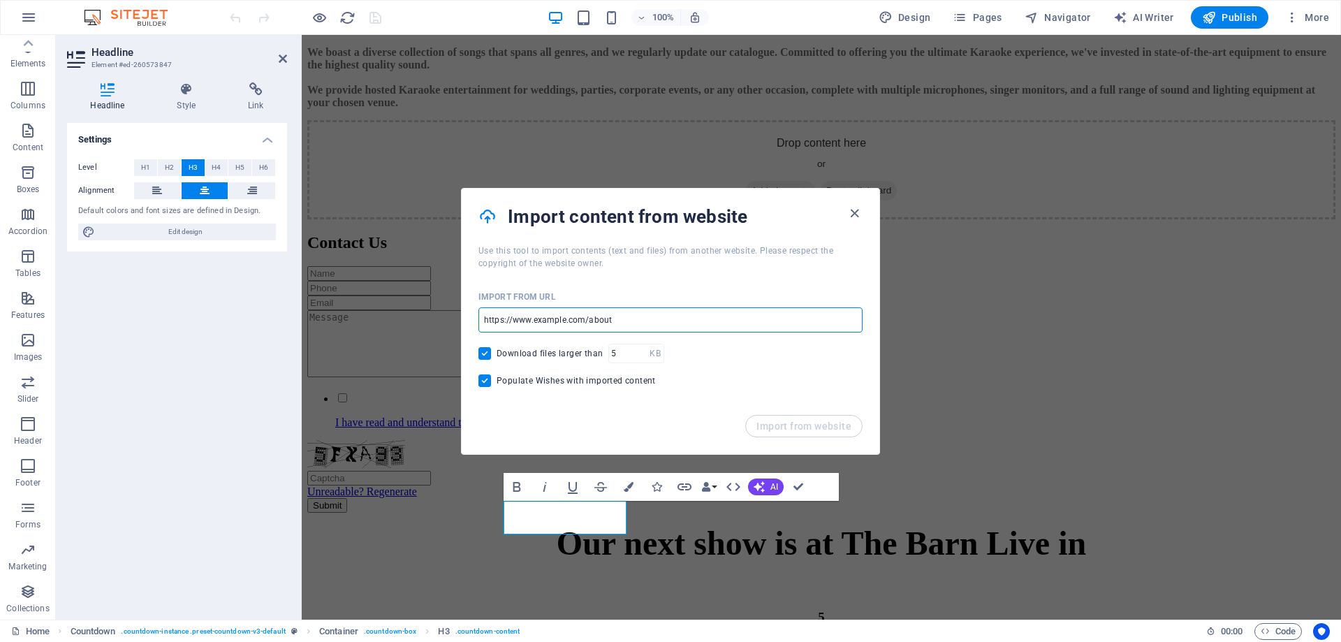
drag, startPoint x: 532, startPoint y: 318, endPoint x: 564, endPoint y: 319, distance: 31.4
click at [564, 319] on input "url" at bounding box center [670, 319] width 384 height 25
click at [611, 318] on input "url" at bounding box center [670, 319] width 384 height 25
click at [855, 205] on div "Import content from website" at bounding box center [671, 217] width 418 height 56
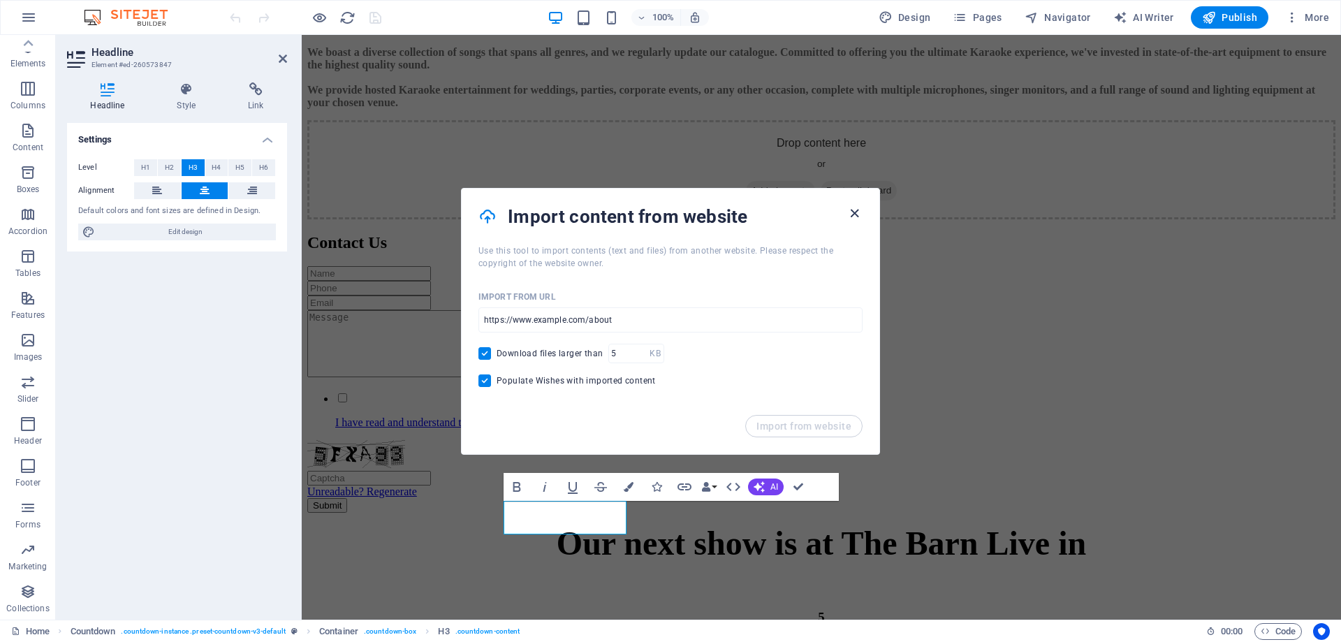
click at [858, 209] on icon "button" at bounding box center [854, 213] width 16 height 16
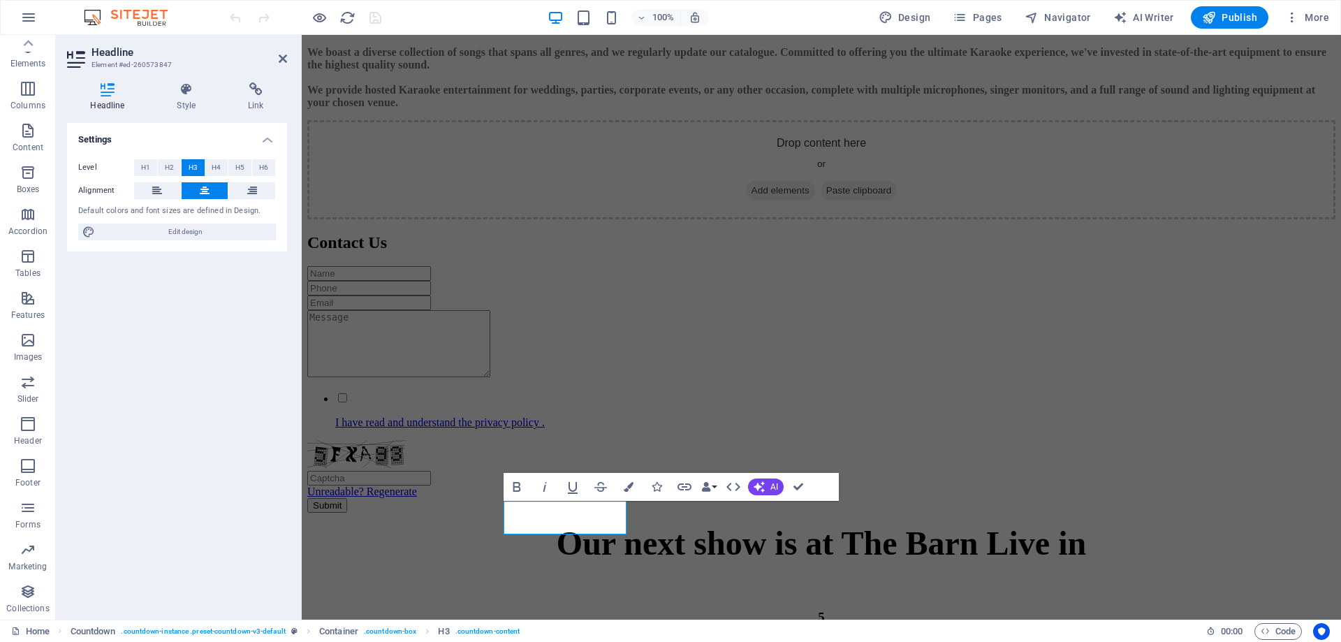
click at [225, 354] on div "Settings Level H1 H2 H3 H4 H5 H6 Alignment Default colors and font sizes are de…" at bounding box center [177, 365] width 220 height 485
drag, startPoint x: 192, startPoint y: 294, endPoint x: 226, endPoint y: 149, distance: 149.1
click at [194, 285] on div "Settings Level H1 H2 H3 H4 H5 H6 Alignment Default colors and font sizes are de…" at bounding box center [177, 365] width 220 height 485
click at [291, 59] on aside "Headline Element #ed-260573847 Headline Style Link Settings Level H1 H2 H3 H4 H…" at bounding box center [179, 327] width 246 height 584
click at [283, 54] on icon at bounding box center [283, 58] width 8 height 11
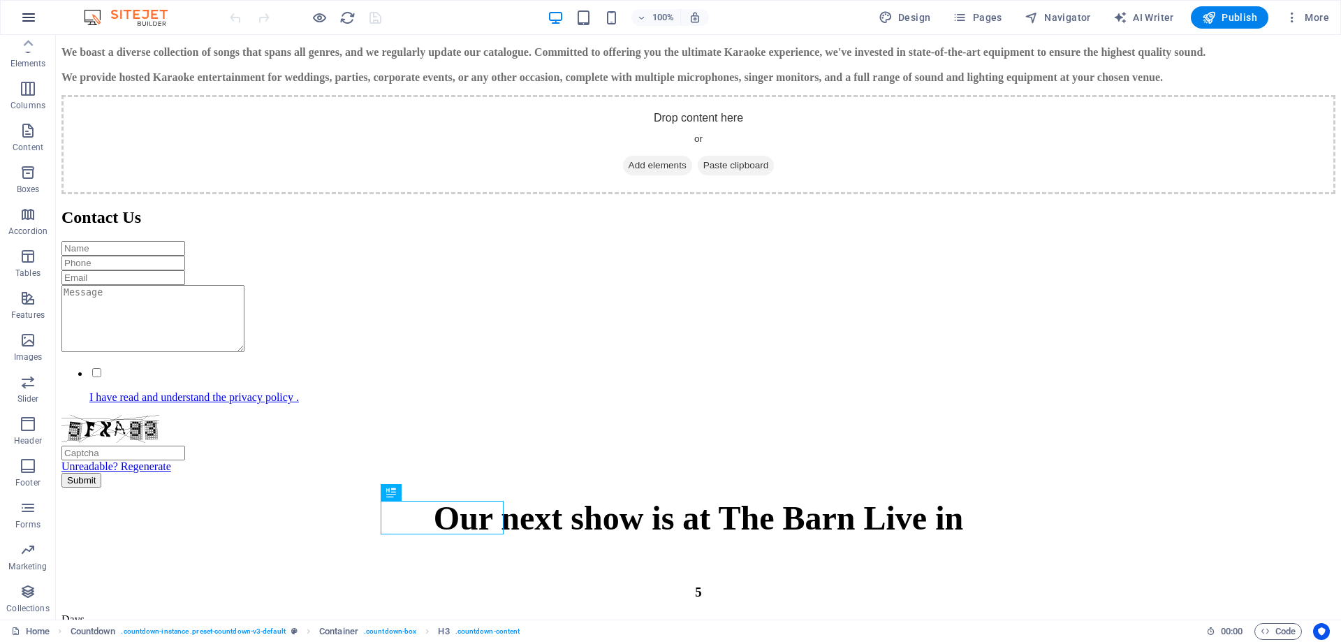
click at [20, 22] on button "button" at bounding box center [29, 18] width 34 height 34
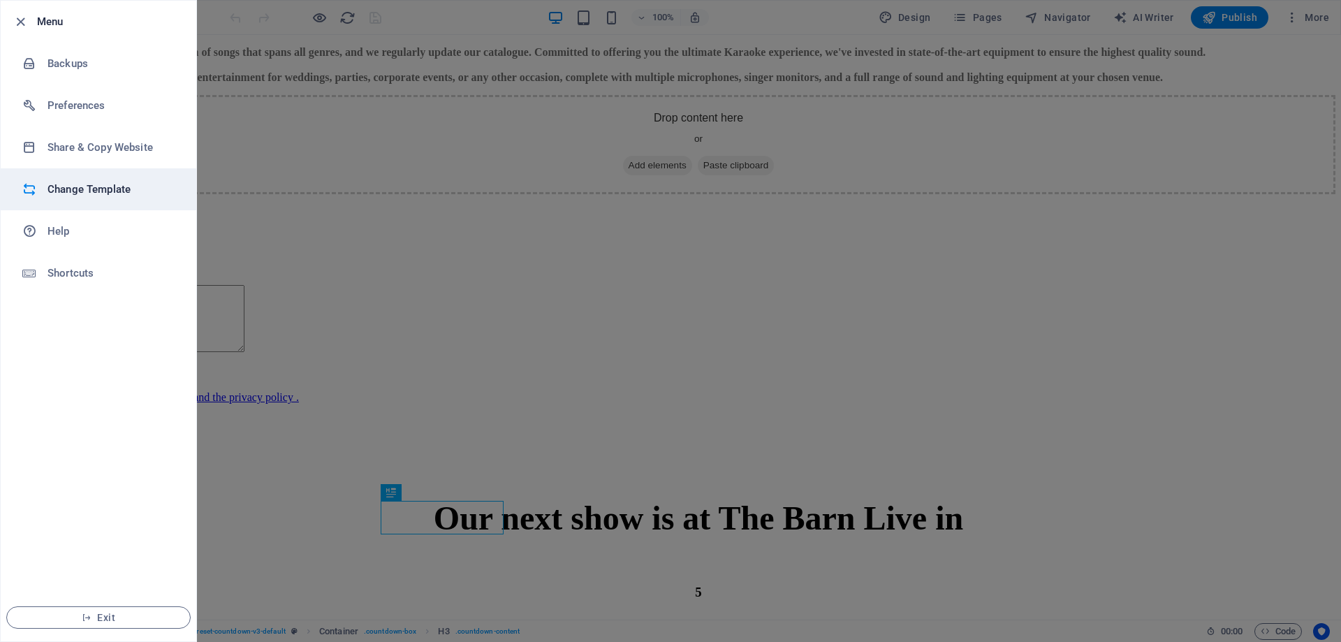
click at [98, 189] on h6 "Change Template" at bounding box center [111, 189] width 129 height 17
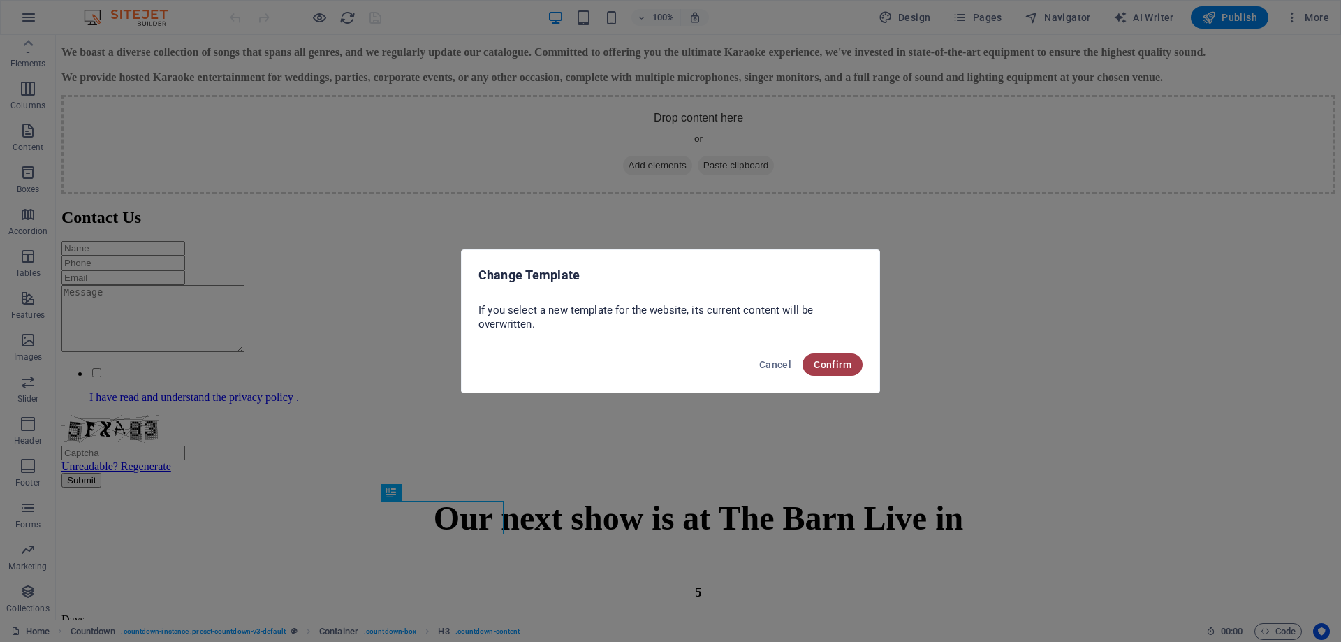
click at [836, 358] on button "Confirm" at bounding box center [832, 364] width 60 height 22
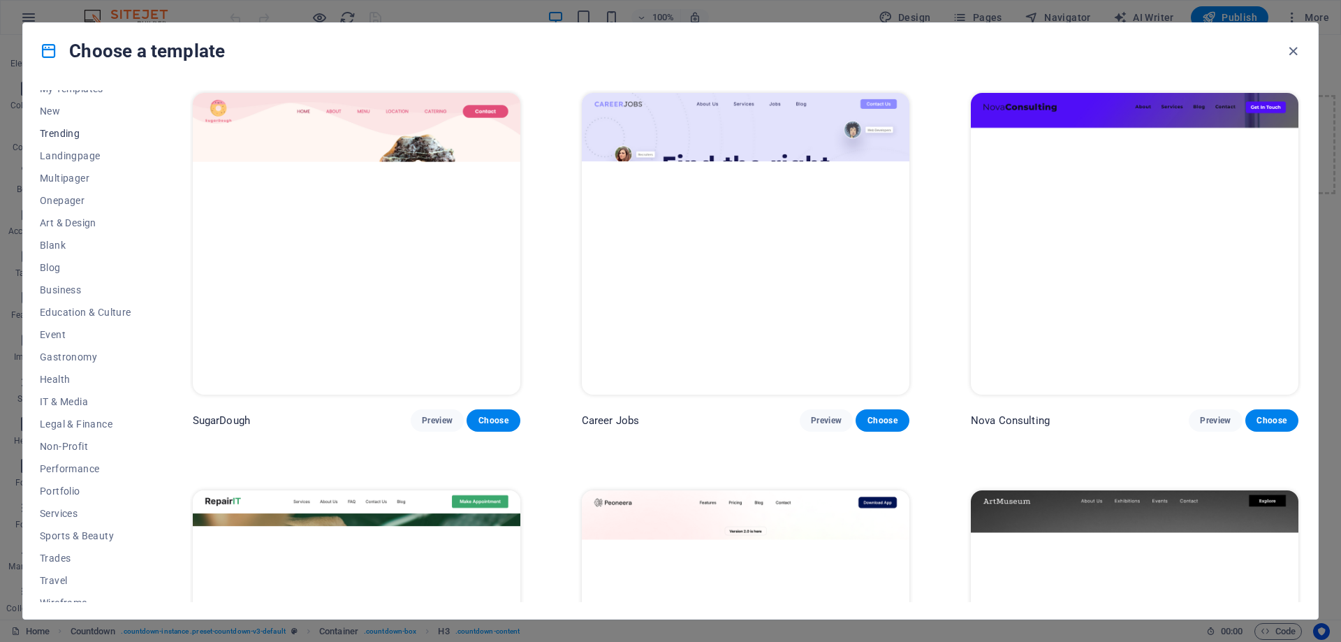
scroll to position [47, 0]
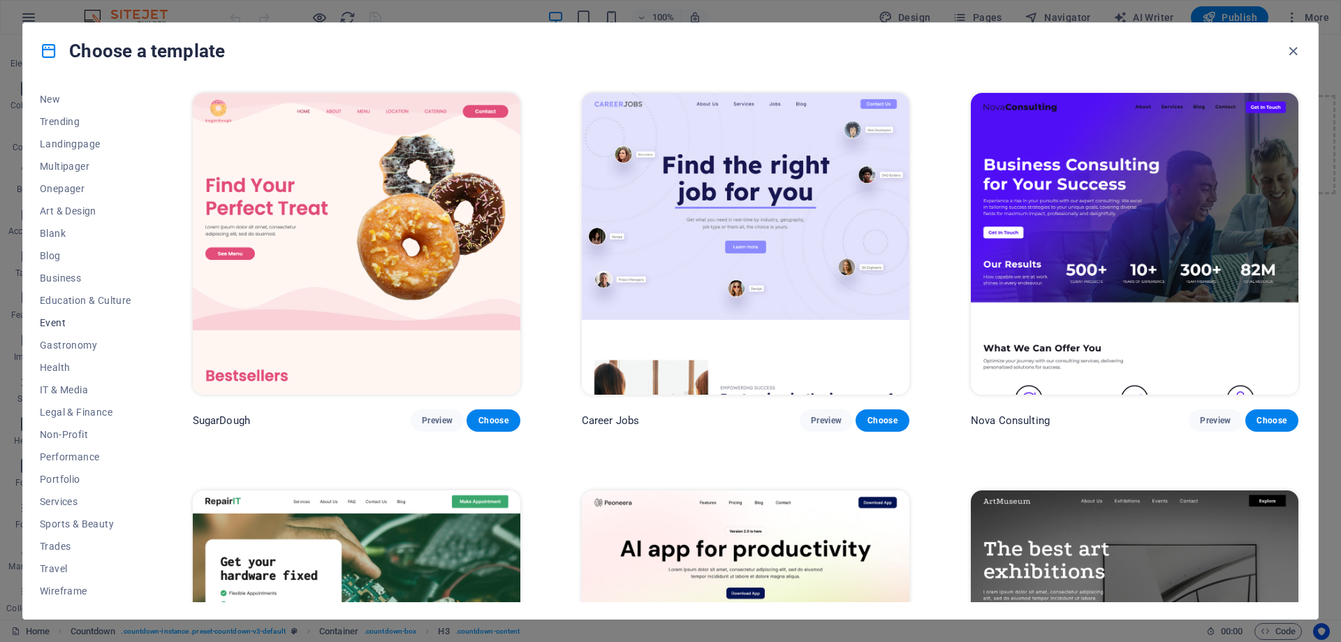
click at [54, 322] on span "Event" at bounding box center [85, 322] width 91 height 11
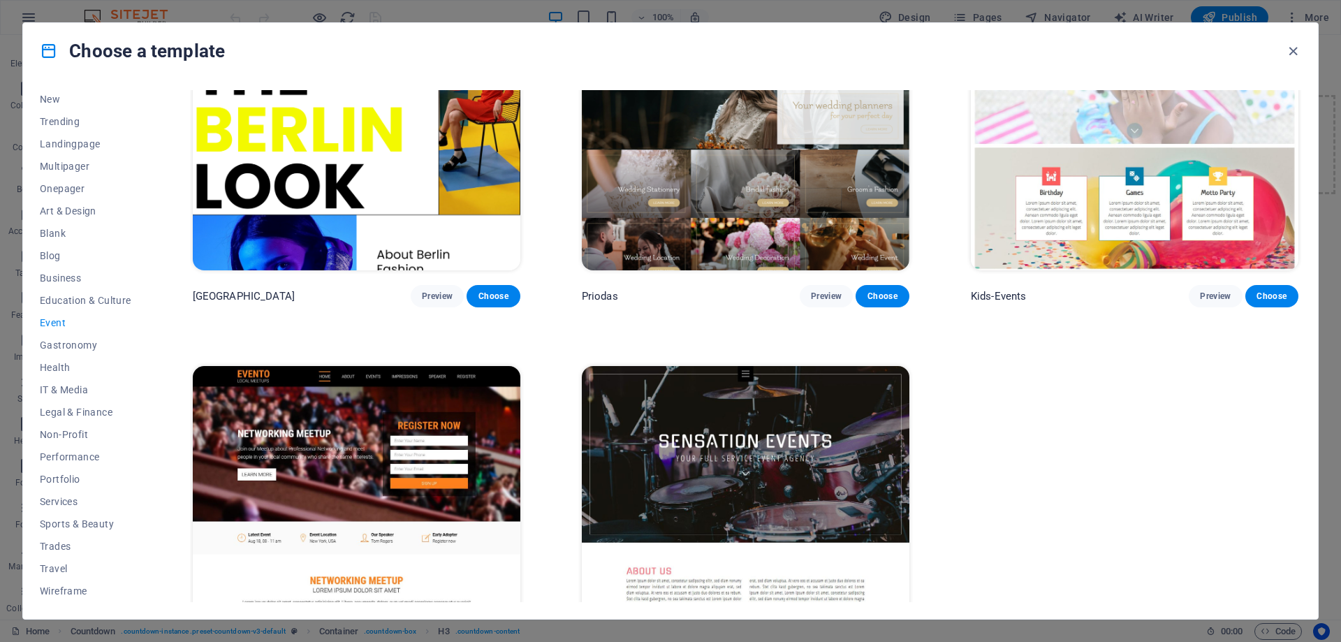
scroll to position [559, 0]
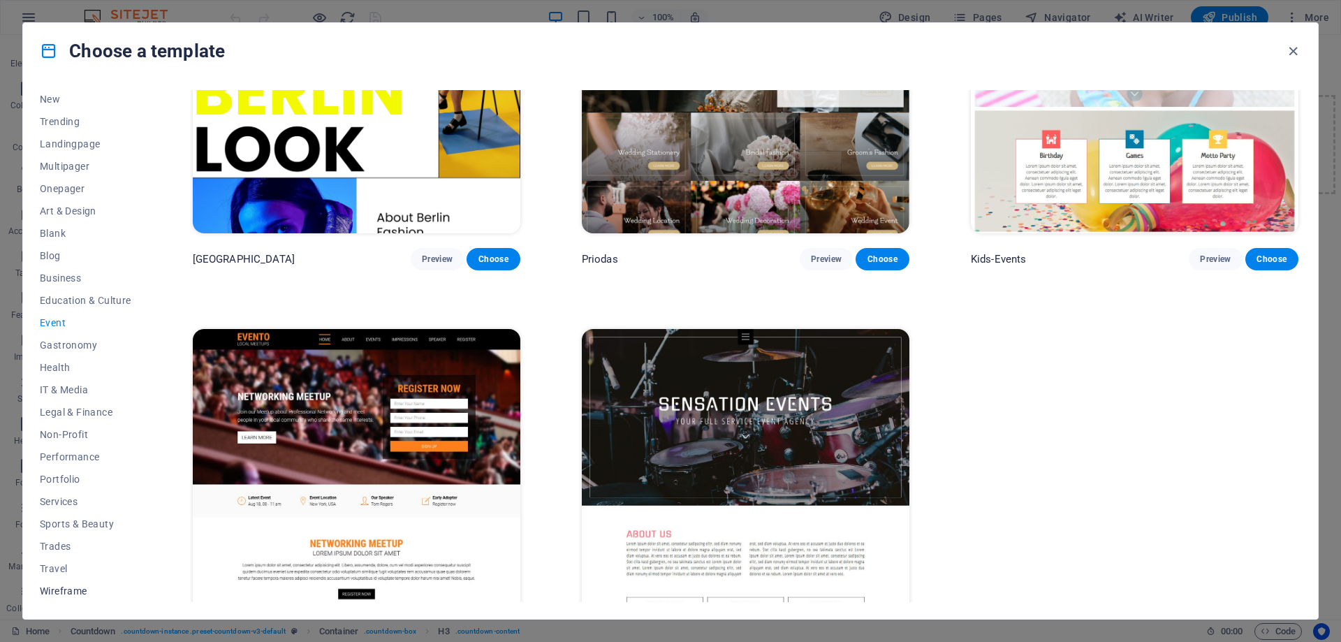
click at [76, 585] on span "Wireframe" at bounding box center [85, 590] width 91 height 11
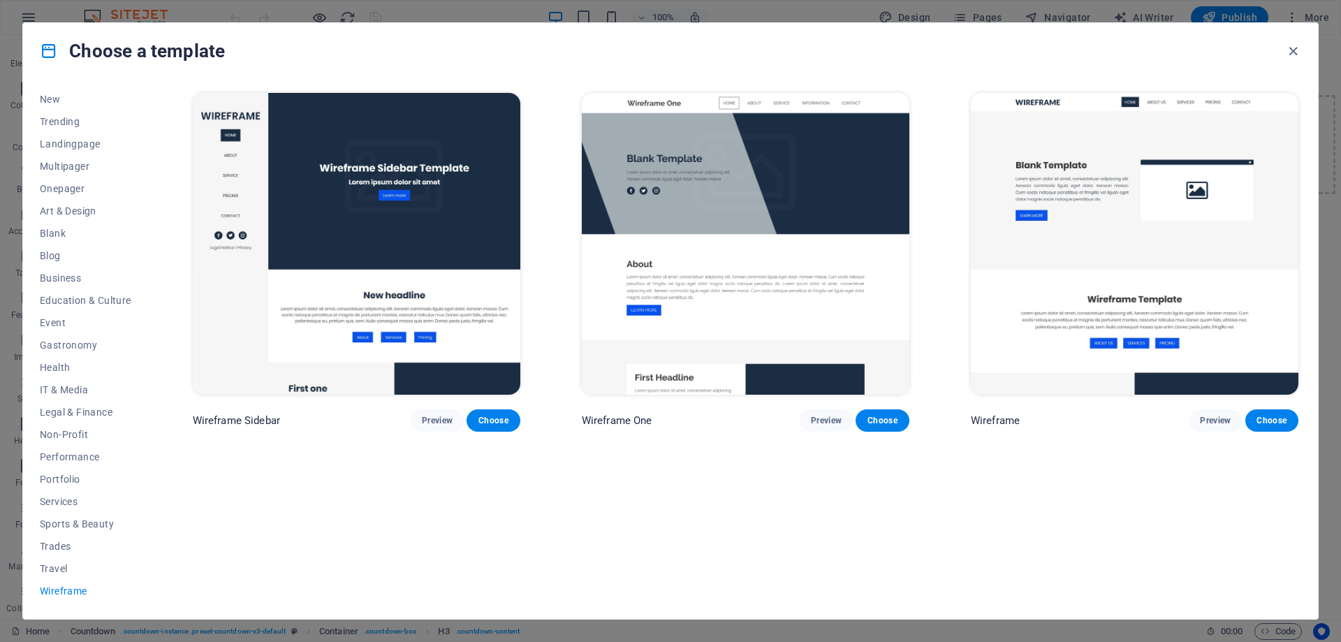
scroll to position [0, 0]
click at [65, 280] on span "Business" at bounding box center [85, 277] width 91 height 11
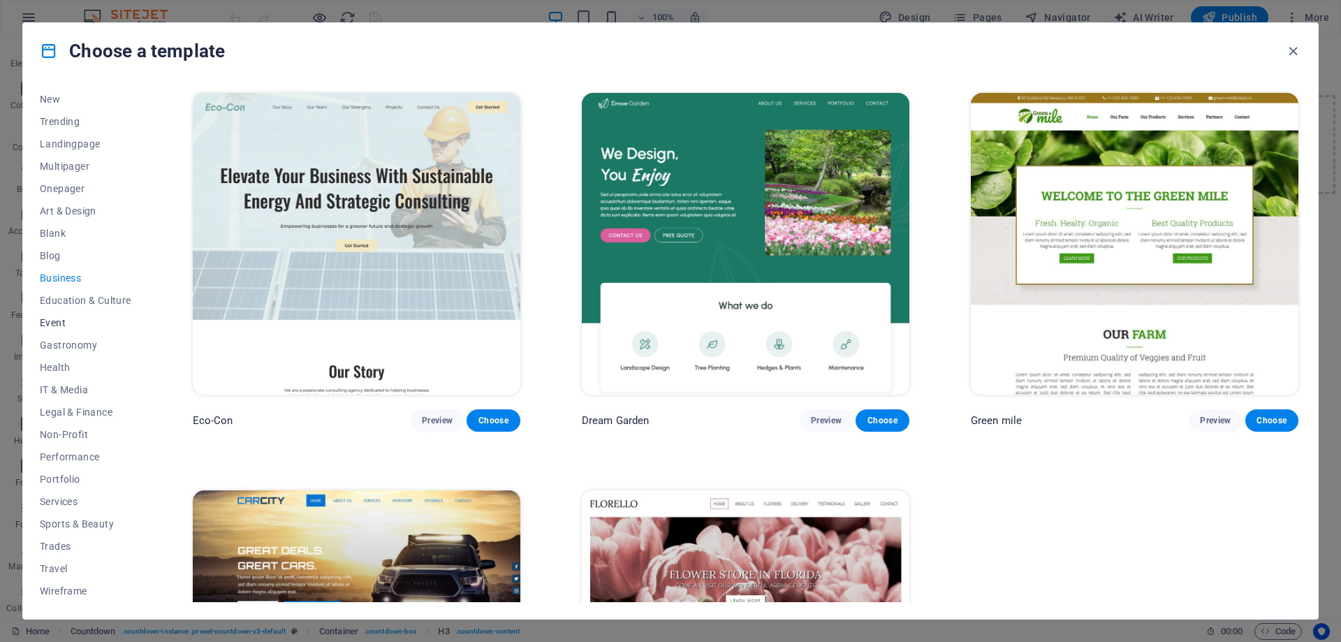
click at [69, 324] on span "Event" at bounding box center [85, 322] width 91 height 11
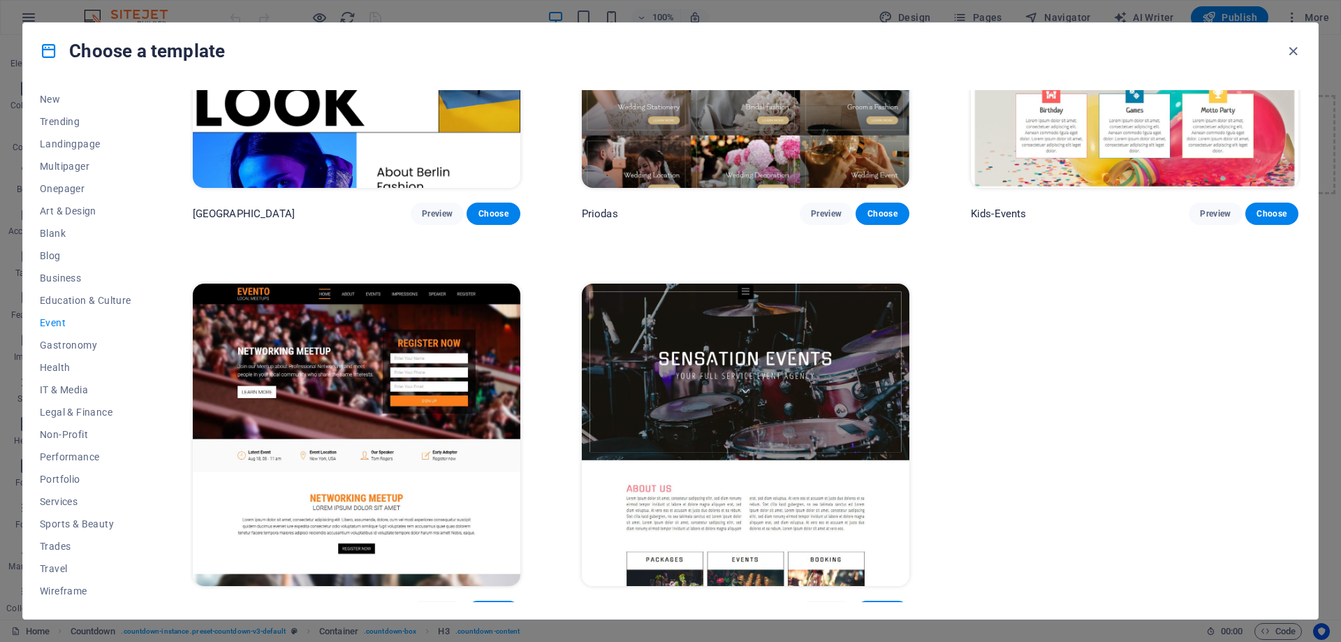
scroll to position [620, 0]
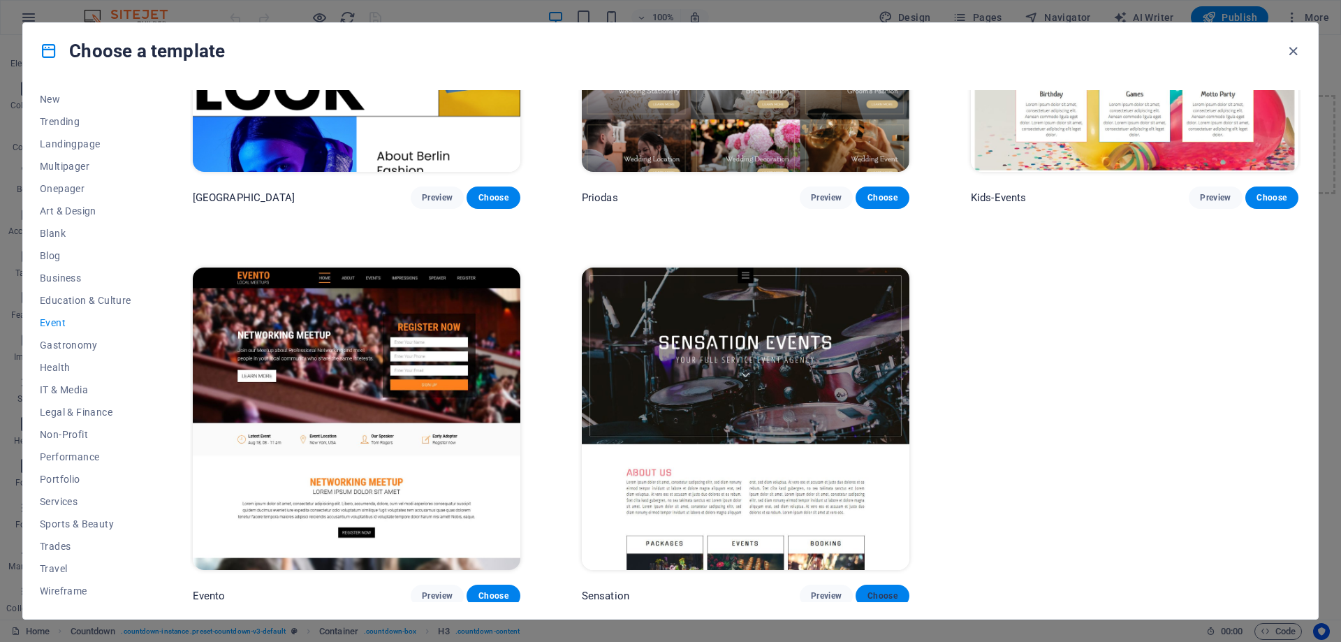
click at [899, 592] on button "Choose" at bounding box center [881, 595] width 53 height 22
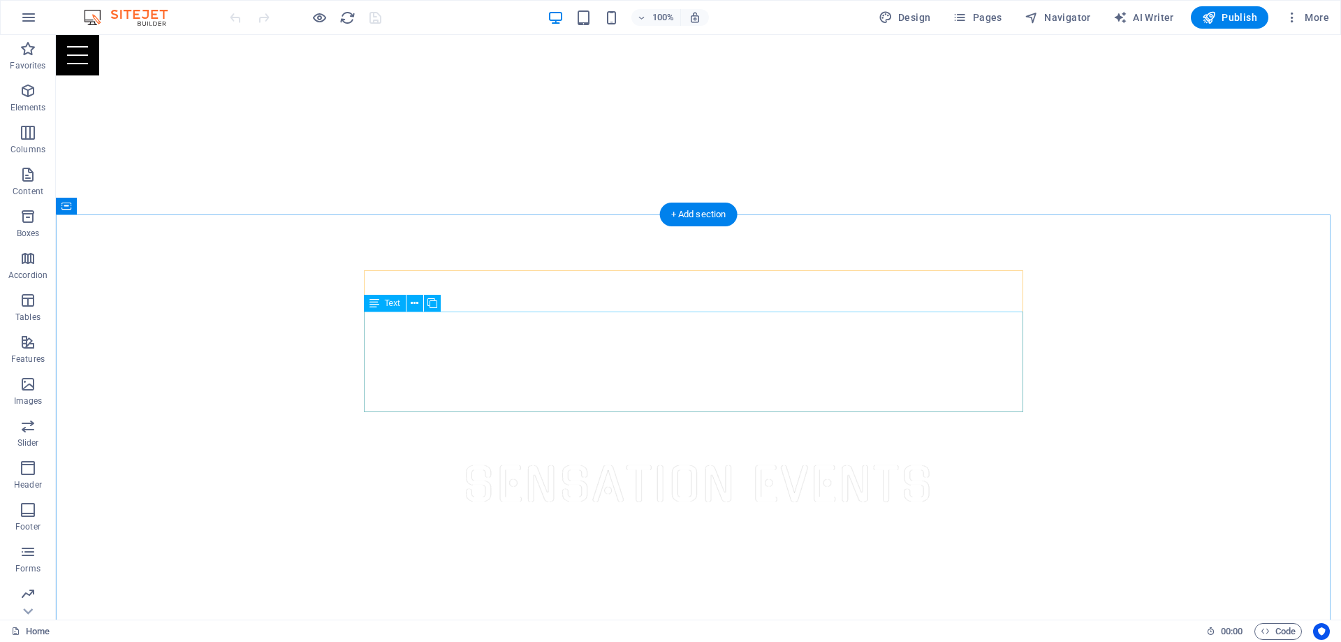
scroll to position [71, 0]
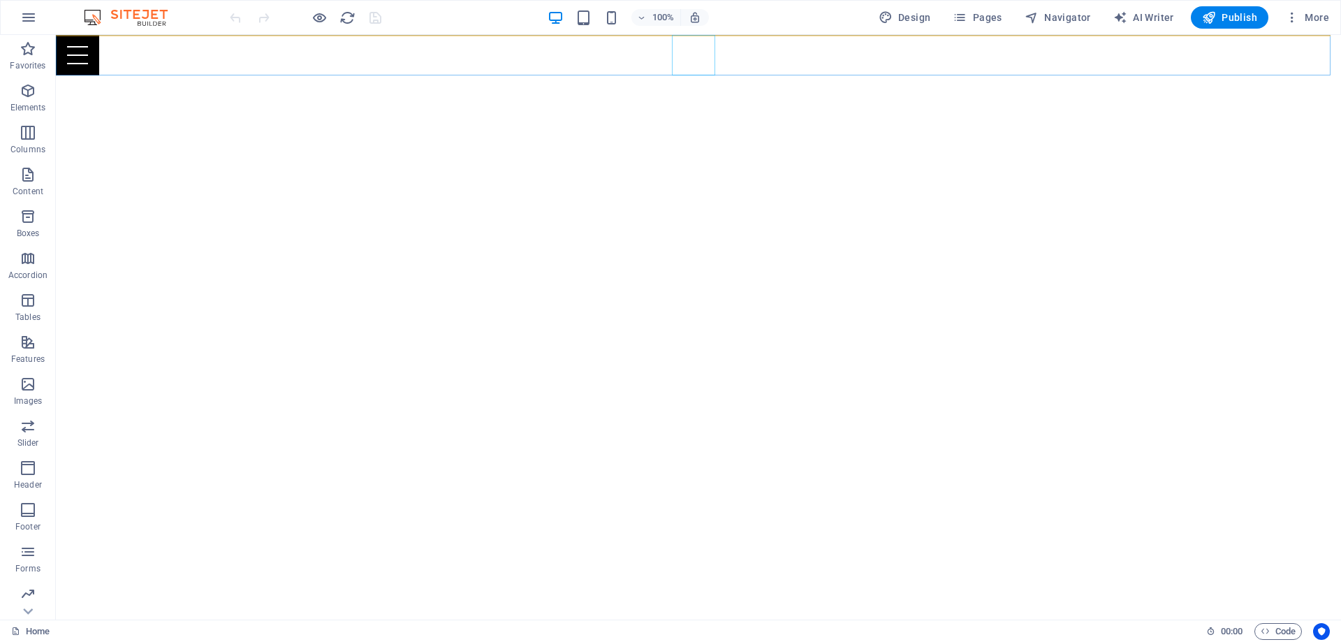
click at [691, 57] on div "Menu" at bounding box center [698, 55] width 1285 height 41
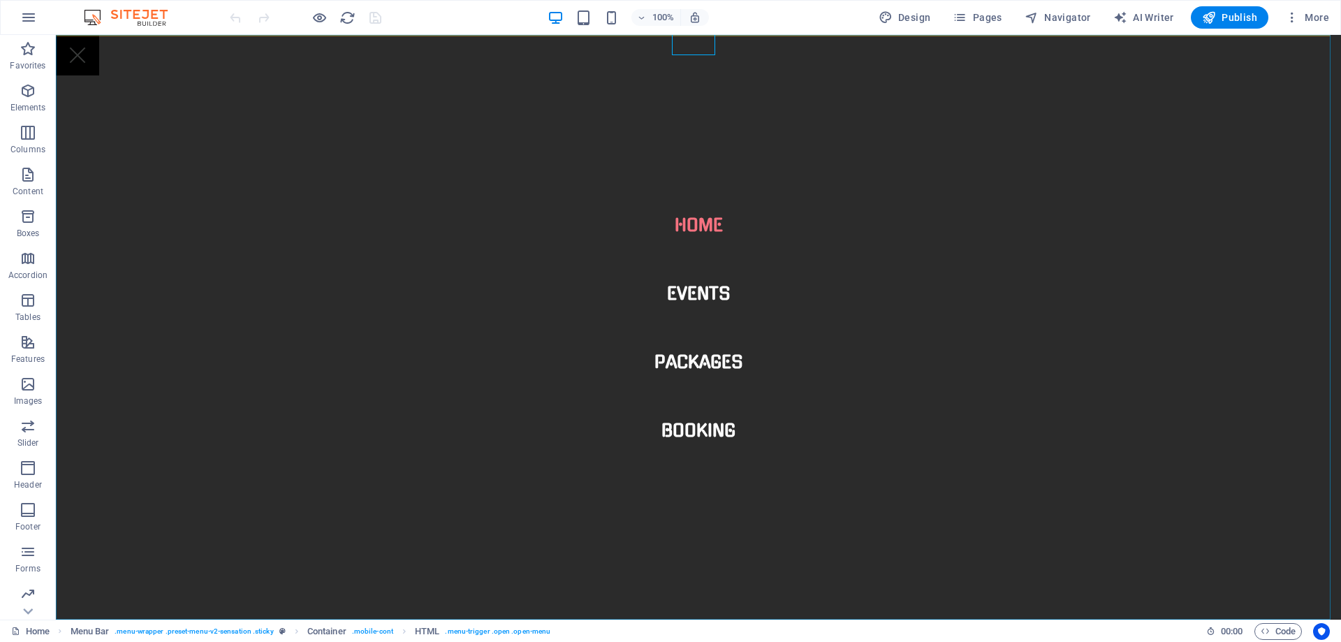
click at [703, 295] on nav "Home Events Packages Booking" at bounding box center [698, 327] width 1285 height 584
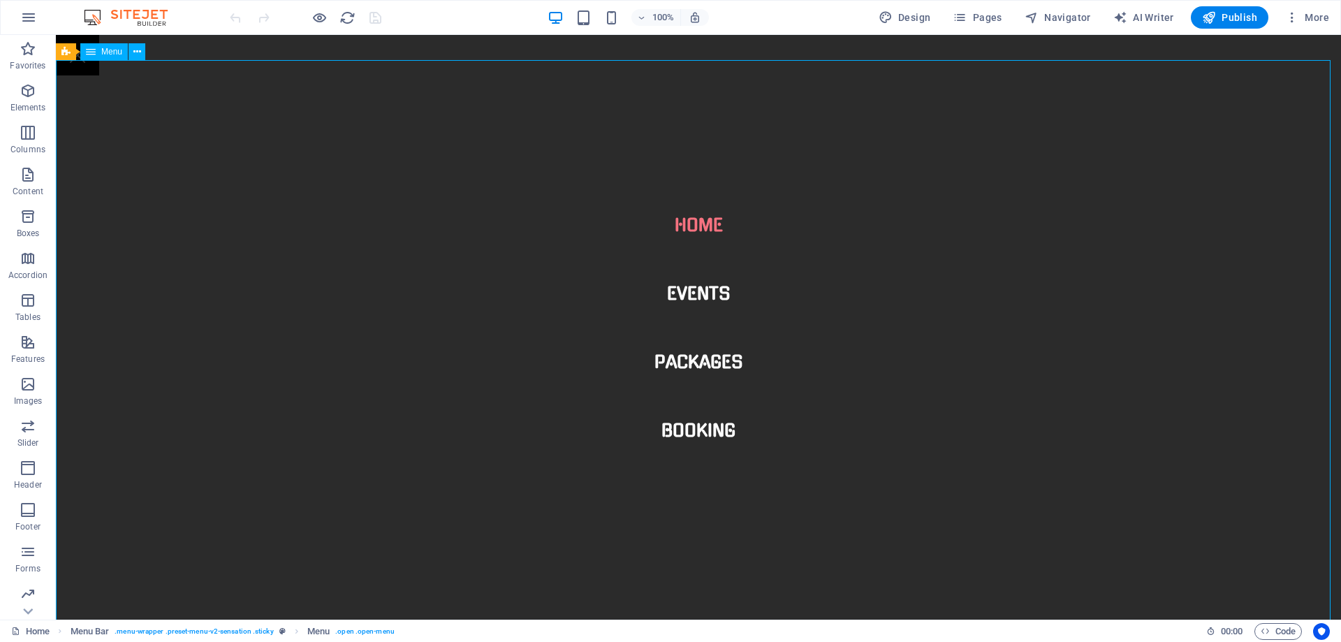
scroll to position [0, 0]
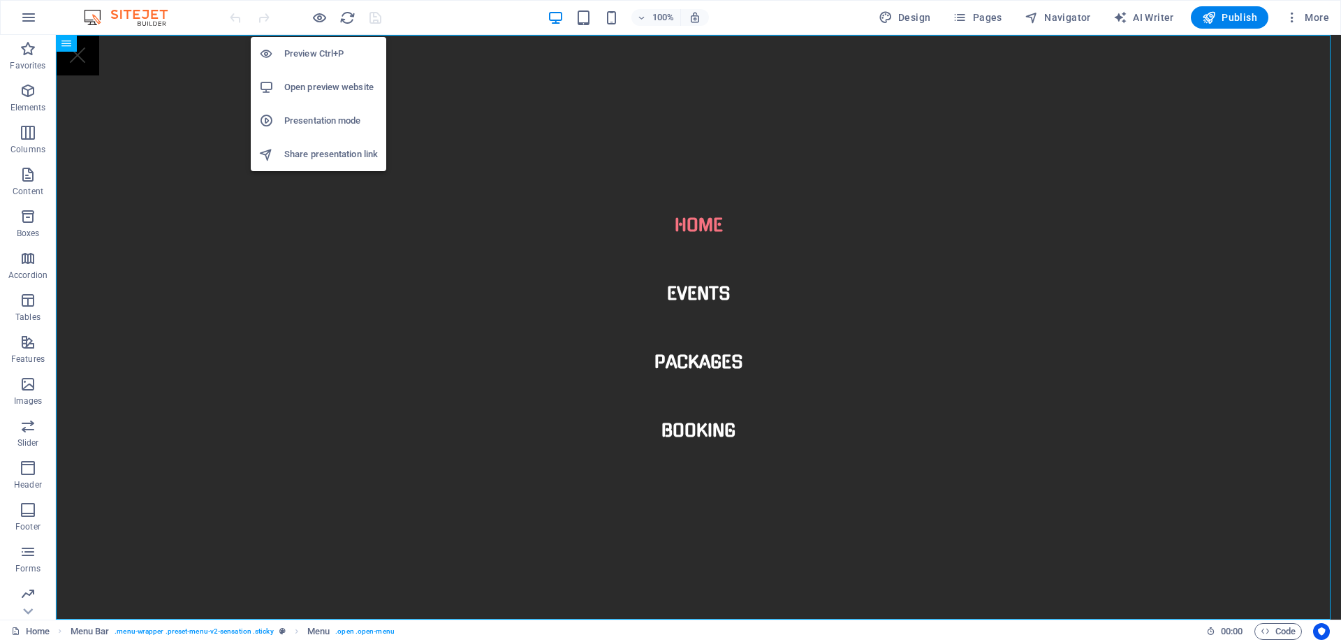
click at [291, 59] on h6 "Preview Ctrl+P" at bounding box center [331, 53] width 94 height 17
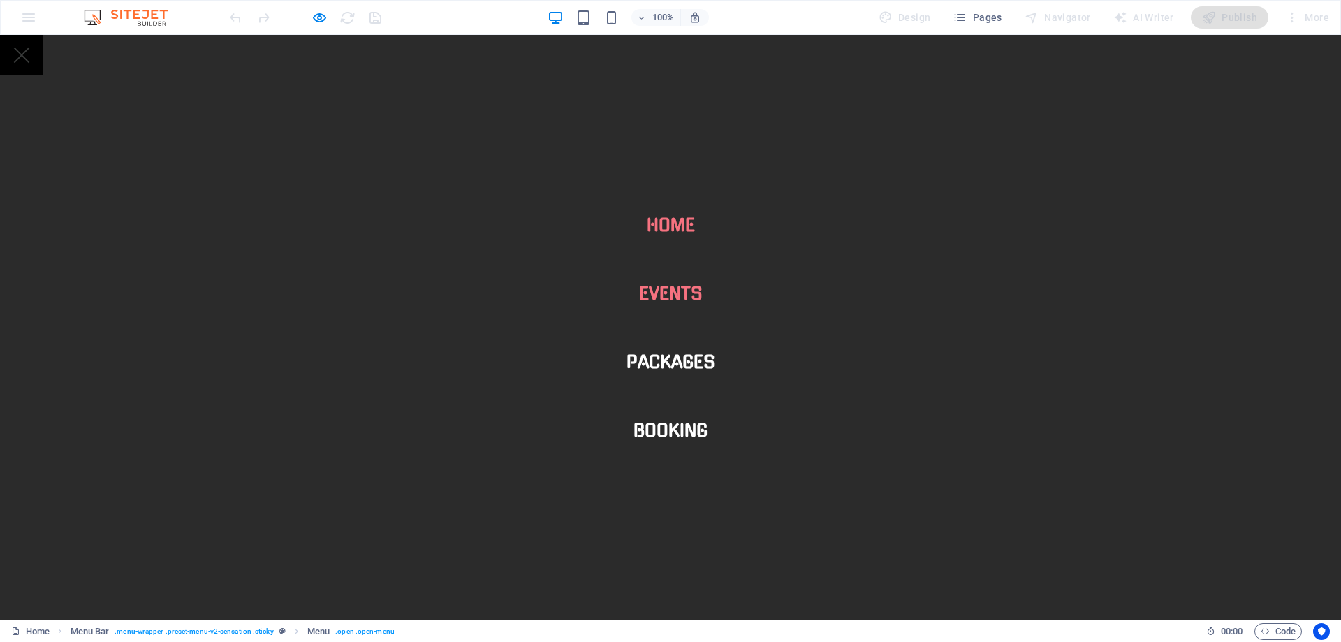
click at [673, 295] on link "Events" at bounding box center [671, 293] width 86 height 39
